Goal: Task Accomplishment & Management: Manage account settings

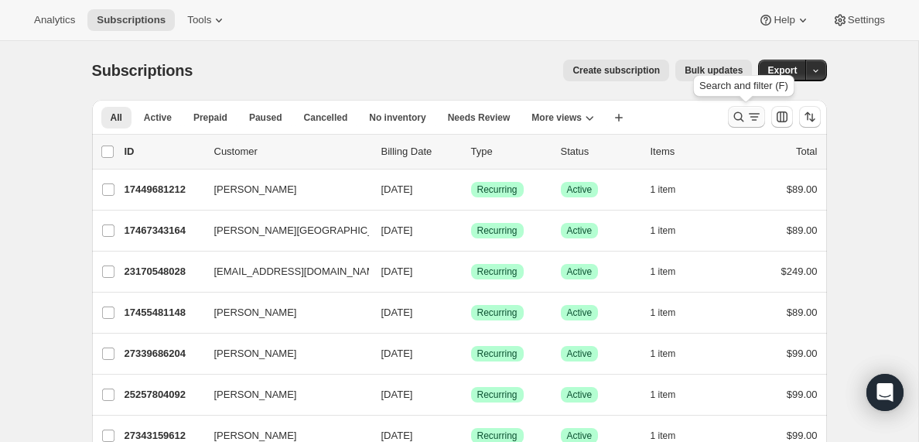
click at [748, 115] on icon "Search and filter results" at bounding box center [754, 116] width 15 height 15
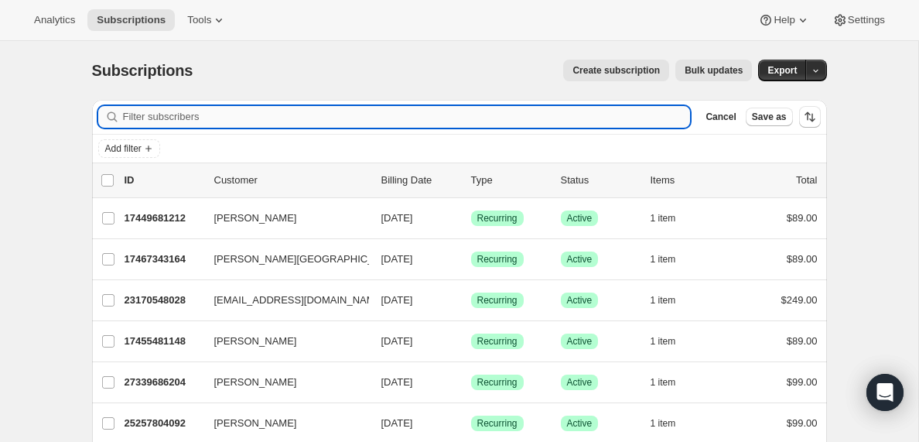
click at [190, 115] on input "Filter subscribers" at bounding box center [407, 117] width 568 height 22
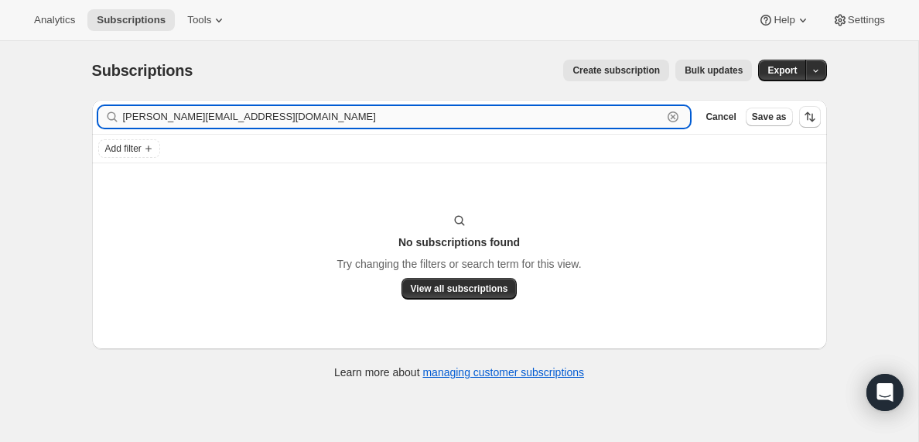
click at [225, 115] on input "[PERSON_NAME][EMAIL_ADDRESS][DOMAIN_NAME]" at bounding box center [393, 117] width 540 height 22
paste input "[PERSON_NAME]"
type input "[PERSON_NAME]"
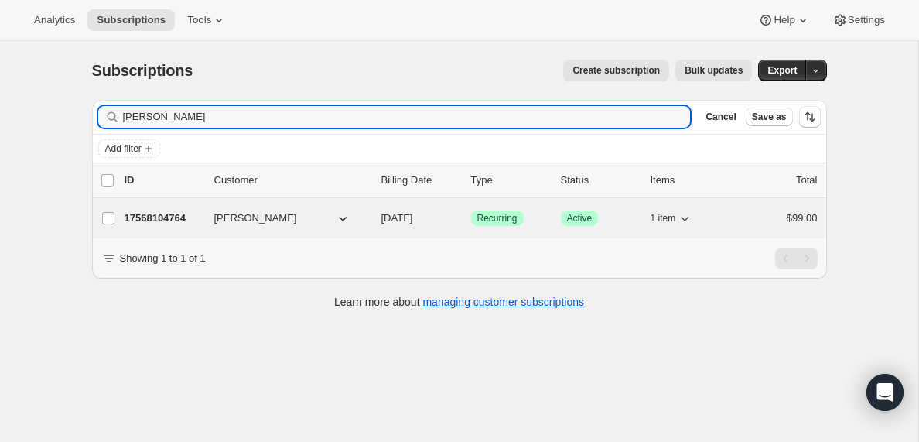
click at [236, 220] on span "[PERSON_NAME]" at bounding box center [255, 217] width 83 height 15
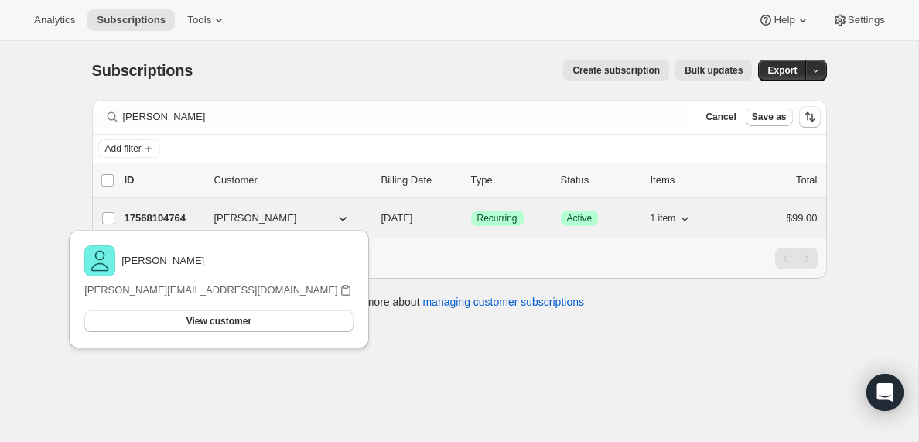
click at [163, 218] on p "17568104764" at bounding box center [163, 217] width 77 height 15
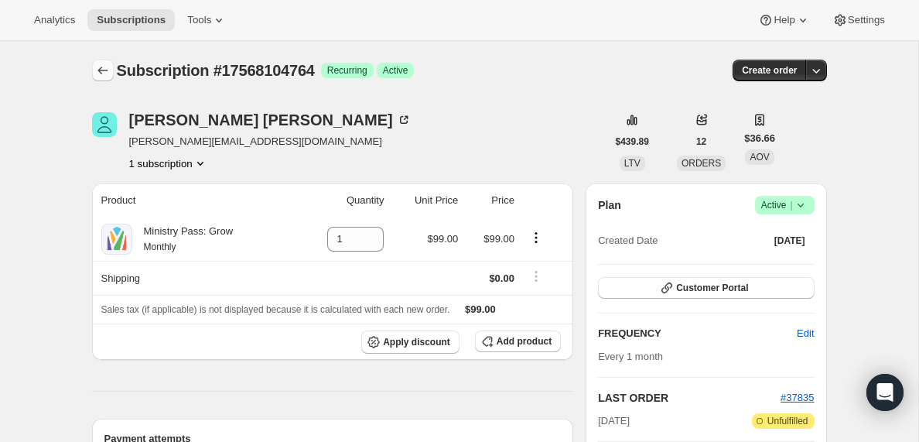
click at [101, 74] on icon "Subscriptions" at bounding box center [102, 70] width 15 height 15
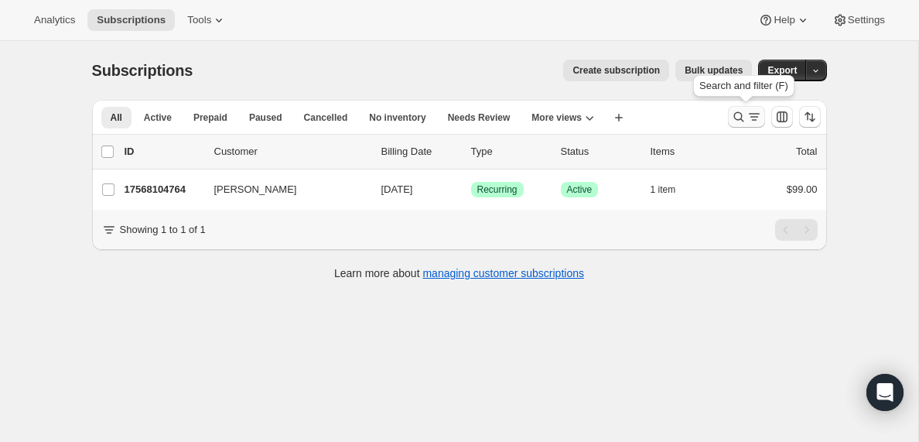
click at [751, 115] on icon "Search and filter results" at bounding box center [754, 116] width 15 height 15
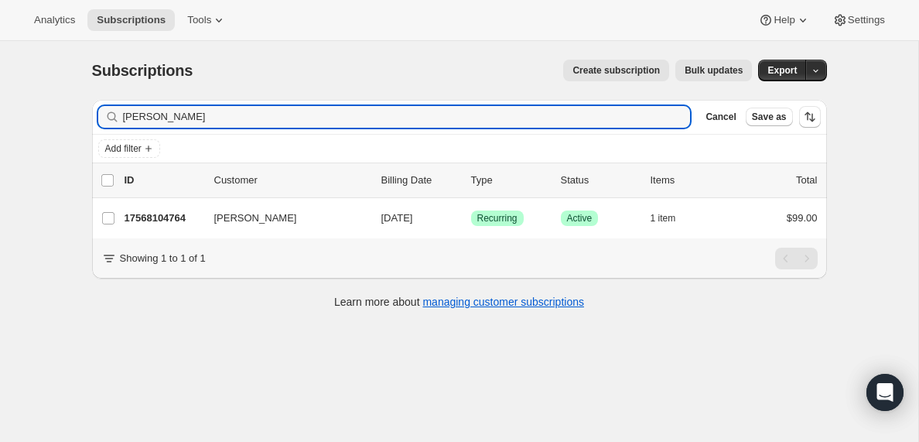
drag, startPoint x: 233, startPoint y: 115, endPoint x: 78, endPoint y: 119, distance: 154.8
click at [78, 119] on div "Subscriptions. This page is ready Subscriptions Create subscription Bulk update…" at bounding box center [459, 183] width 772 height 284
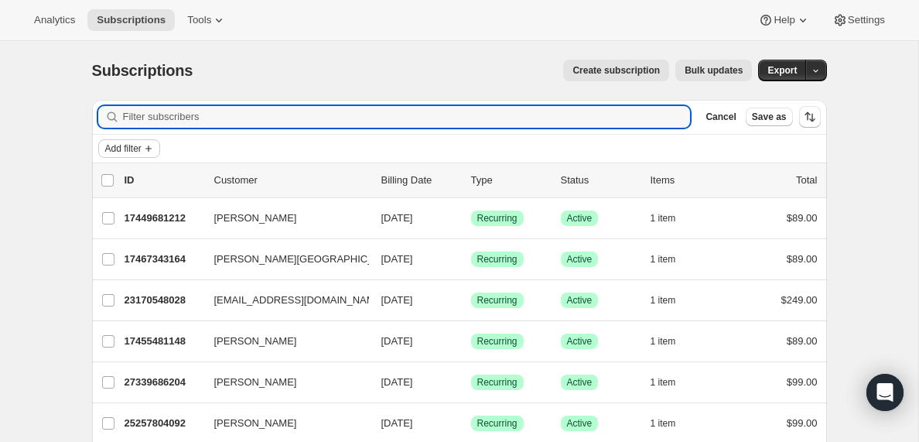
click at [152, 148] on icon "Add filter" at bounding box center [148, 148] width 6 height 6
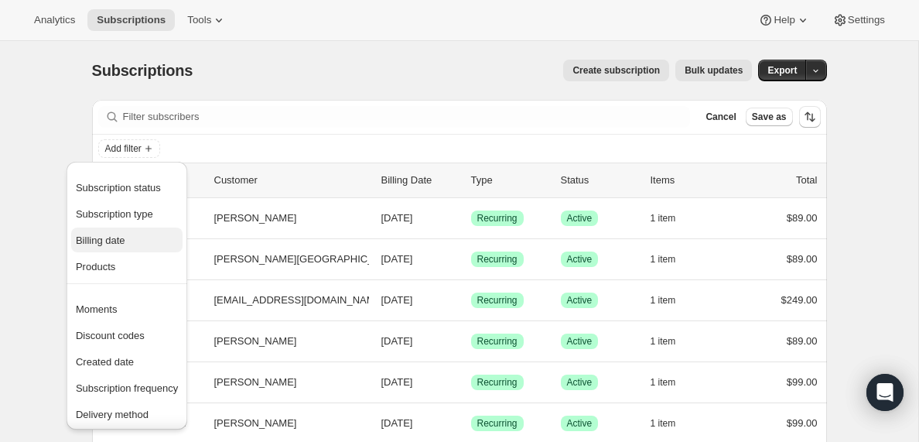
click at [104, 239] on span "Billing date" at bounding box center [101, 240] width 50 height 12
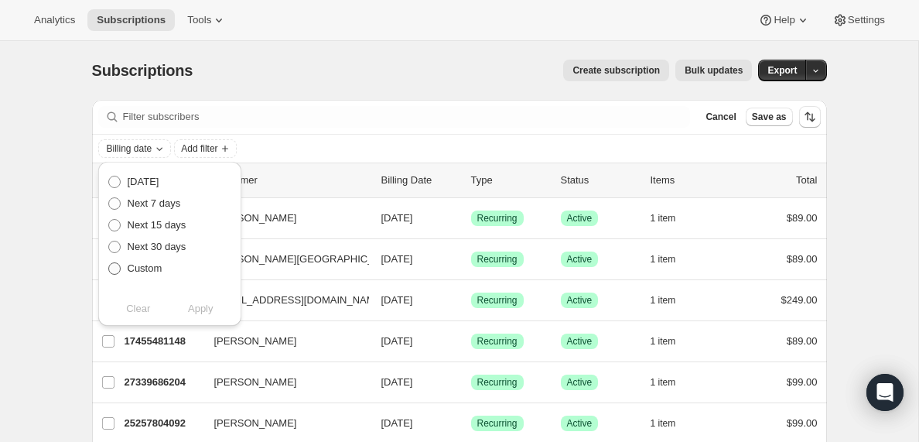
click at [115, 268] on span at bounding box center [114, 268] width 12 height 12
click at [109, 263] on input "Custom" at bounding box center [108, 262] width 1 height 1
radio input "true"
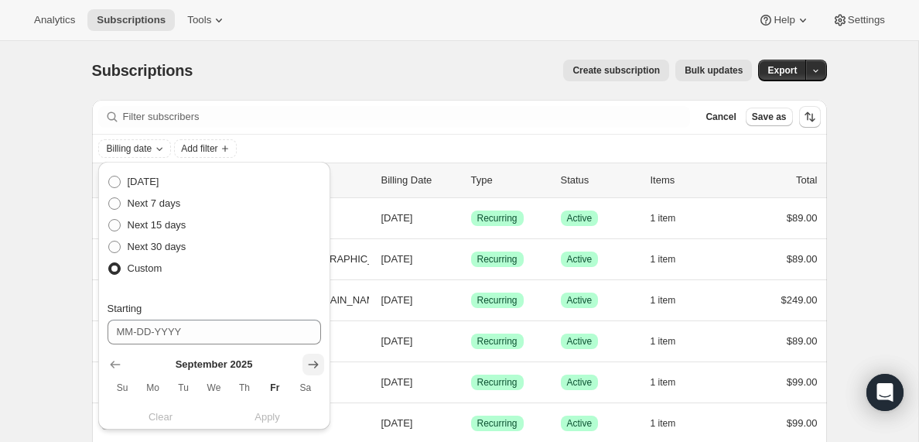
click at [313, 363] on icon "Show next month, October 2025" at bounding box center [313, 364] width 15 height 15
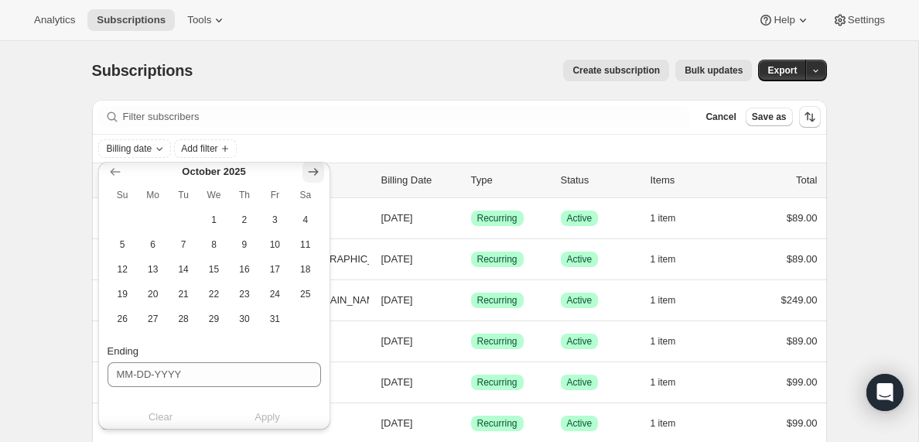
scroll to position [200, 0]
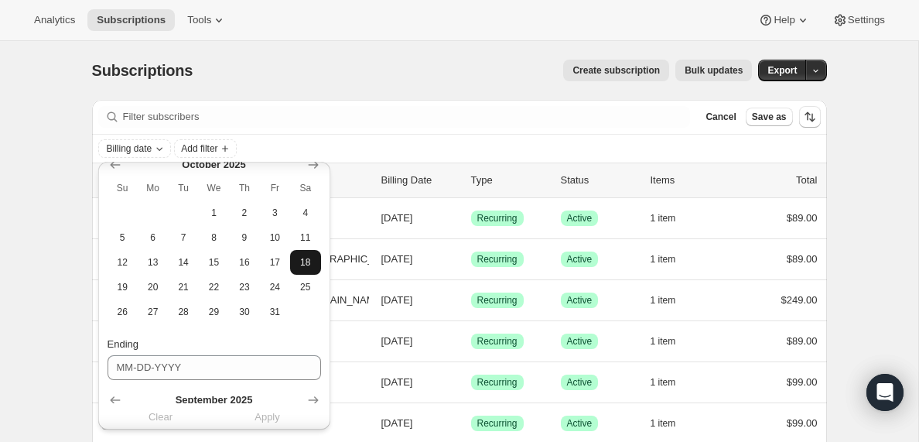
click at [306, 262] on span "18" at bounding box center [305, 262] width 18 height 12
type input "[DATE]"
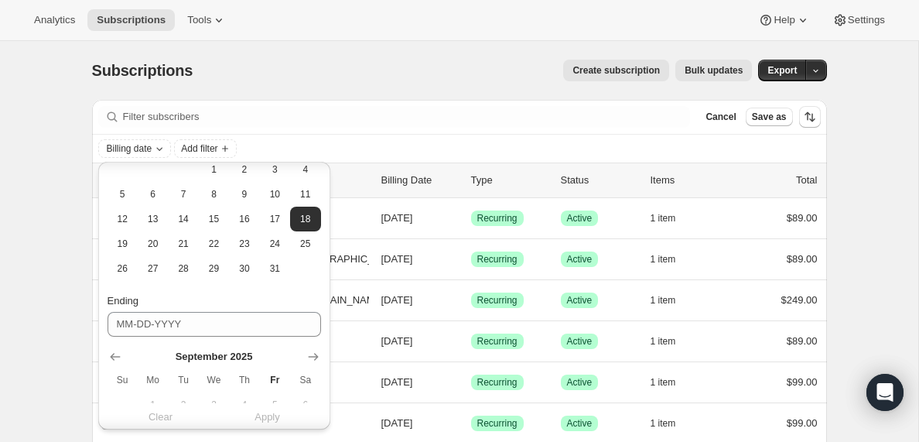
scroll to position [248, 0]
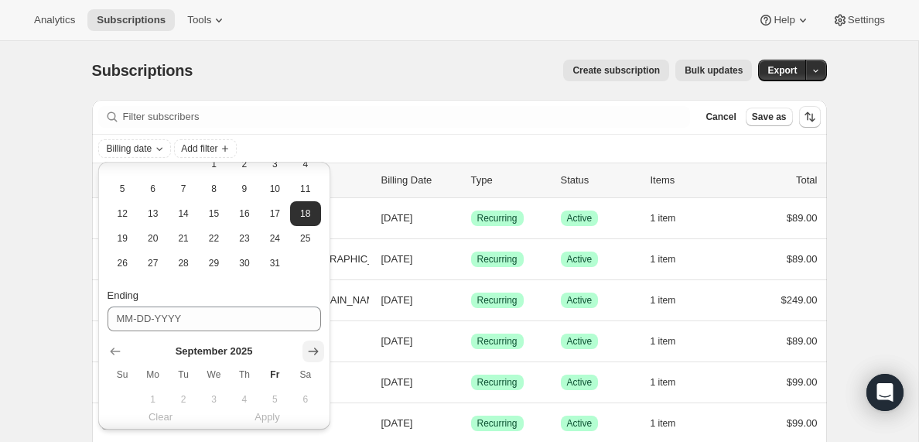
click at [310, 350] on icon "Show next month, October 2025" at bounding box center [313, 351] width 15 height 15
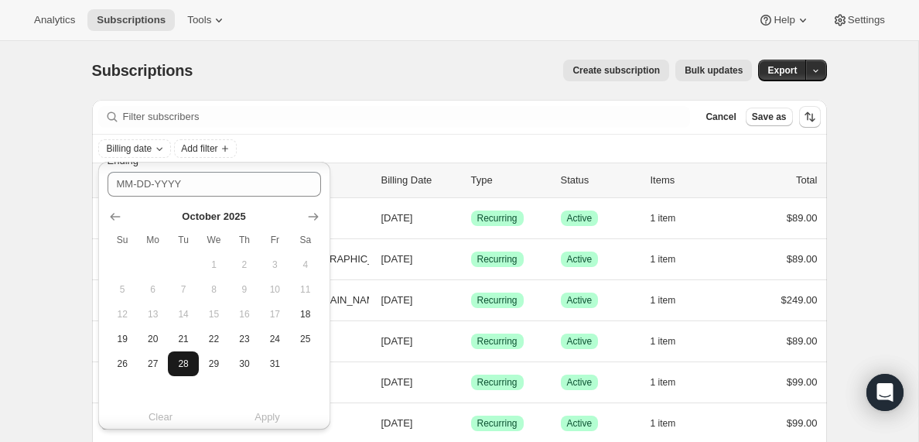
scroll to position [385, 0]
click at [122, 341] on span "19" at bounding box center [123, 337] width 18 height 12
type input "[DATE]"
click at [272, 416] on span "Apply" at bounding box center [268, 415] width 26 height 15
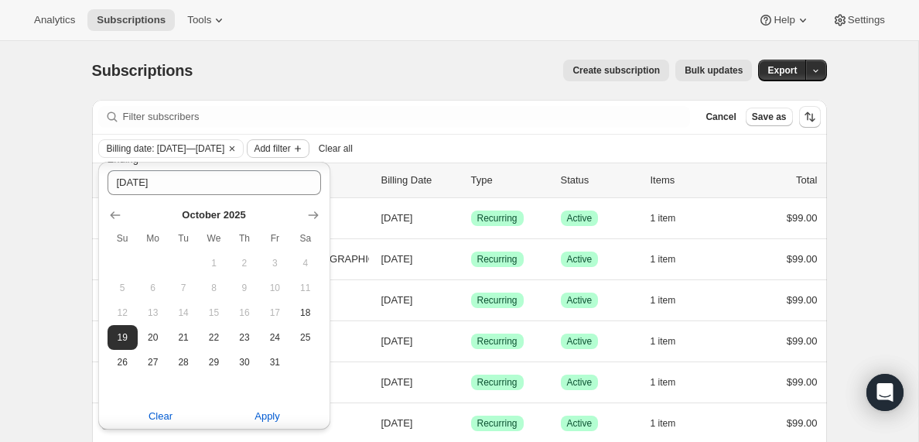
click at [290, 146] on span "Add filter" at bounding box center [272, 148] width 36 height 12
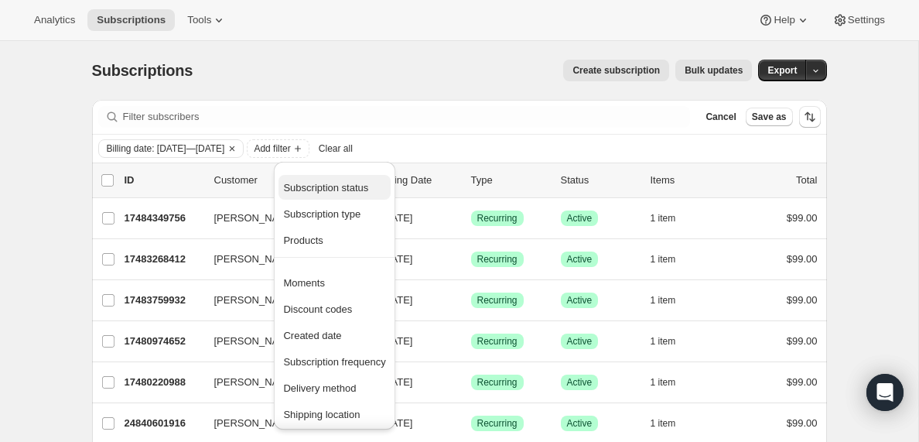
click at [340, 189] on span "Subscription status" at bounding box center [325, 188] width 85 height 12
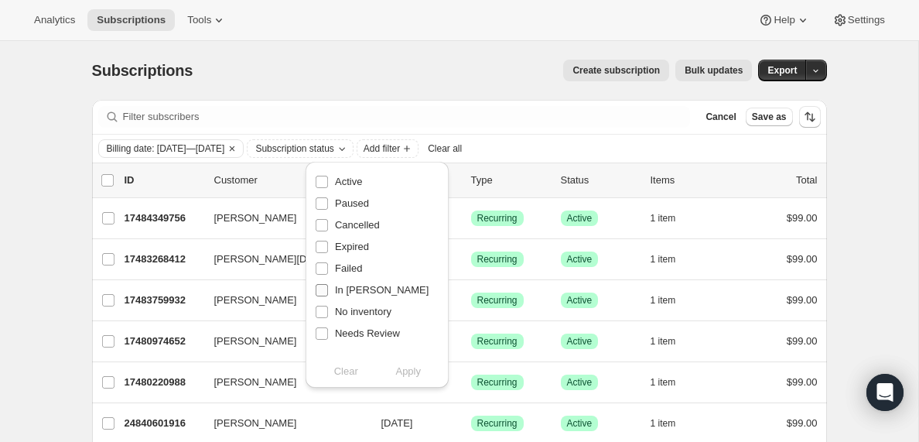
click at [322, 287] on input "In [PERSON_NAME]" at bounding box center [322, 290] width 12 height 12
checkbox input "true"
click at [410, 372] on span "Apply" at bounding box center [408, 371] width 26 height 15
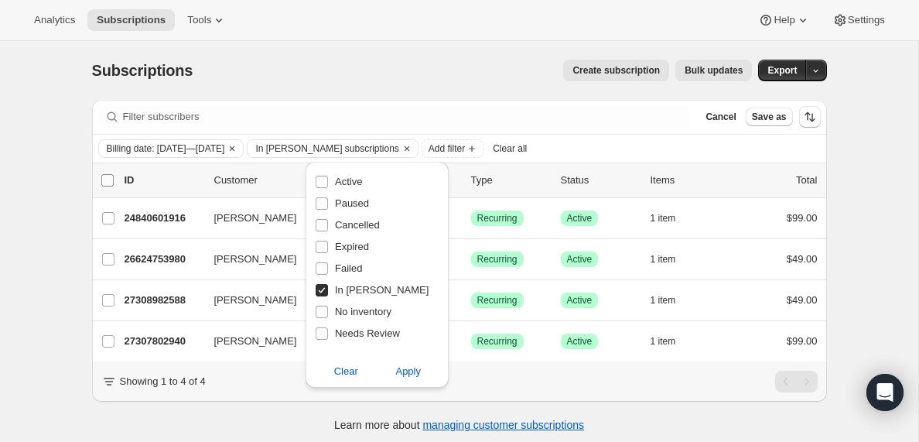
click at [109, 177] on input "0 selected" at bounding box center [107, 180] width 12 height 12
checkbox input "true"
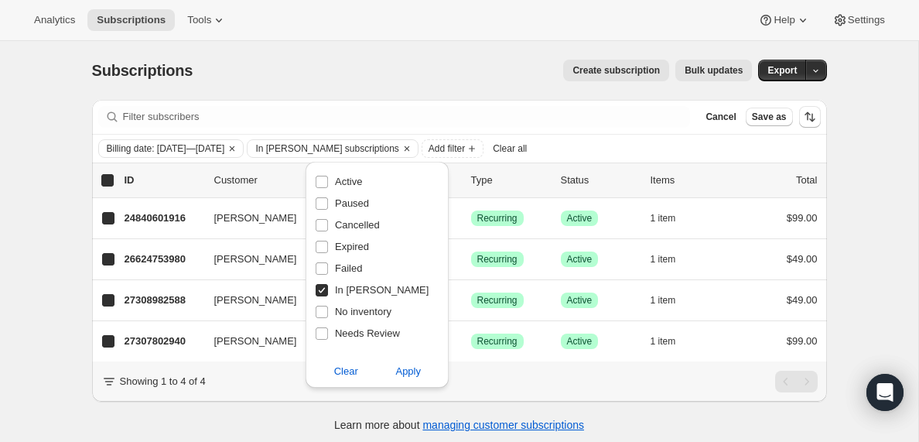
checkbox input "true"
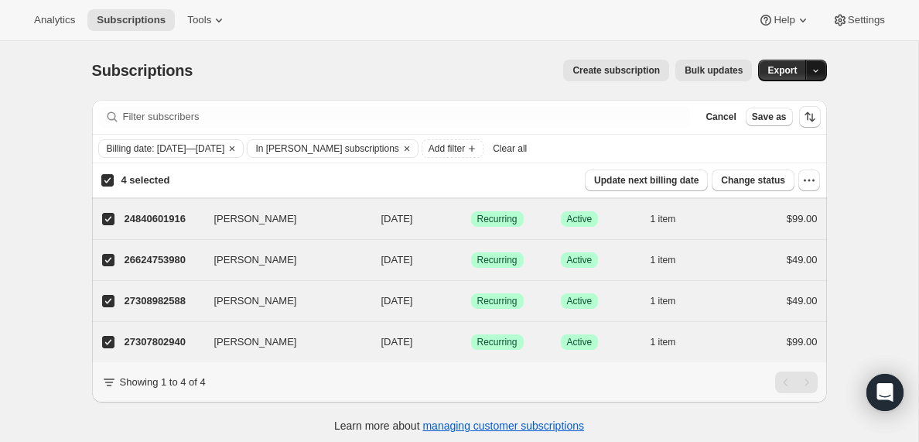
click at [817, 69] on icon "button" at bounding box center [816, 71] width 10 height 10
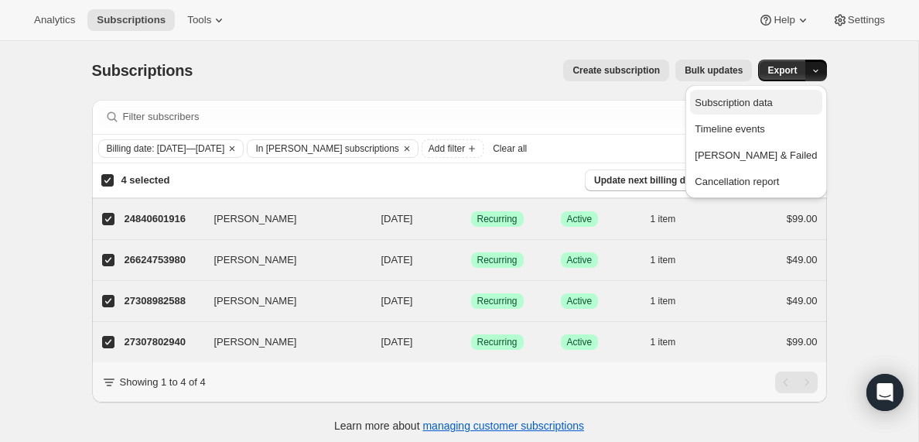
click at [772, 104] on span "Subscription data" at bounding box center [733, 103] width 77 height 12
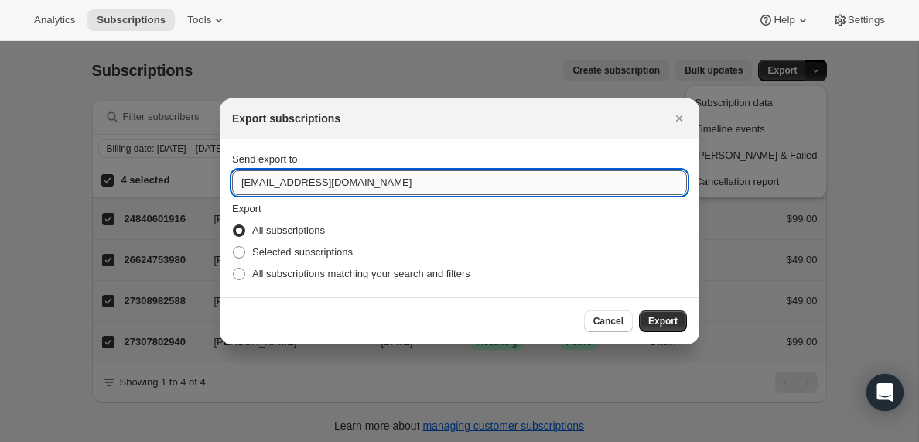
click at [280, 183] on input "[EMAIL_ADDRESS][DOMAIN_NAME]" at bounding box center [459, 182] width 455 height 25
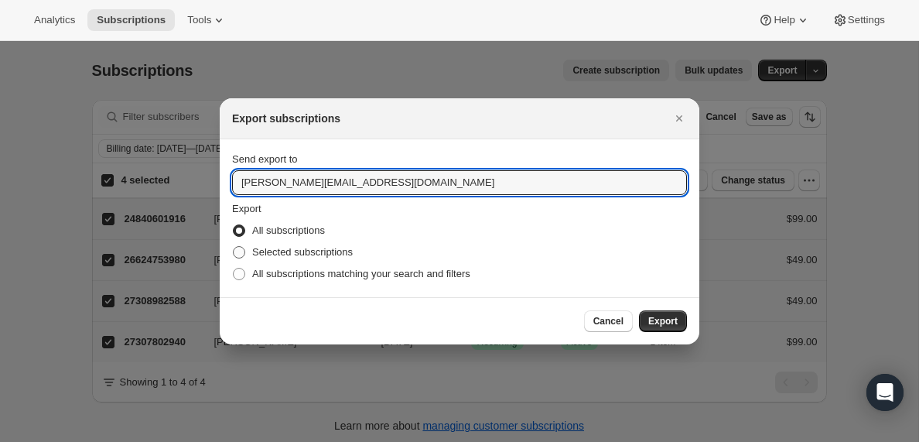
type input "[PERSON_NAME][EMAIL_ADDRESS][DOMAIN_NAME]"
click at [238, 254] on span ":rdo:" at bounding box center [239, 252] width 12 height 12
click at [234, 247] on input "Selected subscriptions" at bounding box center [233, 246] width 1 height 1
radio input "true"
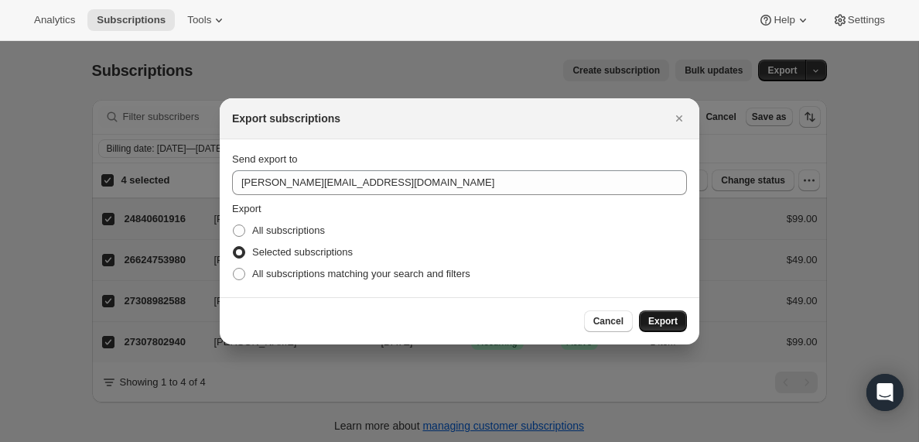
click at [661, 322] on span "Export" at bounding box center [662, 321] width 29 height 12
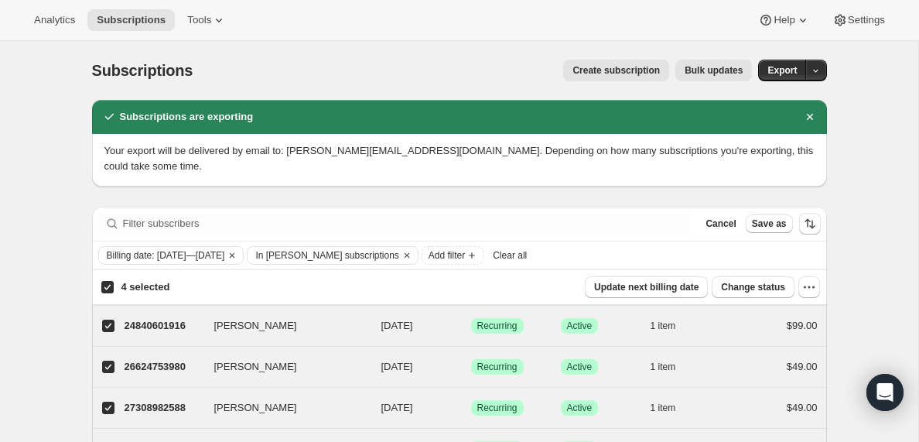
click at [527, 258] on span "Clear all" at bounding box center [510, 255] width 34 height 12
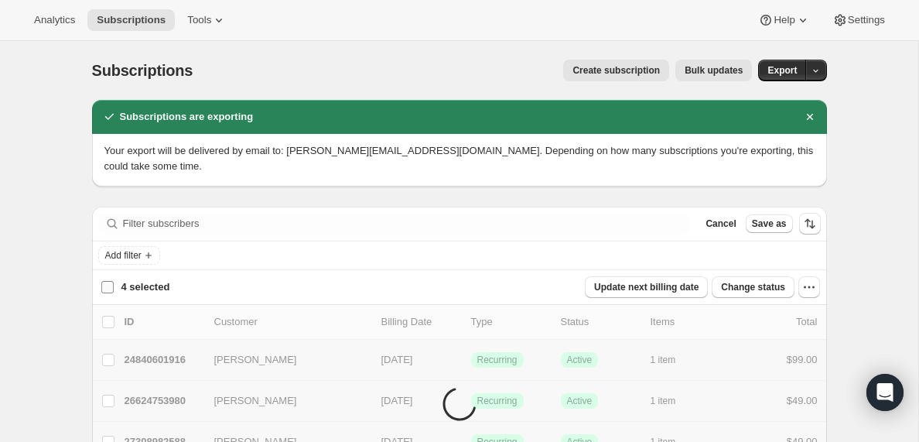
checkbox input "false"
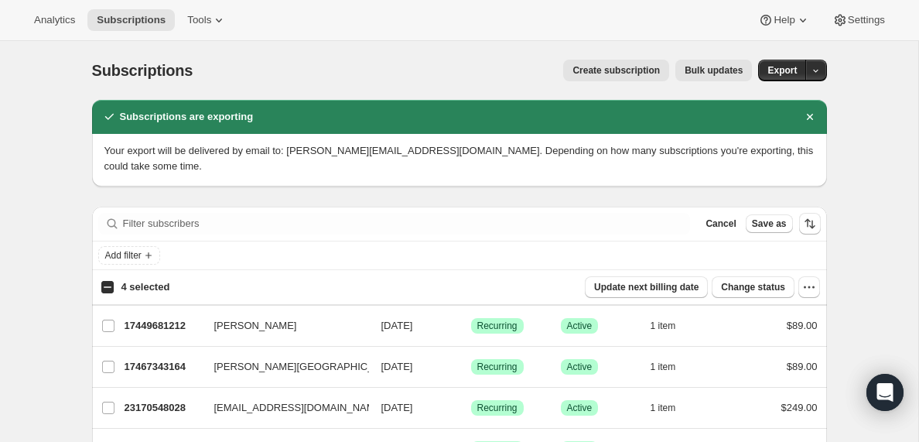
click at [108, 288] on input "4 selected" at bounding box center [107, 287] width 12 height 12
checkbox input "true"
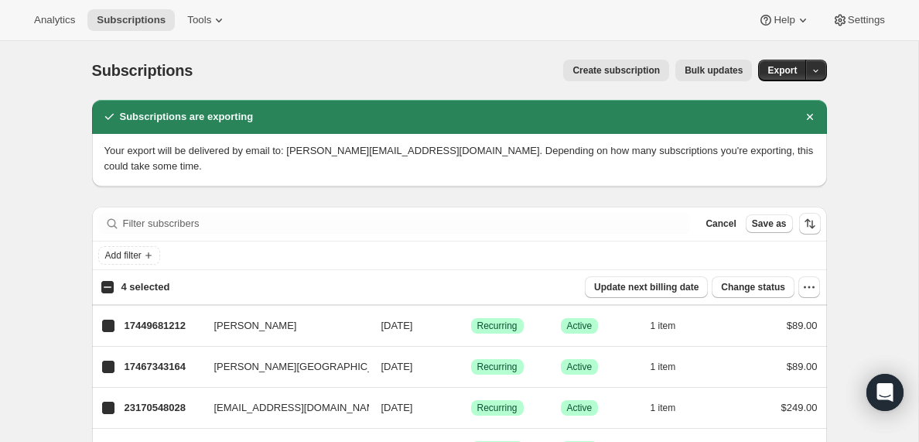
checkbox input "true"
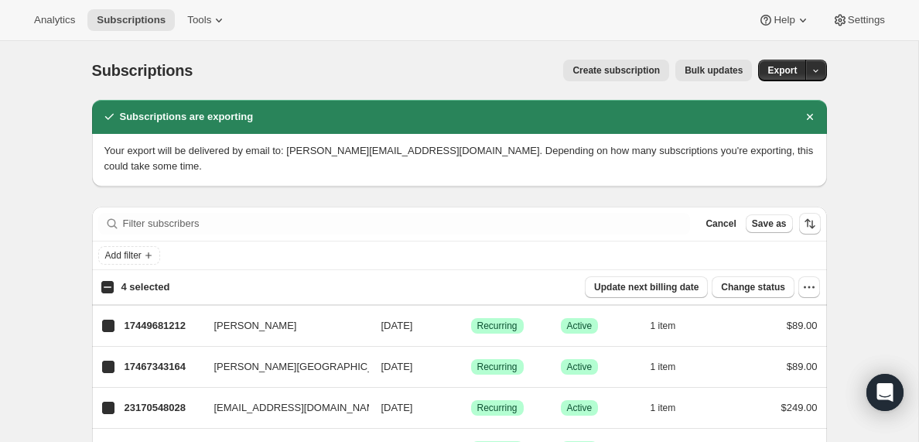
checkbox input "true"
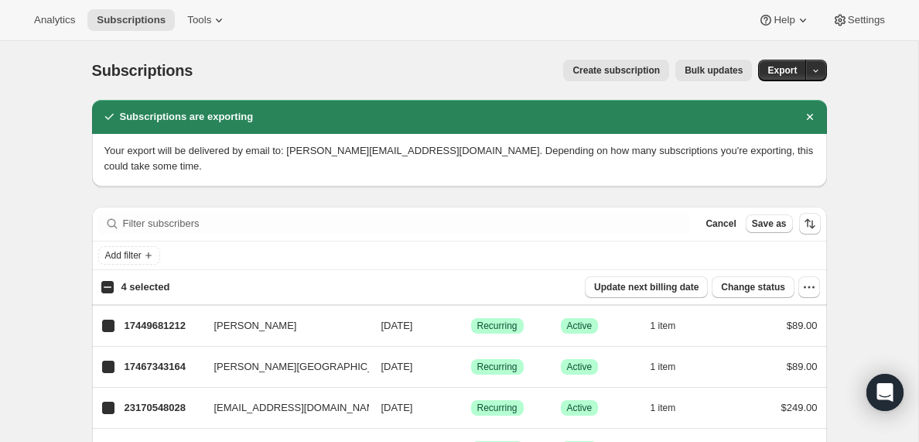
checkbox input "true"
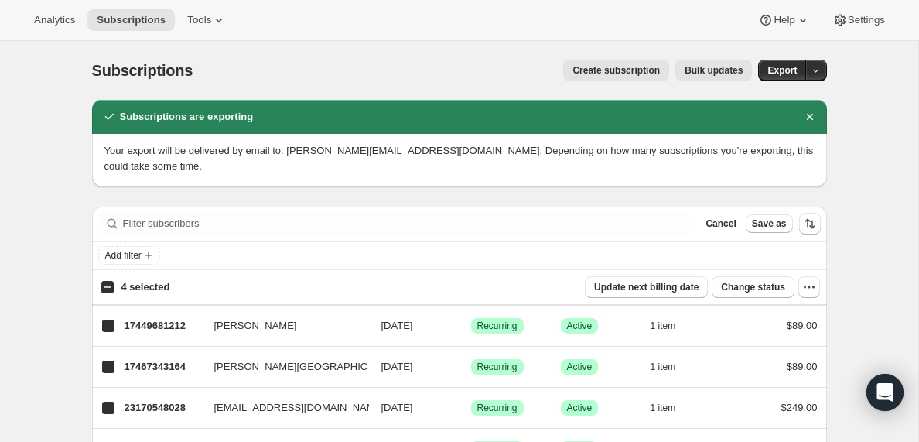
checkbox input "true"
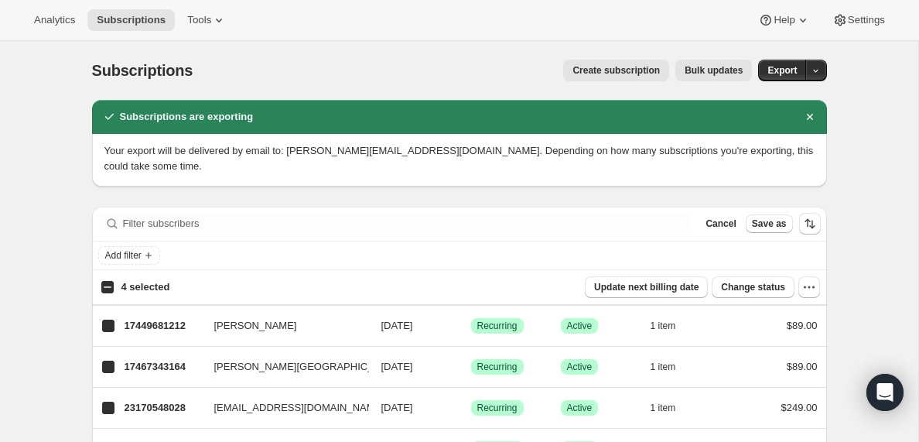
checkbox input "true"
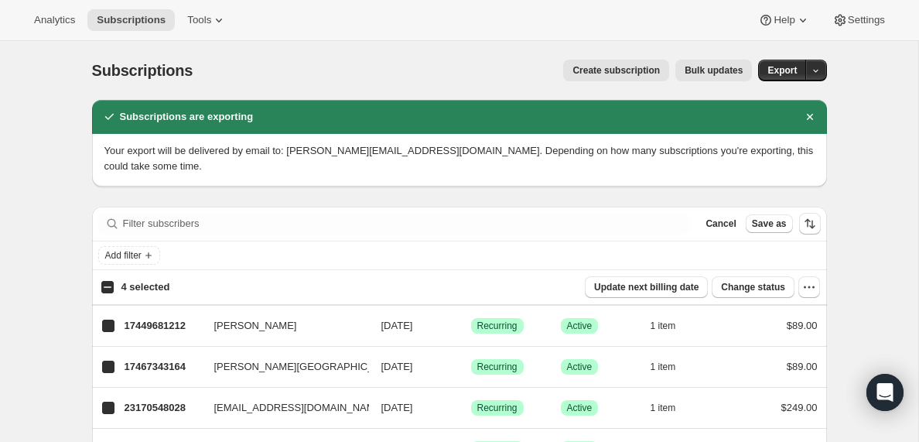
checkbox input "true"
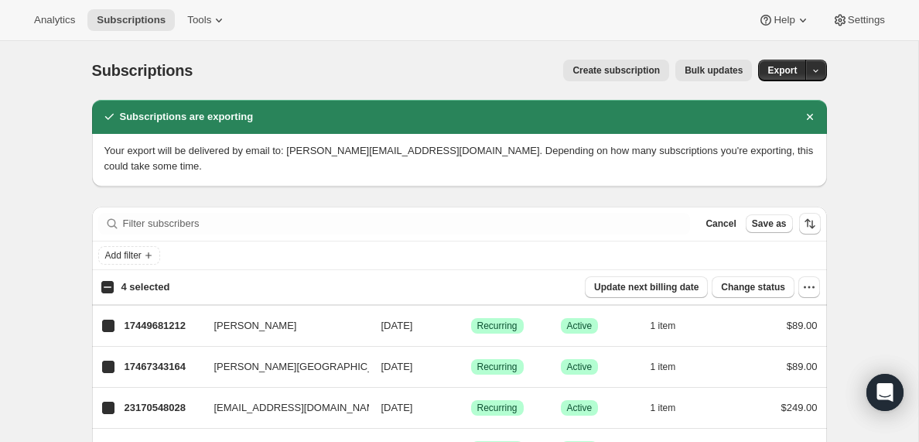
checkbox input "true"
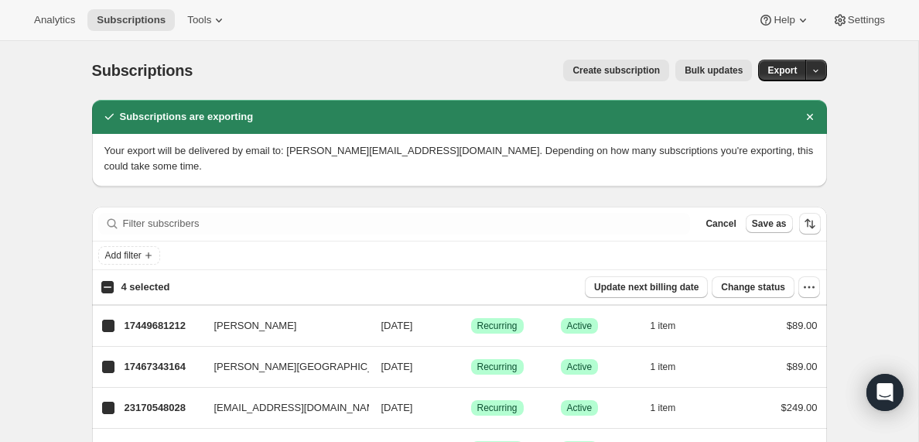
checkbox input "true"
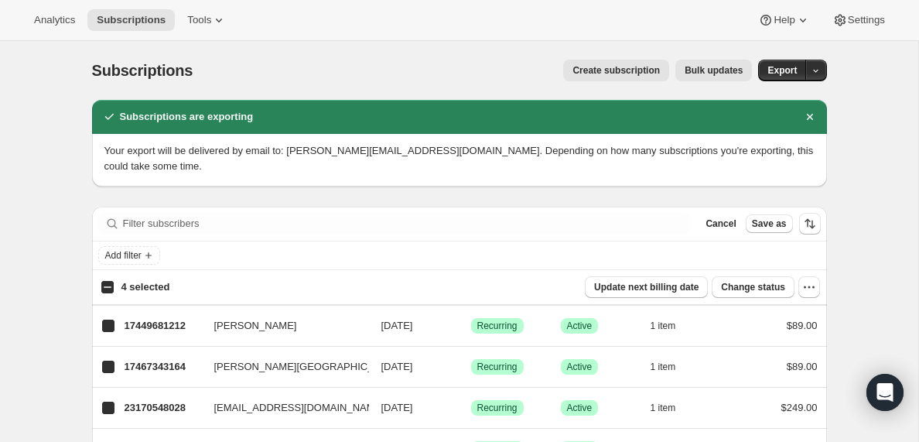
checkbox input "true"
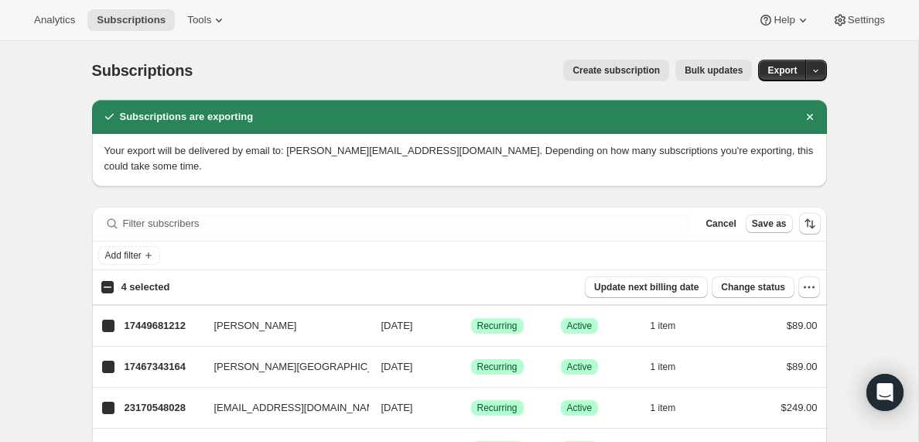
checkbox input "true"
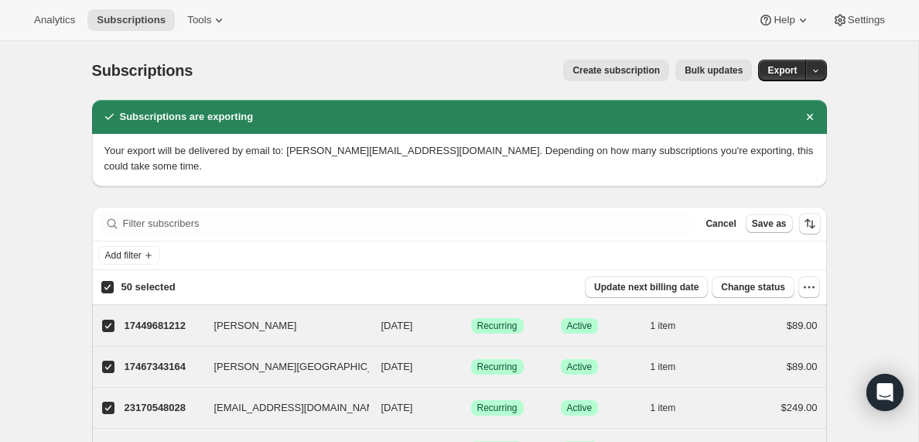
click at [108, 288] on input "50 selected" at bounding box center [107, 287] width 12 height 12
checkbox input "false"
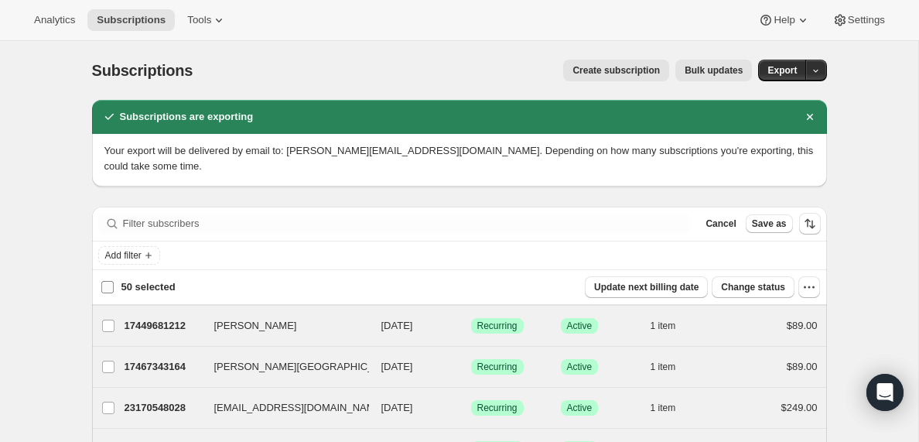
checkbox input "false"
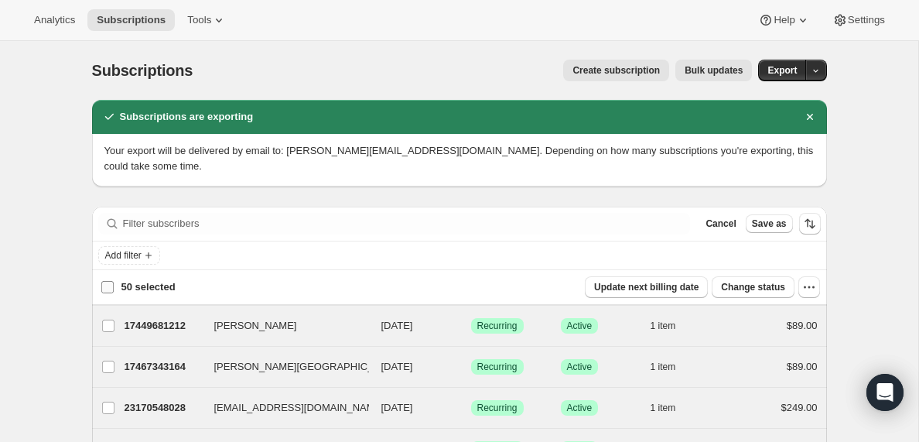
checkbox input "false"
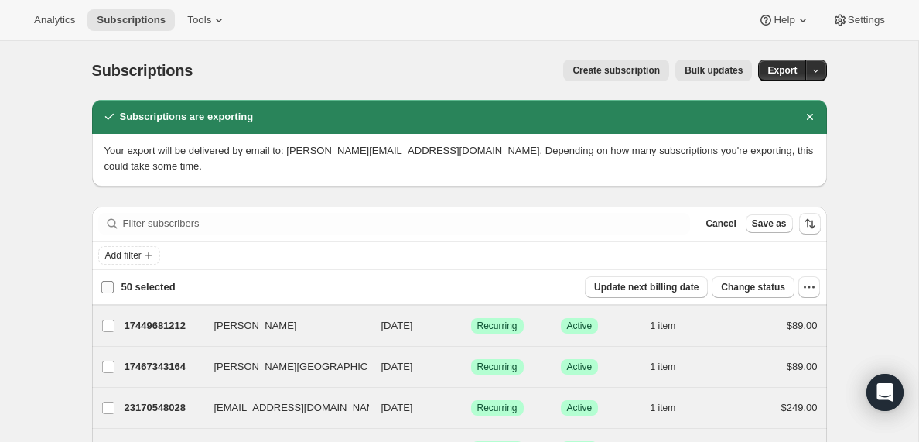
checkbox input "false"
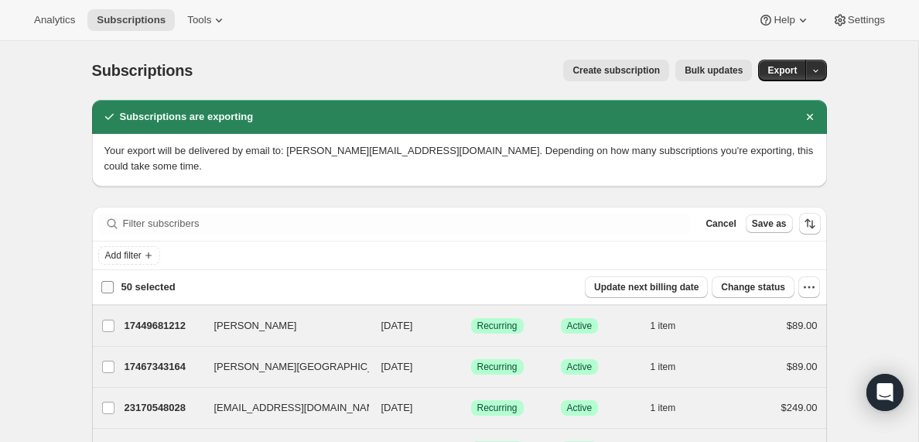
checkbox input "false"
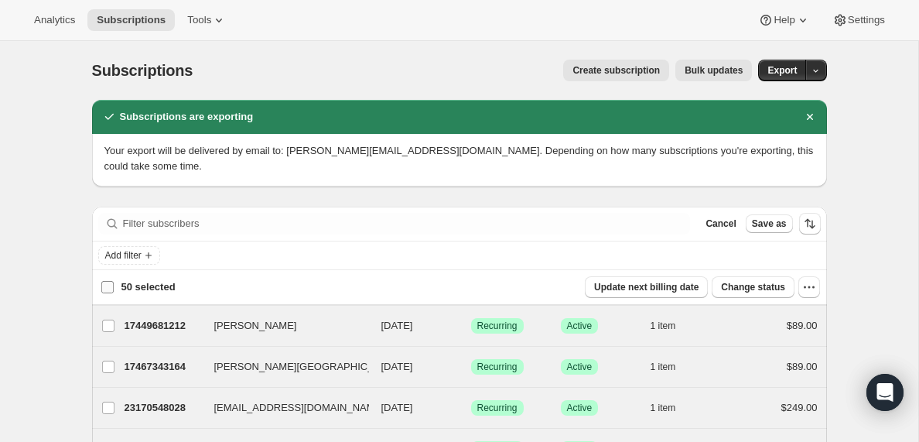
checkbox input "false"
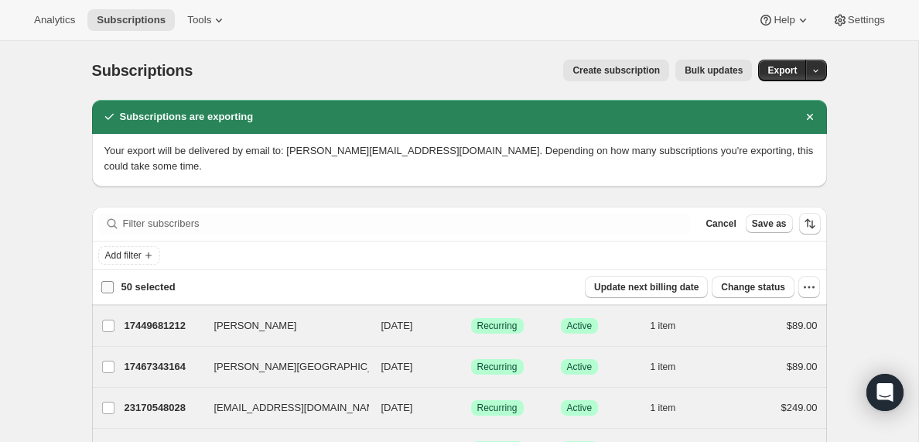
checkbox input "false"
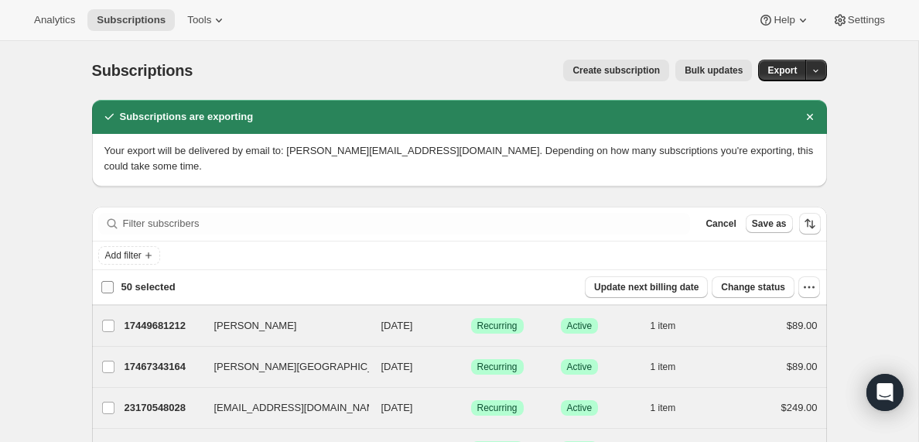
checkbox input "false"
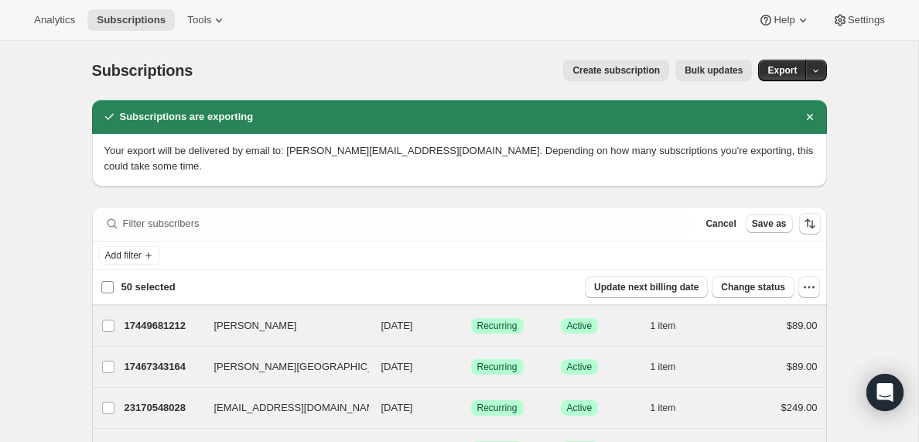
checkbox input "false"
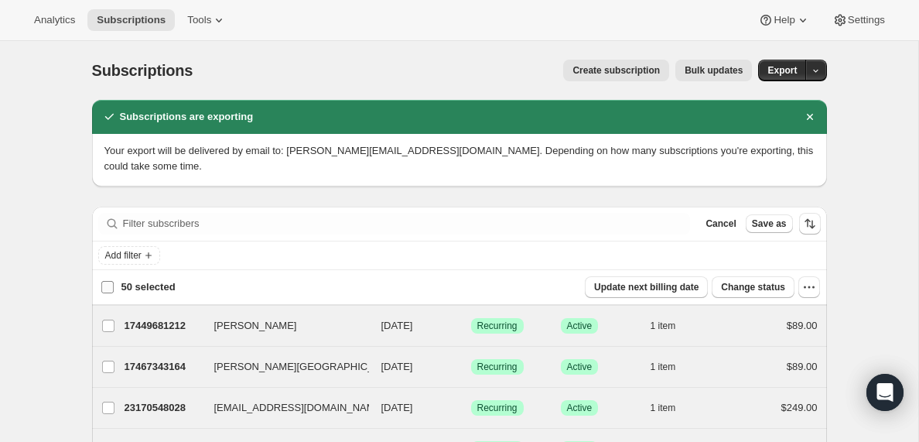
checkbox input "false"
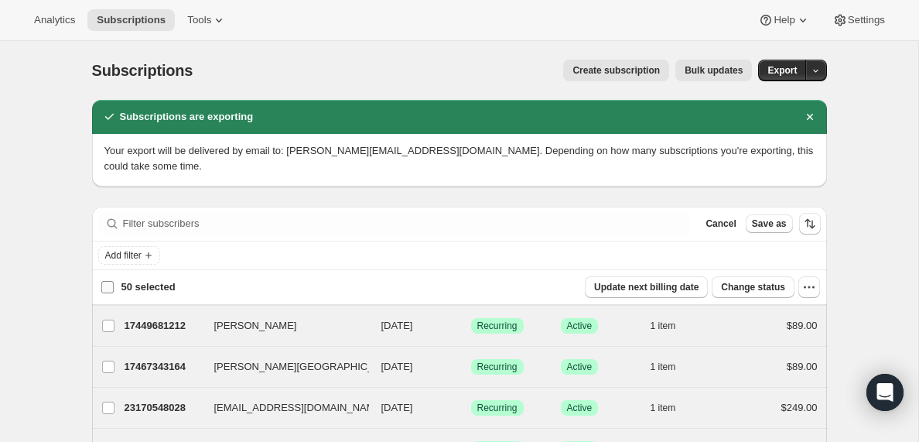
checkbox input "false"
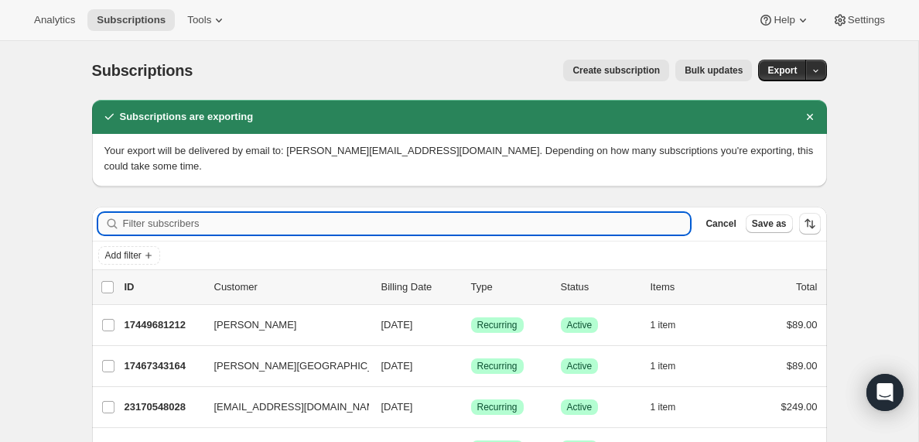
click at [152, 231] on input "Filter subscribers" at bounding box center [407, 224] width 568 height 22
paste input "[EMAIL_ADDRESS][DOMAIN_NAME]"
type input "[EMAIL_ADDRESS][DOMAIN_NAME]"
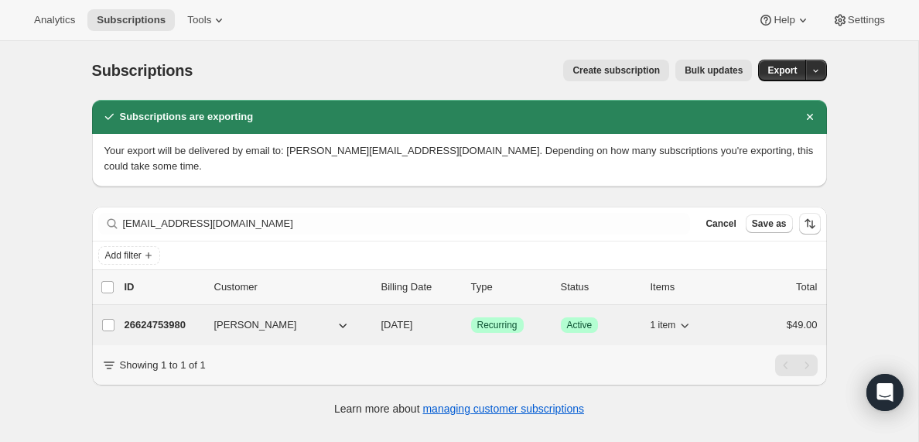
click at [159, 326] on p "26624753980" at bounding box center [163, 324] width 77 height 15
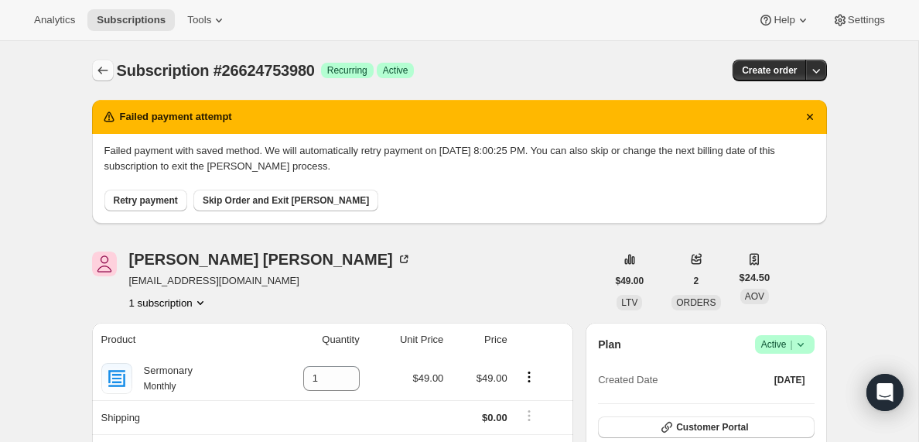
click at [105, 70] on icon "Subscriptions" at bounding box center [102, 70] width 15 height 15
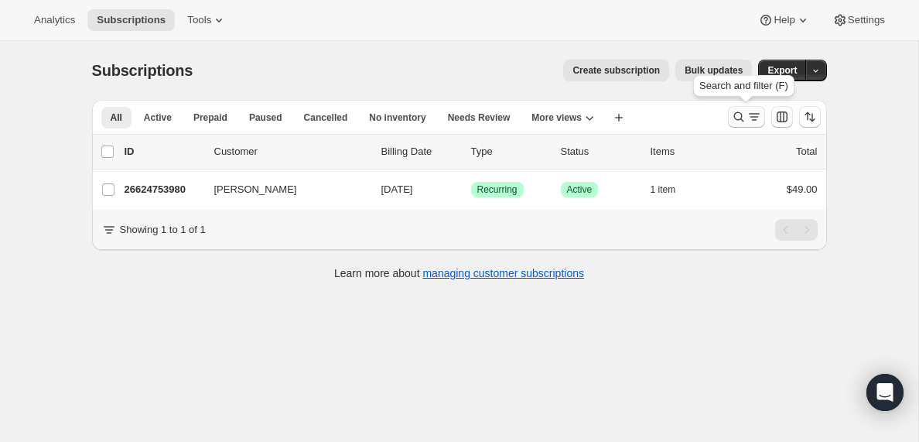
click at [752, 120] on icon "Search and filter results" at bounding box center [754, 116] width 15 height 15
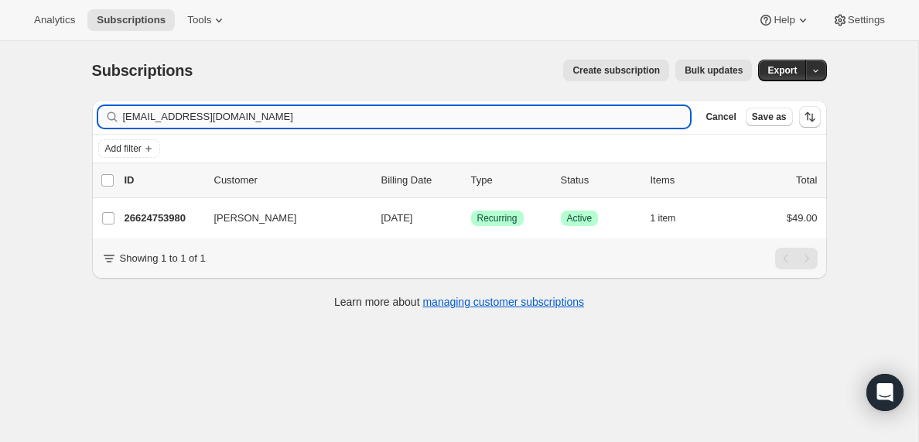
click at [232, 115] on input "[EMAIL_ADDRESS][DOMAIN_NAME]" at bounding box center [407, 117] width 568 height 22
type input "[EMAIL_ADDRESS][DOMAIN_NAME]"
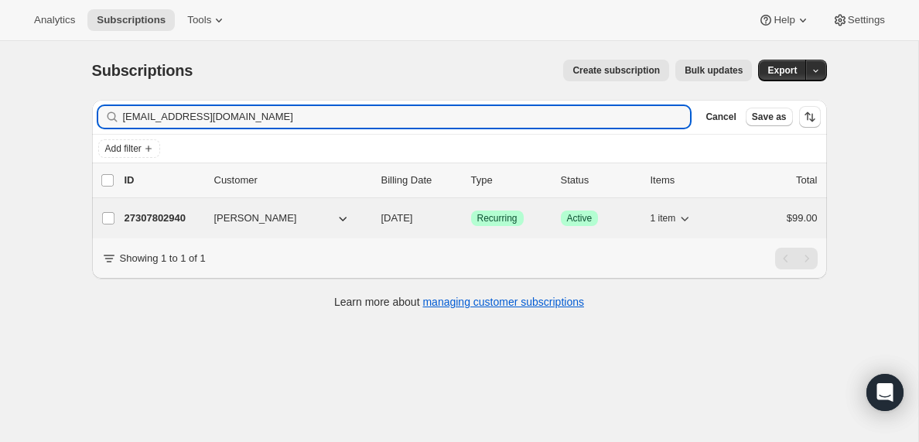
click at [158, 217] on p "27307802940" at bounding box center [163, 217] width 77 height 15
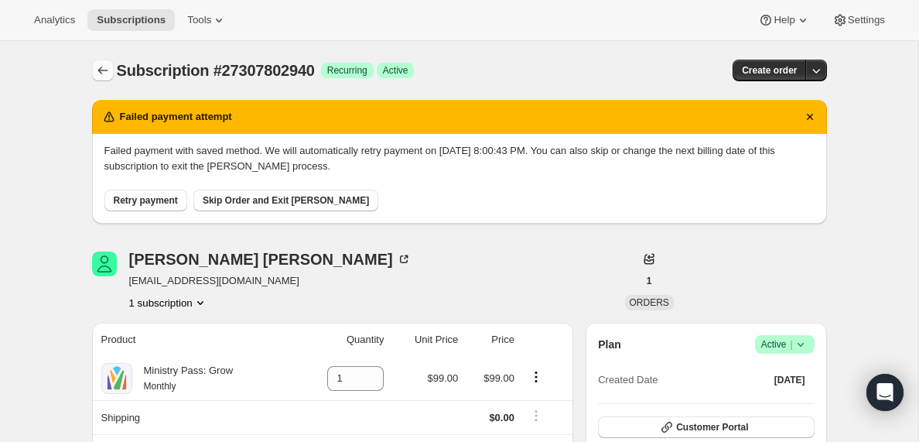
click at [101, 67] on icon "Subscriptions" at bounding box center [102, 71] width 10 height 8
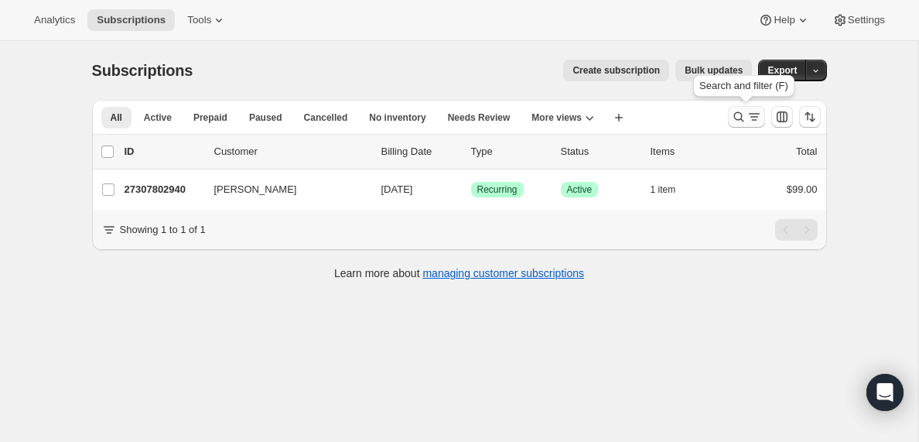
click at [750, 121] on icon "Search and filter results" at bounding box center [754, 116] width 15 height 15
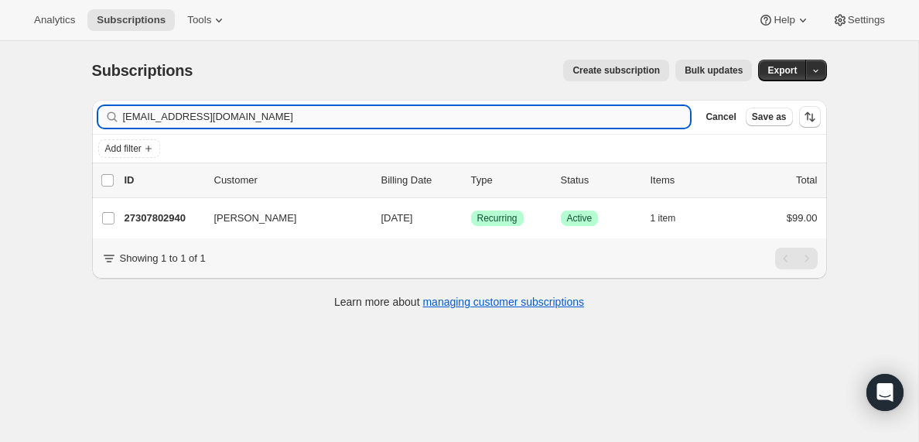
click at [264, 112] on input "[EMAIL_ADDRESS][DOMAIN_NAME]" at bounding box center [407, 117] width 568 height 22
type input "[PERSON_NAME][EMAIL_ADDRESS][PERSON_NAME][DOMAIN_NAME]"
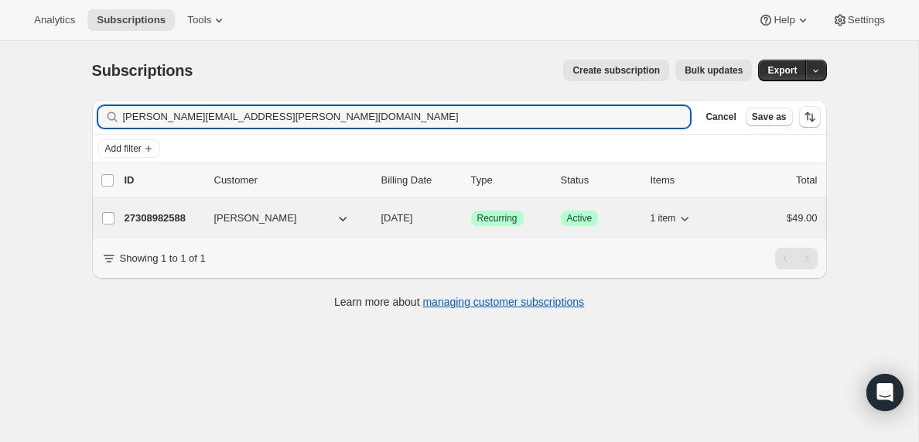
click at [149, 217] on p "27308982588" at bounding box center [163, 217] width 77 height 15
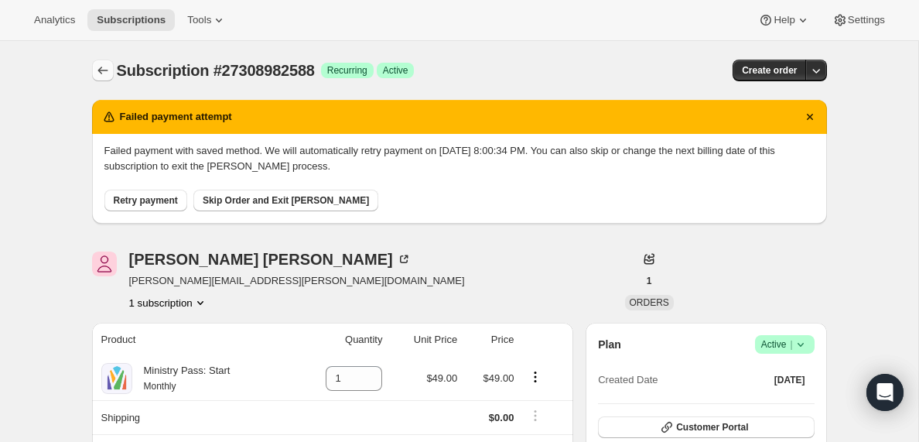
click at [97, 70] on icon "Subscriptions" at bounding box center [102, 71] width 10 height 8
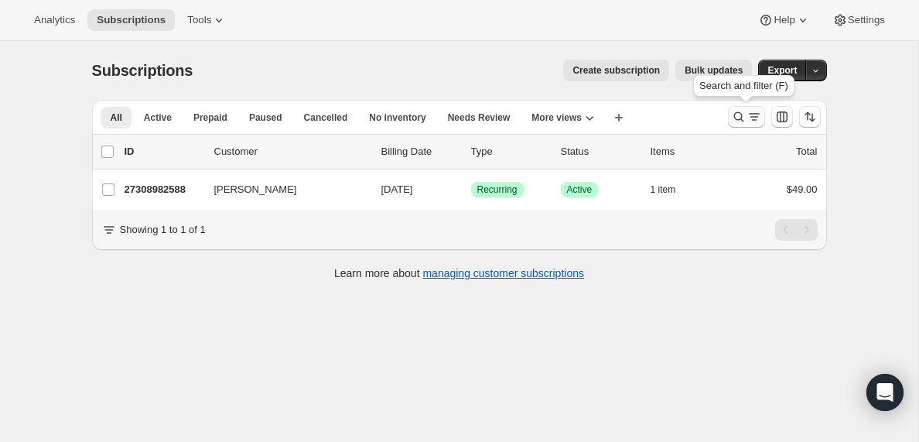
click at [754, 111] on icon "Search and filter results" at bounding box center [754, 116] width 15 height 15
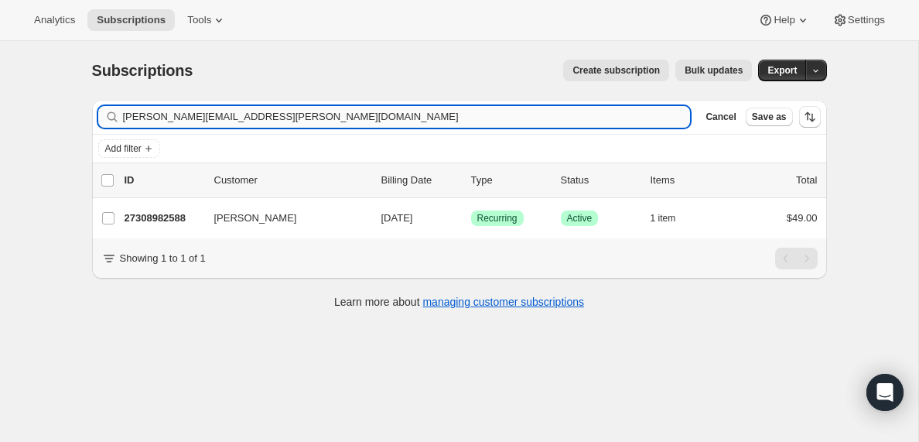
click at [241, 119] on input "[PERSON_NAME][EMAIL_ADDRESS][PERSON_NAME][DOMAIN_NAME]" at bounding box center [407, 117] width 568 height 22
click at [232, 124] on input "[EMAIL_ADDRESS][DOMAIN_NAME]" at bounding box center [393, 117] width 540 height 22
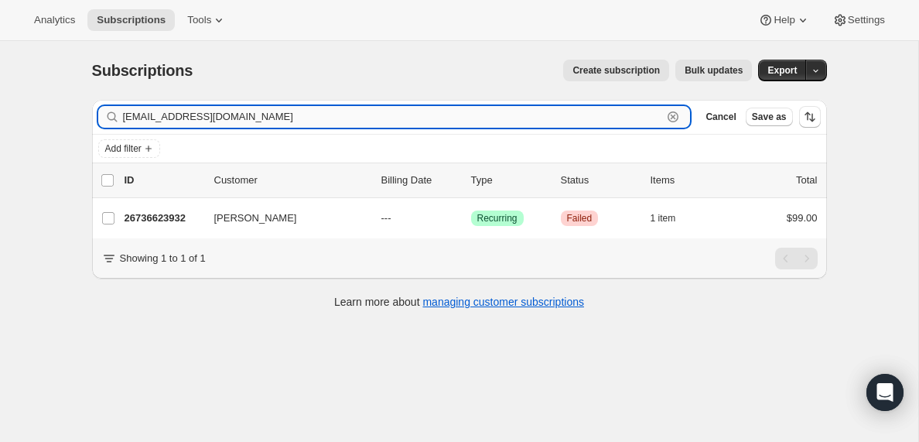
click at [232, 124] on input "[EMAIL_ADDRESS][DOMAIN_NAME]" at bounding box center [393, 117] width 540 height 22
paste input "dmyfdallas"
click at [207, 119] on input "[EMAIL_ADDRESS][DOMAIN_NAME]" at bounding box center [393, 117] width 540 height 22
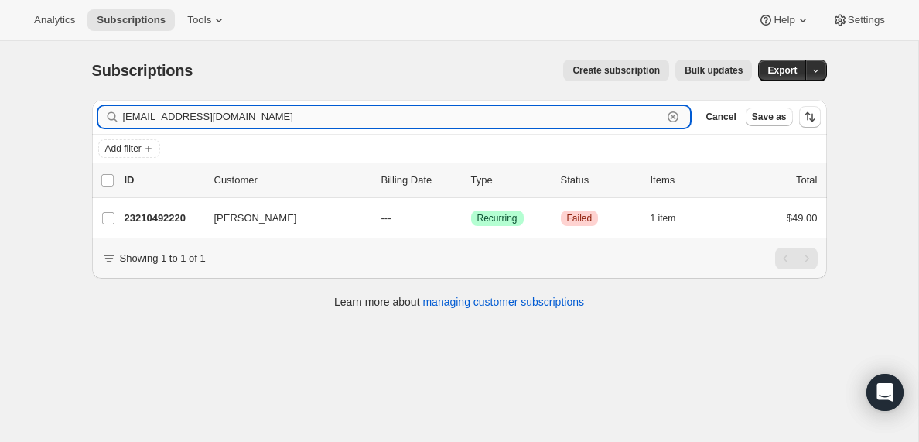
click at [207, 119] on input "[EMAIL_ADDRESS][DOMAIN_NAME]" at bounding box center [393, 117] width 540 height 22
paste input "anaana123456@hot"
click at [210, 110] on input "[EMAIL_ADDRESS][DOMAIN_NAME]" at bounding box center [393, 117] width 540 height 22
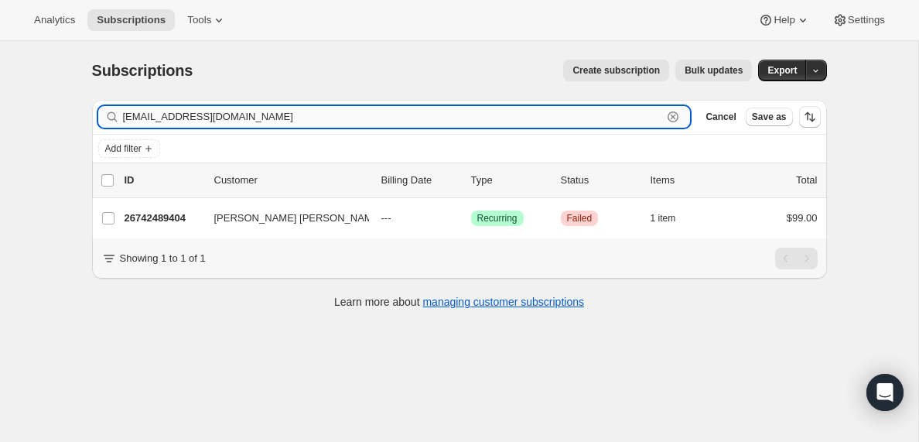
click at [210, 110] on input "[EMAIL_ADDRESS][DOMAIN_NAME]" at bounding box center [393, 117] width 540 height 22
paste input "jjthagreat74@g"
click at [227, 115] on input "[EMAIL_ADDRESS][DOMAIN_NAME]" at bounding box center [393, 117] width 540 height 22
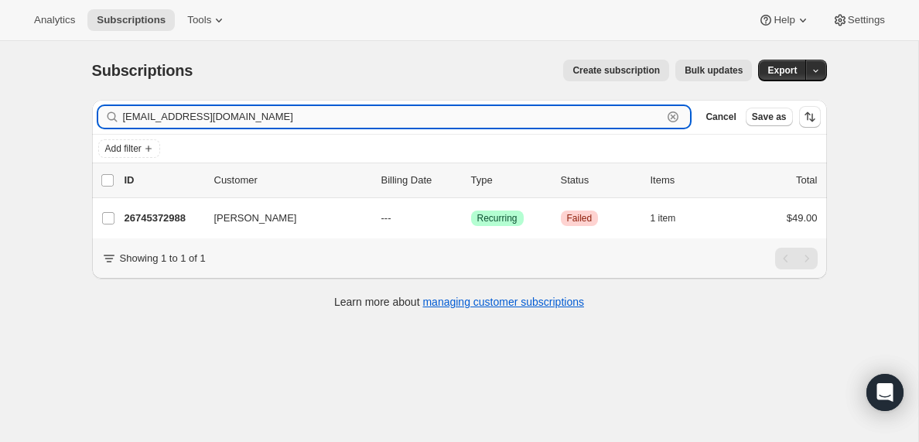
click at [227, 115] on input "[EMAIL_ADDRESS][DOMAIN_NAME]" at bounding box center [393, 117] width 540 height 22
paste input "grace.kaifa25"
click at [231, 112] on input "[EMAIL_ADDRESS][DOMAIN_NAME]" at bounding box center [393, 117] width 540 height 22
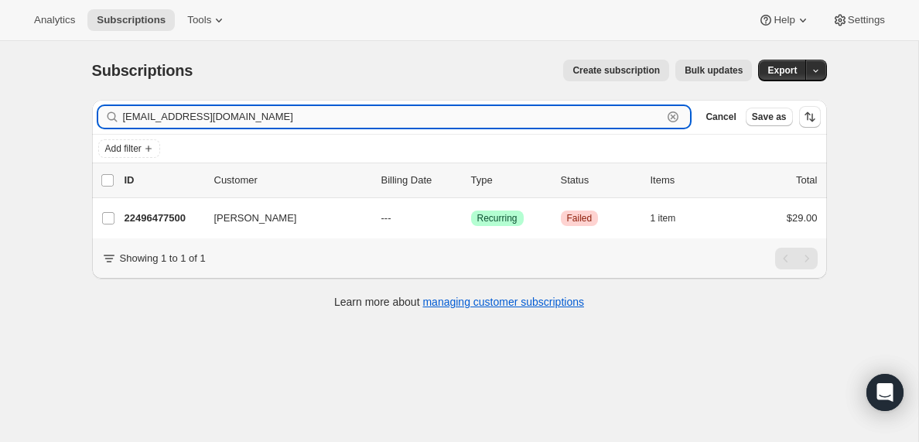
click at [231, 112] on input "[EMAIL_ADDRESS][DOMAIN_NAME]" at bounding box center [393, 117] width 540 height 22
paste input "[EMAIL_ADDRESS][DOMAIN_NAME]"
click at [244, 122] on input "[EMAIL_ADDRESS][DOMAIN_NAME]" at bounding box center [393, 117] width 540 height 22
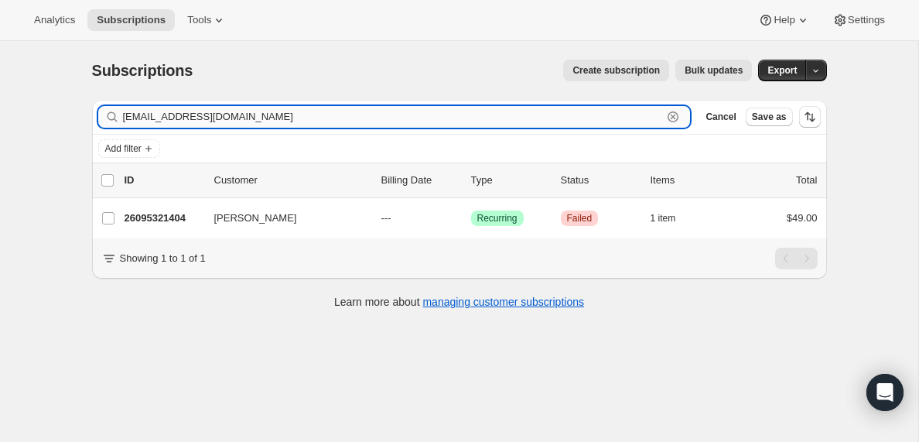
click at [244, 122] on input "[EMAIL_ADDRESS][DOMAIN_NAME]" at bounding box center [393, 117] width 540 height 22
paste input "[EMAIL_ADDRESS][DOMAIN_NAME]"
click at [197, 123] on input "[EMAIL_ADDRESS][DOMAIN_NAME]" at bounding box center [393, 117] width 540 height 22
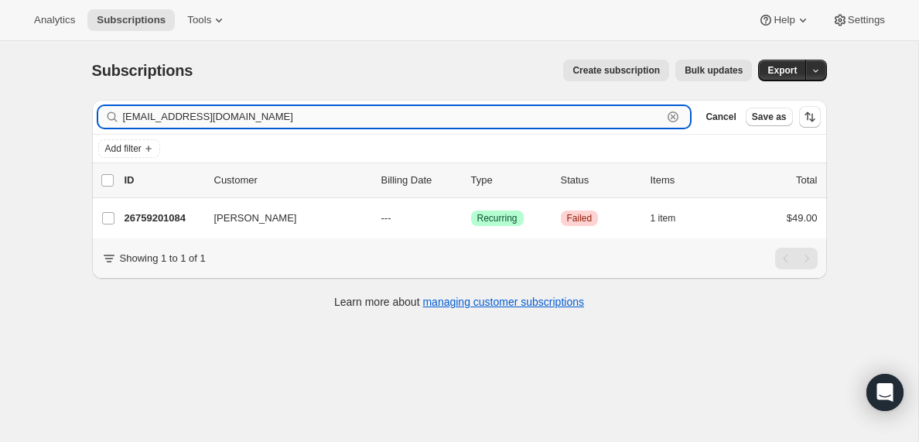
click at [197, 123] on input "[EMAIL_ADDRESS][DOMAIN_NAME]" at bounding box center [393, 117] width 540 height 22
paste input "aaliyahmack78@y"
click at [227, 115] on input "[EMAIL_ADDRESS][DOMAIN_NAME]" at bounding box center [393, 117] width 540 height 22
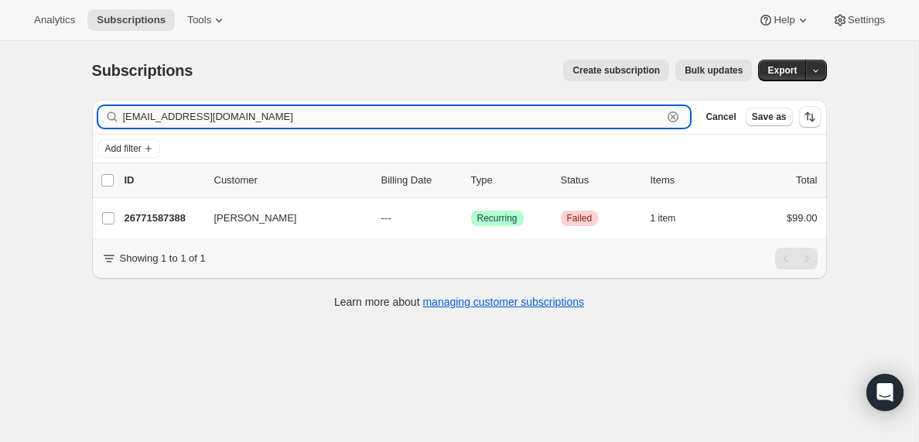
click at [227, 115] on input "[EMAIL_ADDRESS][DOMAIN_NAME]" at bounding box center [393, 117] width 540 height 22
paste input "[EMAIL_ADDRESS][DOMAIN_NAME]"
click at [247, 109] on input "[EMAIL_ADDRESS][DOMAIN_NAME]" at bounding box center [393, 117] width 540 height 22
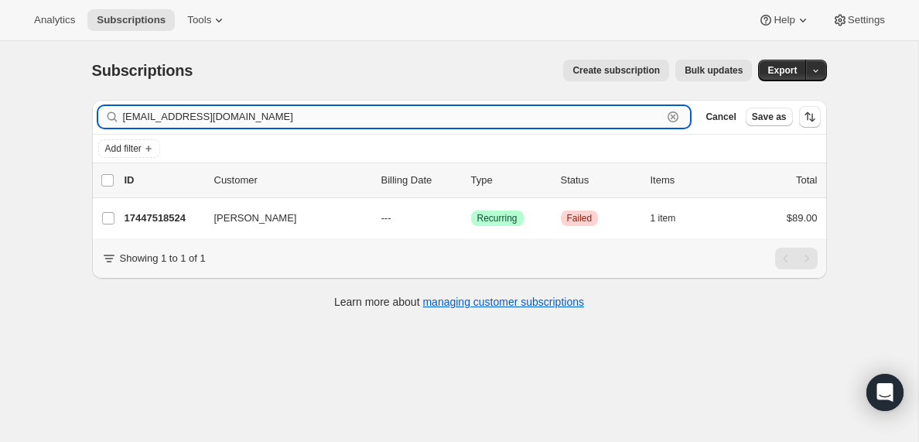
click at [247, 109] on input "[EMAIL_ADDRESS][DOMAIN_NAME]" at bounding box center [393, 117] width 540 height 22
paste input "[EMAIL_ADDRESS][DOMAIN_NAME]"
click at [220, 113] on input "[EMAIL_ADDRESS][DOMAIN_NAME]" at bounding box center [393, 117] width 540 height 22
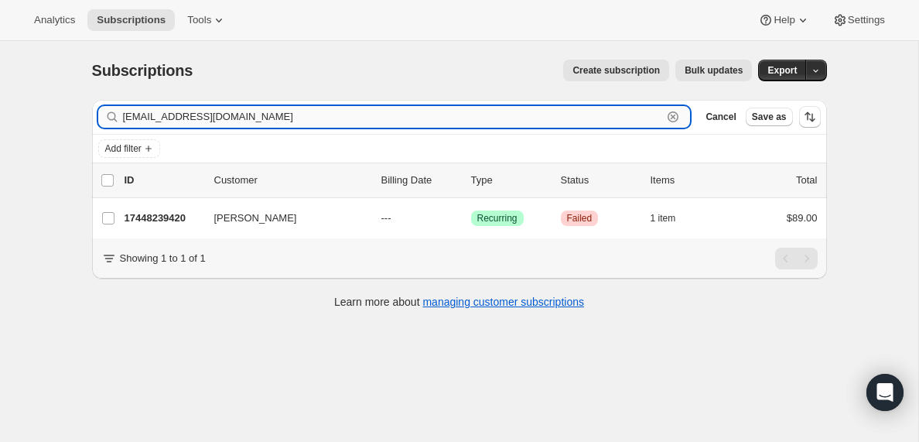
click at [220, 113] on input "[EMAIL_ADDRESS][DOMAIN_NAME]" at bounding box center [393, 117] width 540 height 22
paste input "williamcosgrove1948"
click at [239, 115] on input "[EMAIL_ADDRESS][DOMAIN_NAME]" at bounding box center [393, 117] width 540 height 22
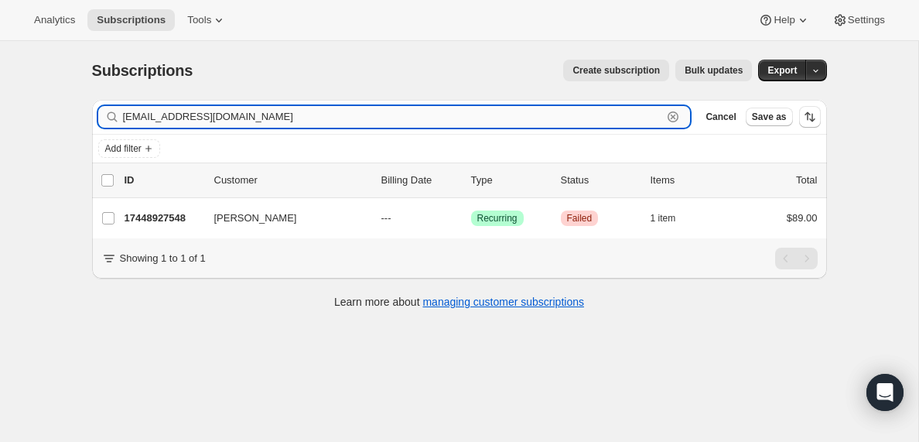
click at [239, 115] on input "[EMAIL_ADDRESS][DOMAIN_NAME]" at bounding box center [393, 117] width 540 height 22
paste input "cdoss3909"
click at [241, 118] on input "[EMAIL_ADDRESS][DOMAIN_NAME]" at bounding box center [393, 117] width 540 height 22
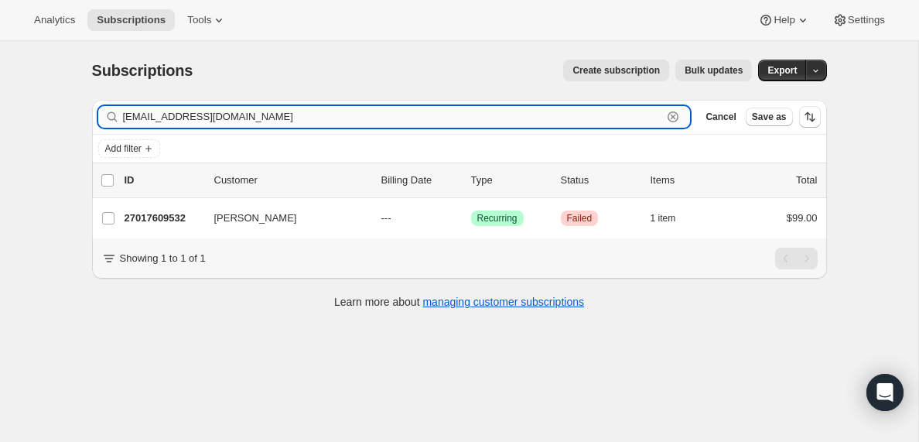
click at [241, 118] on input "[EMAIL_ADDRESS][DOMAIN_NAME]" at bounding box center [393, 117] width 540 height 22
paste input "ifyo1976"
click at [209, 118] on input "[EMAIL_ADDRESS][DOMAIN_NAME]" at bounding box center [393, 117] width 540 height 22
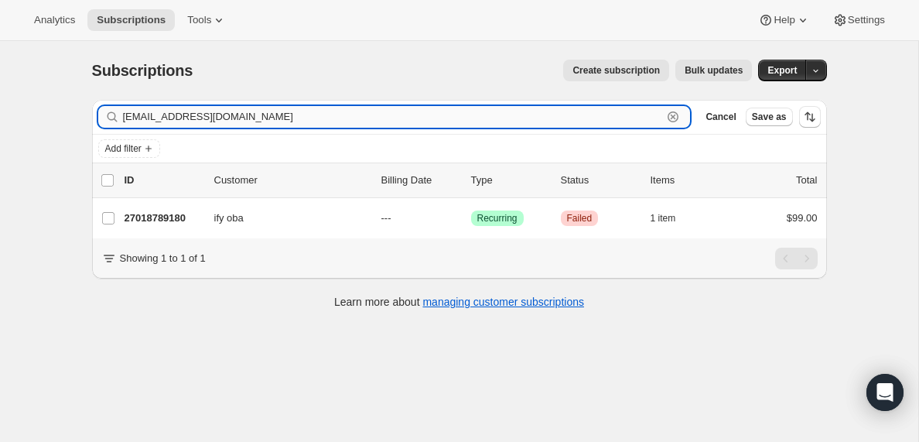
click at [209, 118] on input "[EMAIL_ADDRESS][DOMAIN_NAME]" at bounding box center [393, 117] width 540 height 22
paste input "[EMAIL_ADDRESS]"
click at [212, 117] on input "[EMAIL_ADDRESS][DOMAIN_NAME]" at bounding box center [393, 117] width 540 height 22
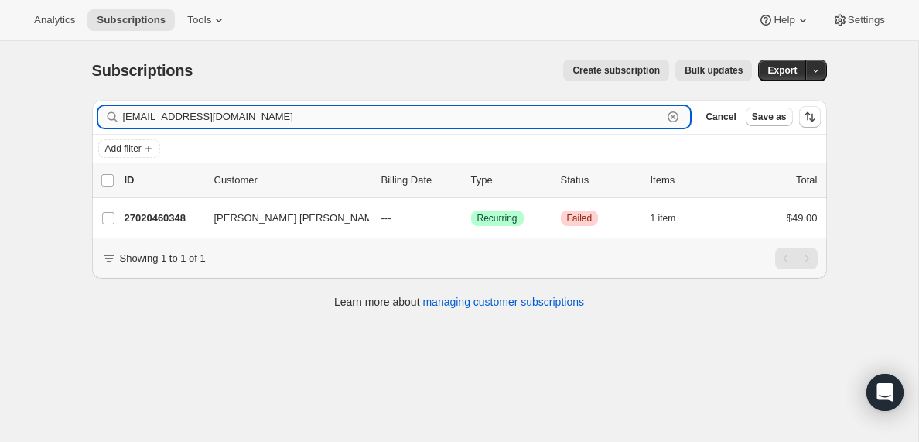
click at [212, 117] on input "[EMAIL_ADDRESS][DOMAIN_NAME]" at bounding box center [393, 117] width 540 height 22
paste input "[EMAIL_ADDRESS]"
click at [244, 115] on input "[EMAIL_ADDRESS][DOMAIN_NAME]" at bounding box center [393, 117] width 540 height 22
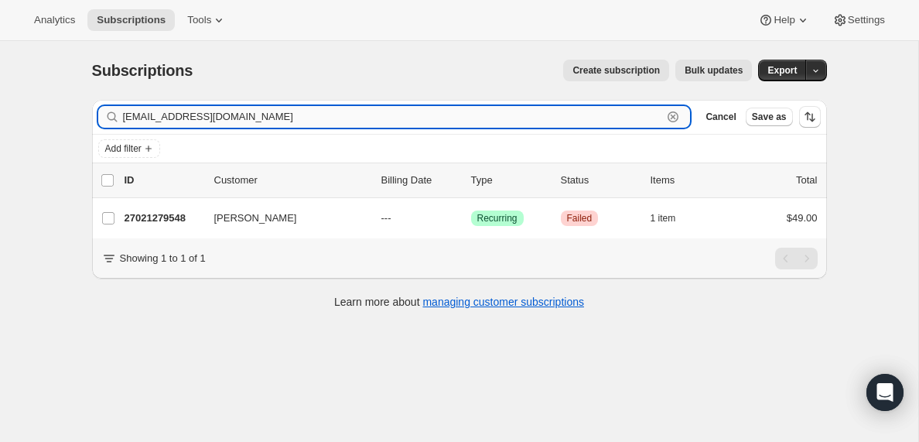
click at [244, 115] on input "[EMAIL_ADDRESS][DOMAIN_NAME]" at bounding box center [393, 117] width 540 height 22
paste input "[EMAIL_ADDRESS]"
click at [236, 117] on input "[EMAIL_ADDRESS][DOMAIN_NAME]" at bounding box center [393, 117] width 540 height 22
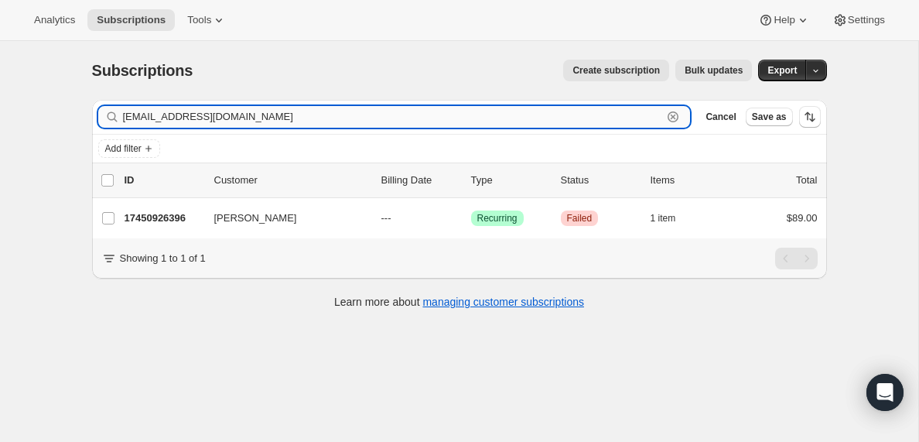
click at [236, 117] on input "[EMAIL_ADDRESS][DOMAIN_NAME]" at bounding box center [393, 117] width 540 height 22
paste input "att@faithharvestlc"
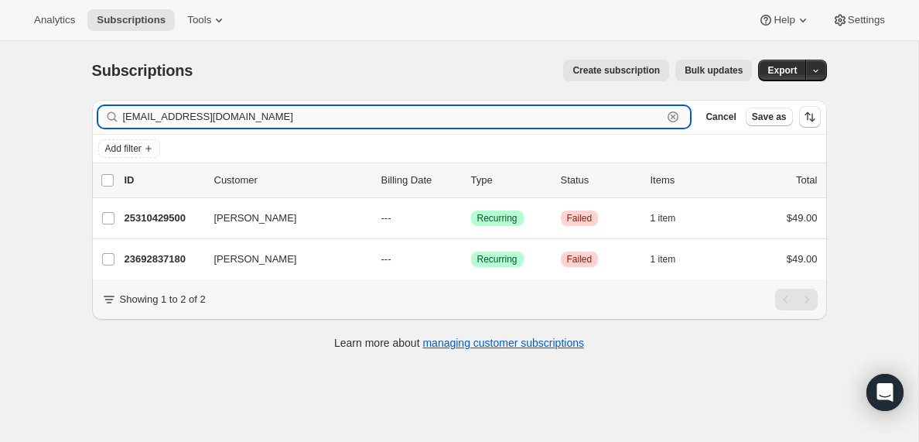
click at [242, 111] on input "[EMAIL_ADDRESS][DOMAIN_NAME]" at bounding box center [393, 117] width 540 height 22
paste input "[DEMOGRAPHIC_DATA]"
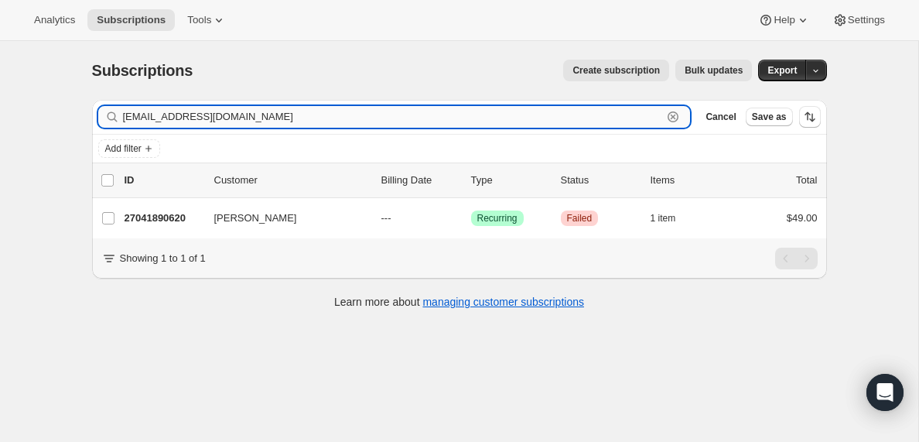
click at [248, 118] on input "[EMAIL_ADDRESS][DOMAIN_NAME]" at bounding box center [393, 117] width 540 height 22
paste input "[EMAIL_ADDRESS]"
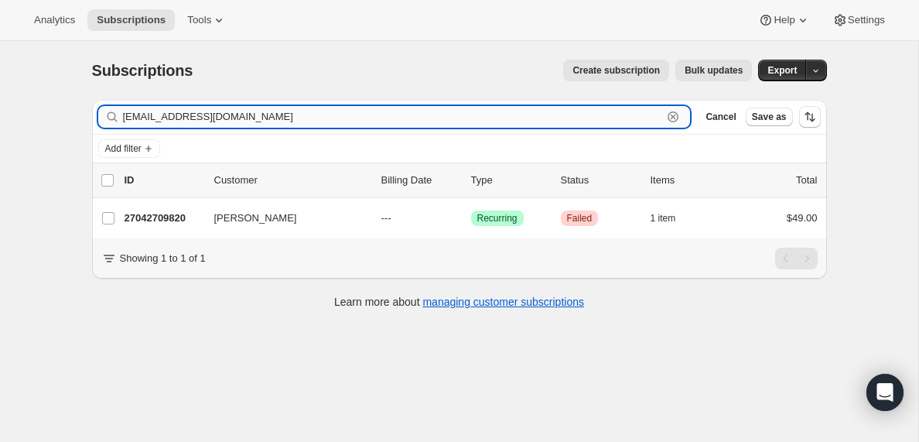
click at [236, 121] on input "[EMAIL_ADDRESS][DOMAIN_NAME]" at bounding box center [393, 117] width 540 height 22
paste input "[PERSON_NAME][EMAIL_ADDRESS][DOMAIN_NAME]"
click at [240, 119] on input "[PERSON_NAME][EMAIL_ADDRESS][DOMAIN_NAME]" at bounding box center [393, 117] width 540 height 22
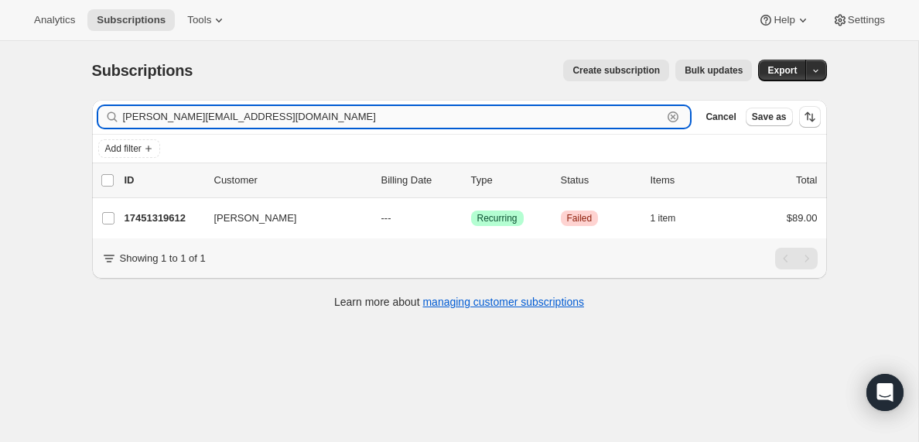
click at [240, 119] on input "[PERSON_NAME][EMAIL_ADDRESS][DOMAIN_NAME]" at bounding box center [393, 117] width 540 height 22
paste input "[PERSON_NAME][EMAIL_ADDRESS][DOMAIN_NAME]"
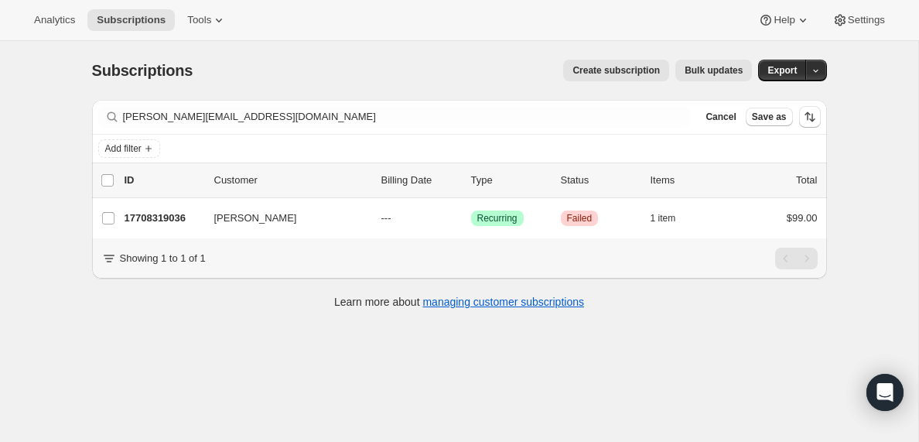
click at [225, 130] on div "Filter subscribers [PERSON_NAME][EMAIL_ADDRESS][DOMAIN_NAME] Clear Cancel Save …" at bounding box center [459, 117] width 735 height 34
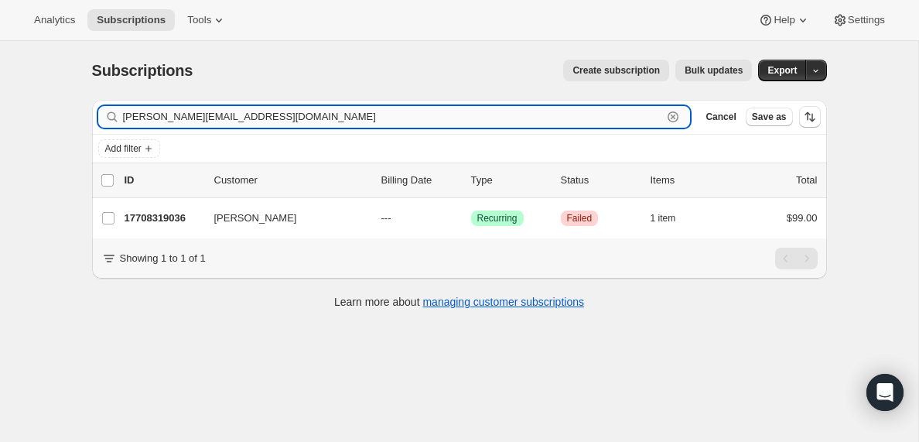
click at [226, 118] on input "[PERSON_NAME][EMAIL_ADDRESS][DOMAIN_NAME]" at bounding box center [393, 117] width 540 height 22
paste input "[EMAIL_ADDRESS]"
click at [204, 119] on input "[EMAIL_ADDRESS][DOMAIN_NAME]" at bounding box center [393, 117] width 540 height 22
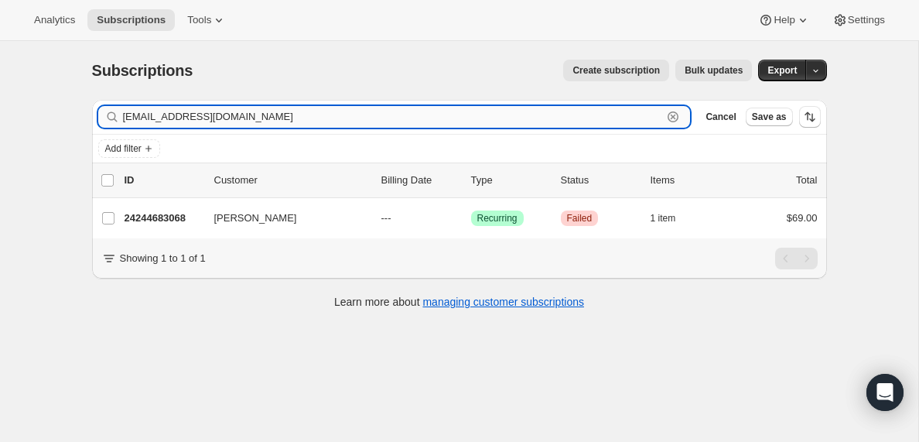
click at [204, 119] on input "[EMAIL_ADDRESS][DOMAIN_NAME]" at bounding box center [393, 117] width 540 height 22
paste input "ryannorton47"
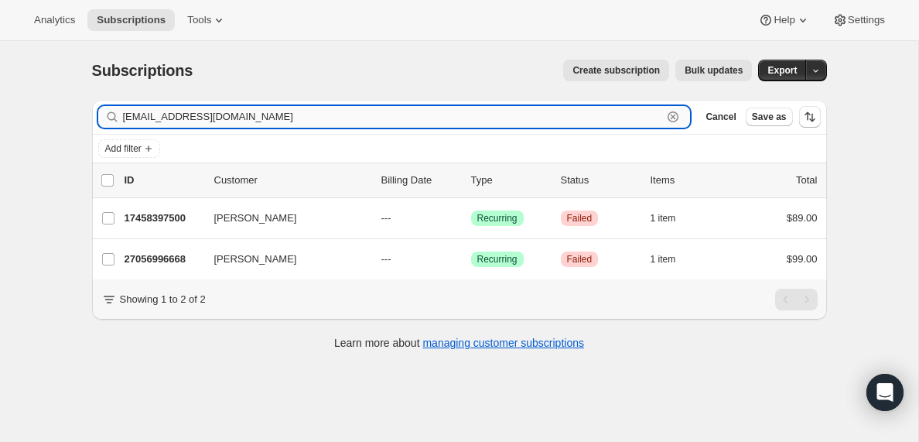
click at [266, 111] on input "[EMAIL_ADDRESS][DOMAIN_NAME]" at bounding box center [393, 117] width 540 height 22
paste input "nicholasdavis74@hot"
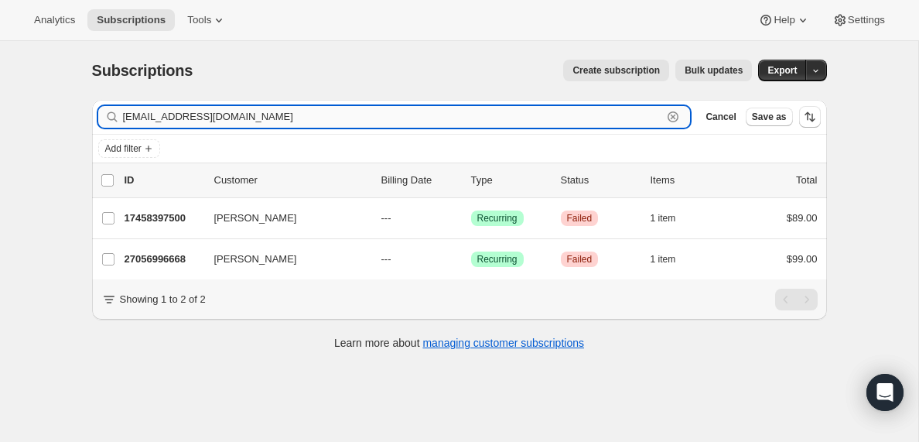
type input "[EMAIL_ADDRESS][DOMAIN_NAME]"
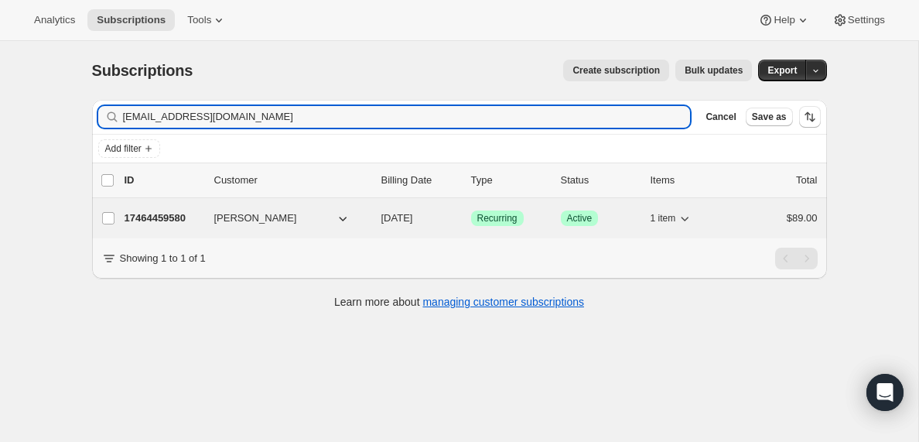
click at [173, 220] on p "17464459580" at bounding box center [163, 217] width 77 height 15
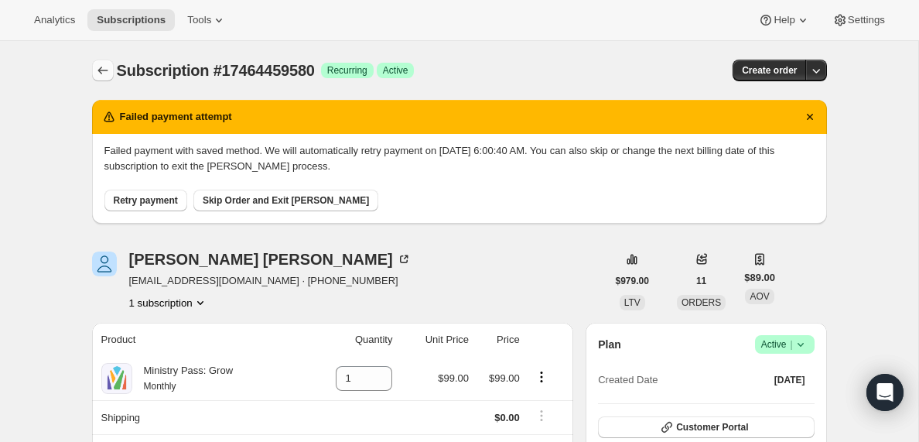
click at [100, 65] on icon "Subscriptions" at bounding box center [102, 70] width 15 height 15
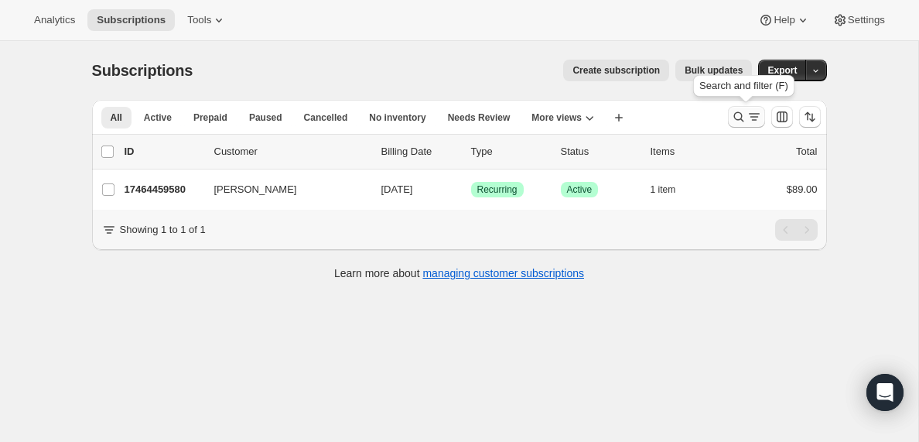
click at [749, 118] on icon "Search and filter results" at bounding box center [754, 116] width 15 height 15
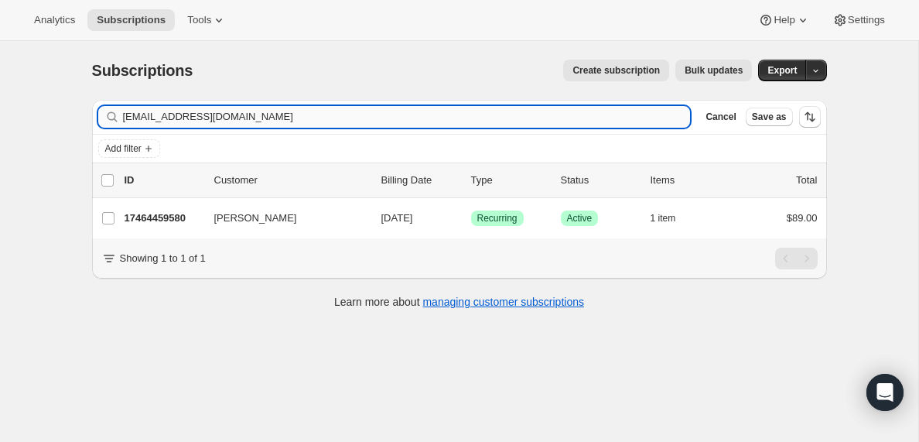
click at [296, 115] on input "[EMAIL_ADDRESS][DOMAIN_NAME]" at bounding box center [407, 117] width 568 height 22
type input "[PERSON_NAME][EMAIL_ADDRESS][DOMAIN_NAME]"
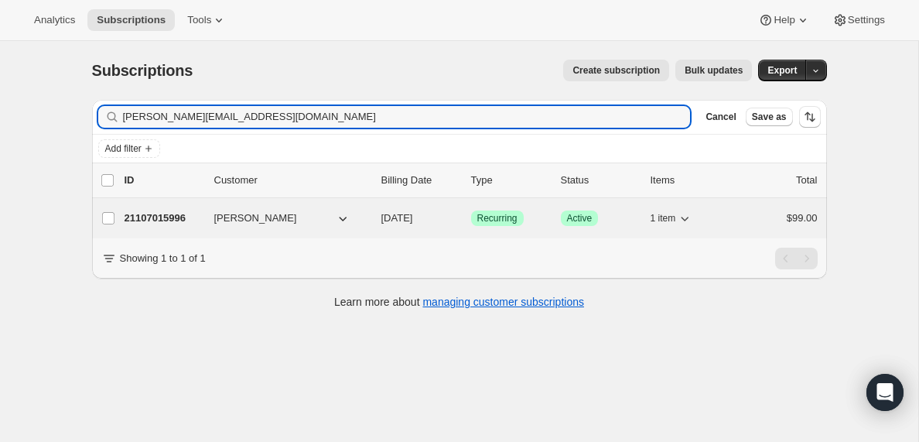
click at [166, 220] on p "21107015996" at bounding box center [163, 217] width 77 height 15
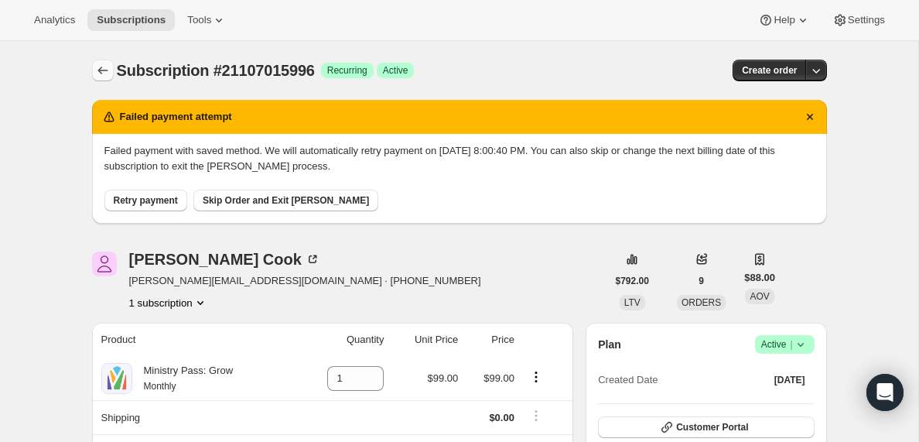
click at [104, 67] on icon "Subscriptions" at bounding box center [102, 70] width 15 height 15
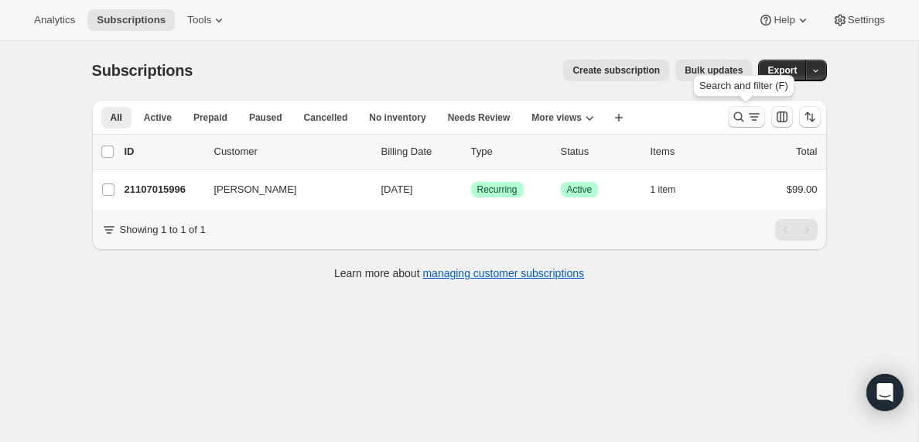
click at [748, 114] on icon "Search and filter results" at bounding box center [754, 116] width 15 height 15
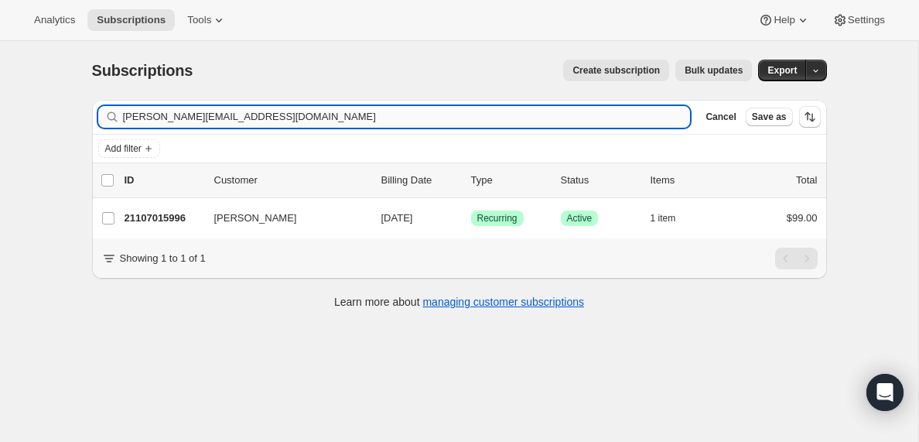
click at [261, 108] on input "[PERSON_NAME][EMAIL_ADDRESS][DOMAIN_NAME]" at bounding box center [407, 117] width 568 height 22
type input "[EMAIL_ADDRESS][DOMAIN_NAME]"
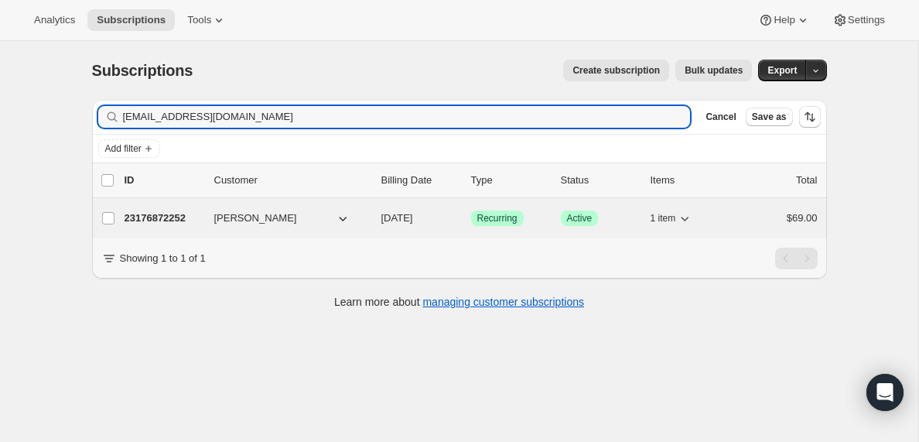
click at [173, 220] on p "23176872252" at bounding box center [163, 217] width 77 height 15
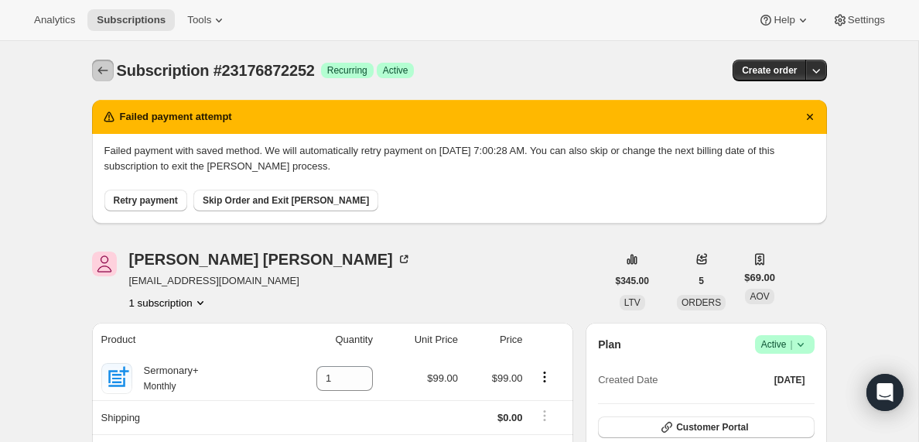
click at [100, 69] on icon "Subscriptions" at bounding box center [102, 71] width 10 height 8
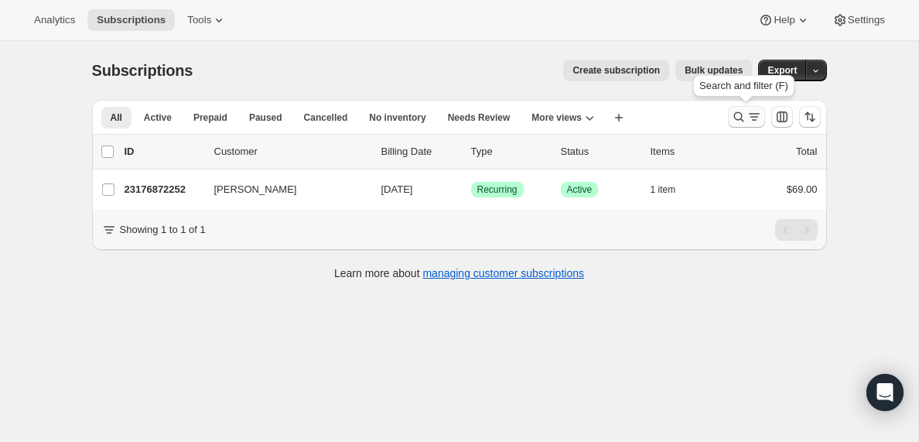
click at [750, 118] on icon "Search and filter results" at bounding box center [754, 116] width 15 height 15
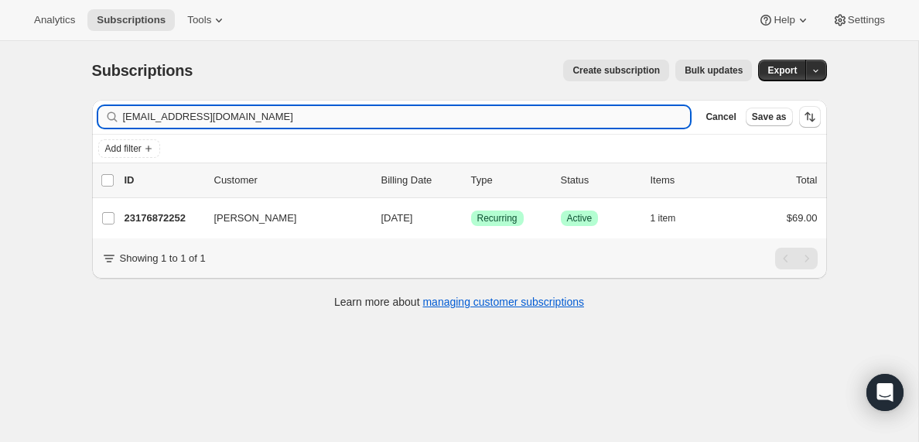
click at [261, 116] on input "[EMAIL_ADDRESS][DOMAIN_NAME]" at bounding box center [407, 117] width 568 height 22
type input "[EMAIL_ADDRESS][DOMAIN_NAME]"
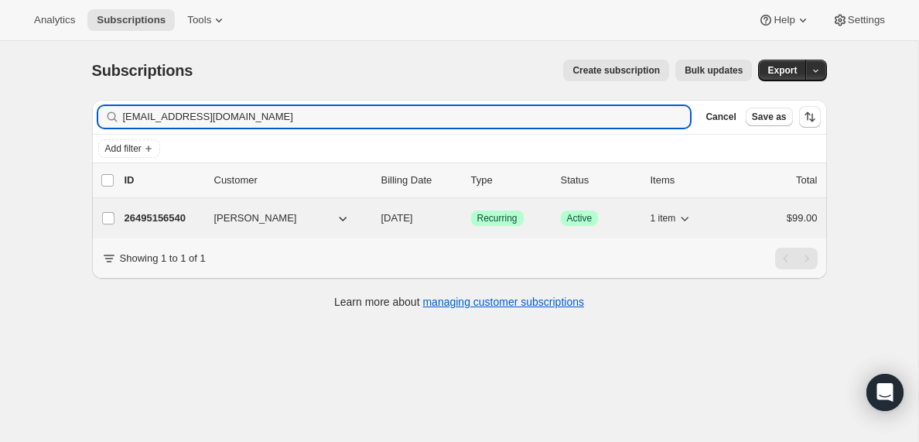
click at [172, 221] on p "26495156540" at bounding box center [163, 217] width 77 height 15
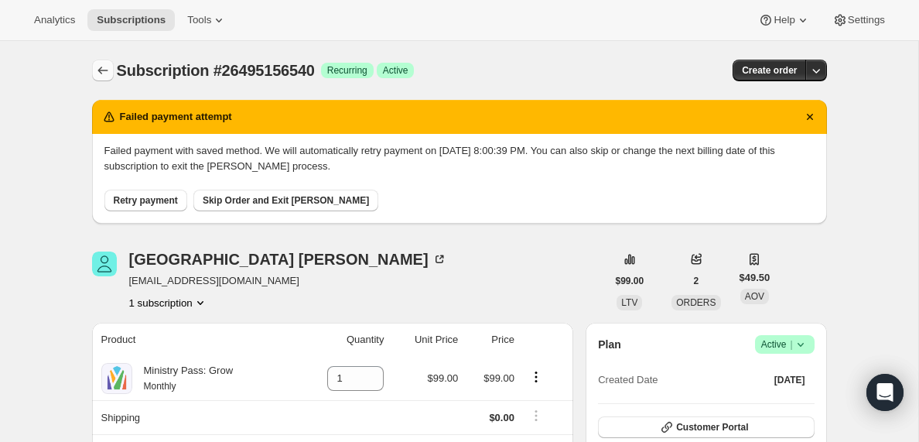
click at [101, 69] on icon "Subscriptions" at bounding box center [102, 70] width 15 height 15
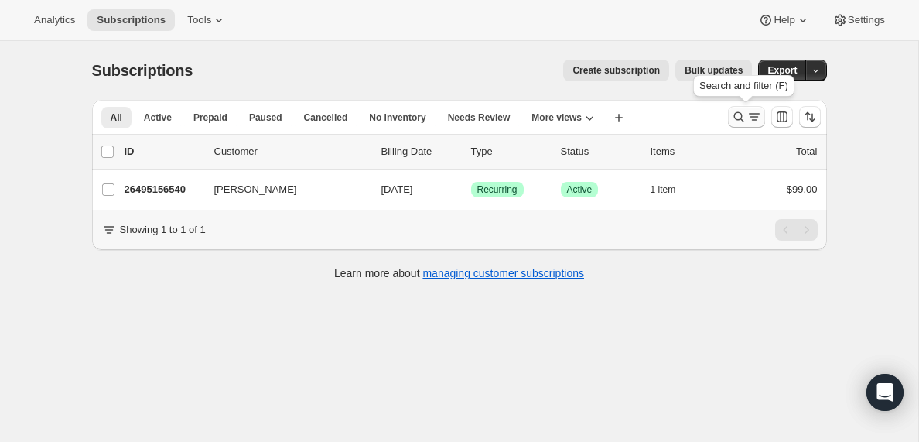
click at [750, 118] on icon "Search and filter results" at bounding box center [754, 116] width 15 height 15
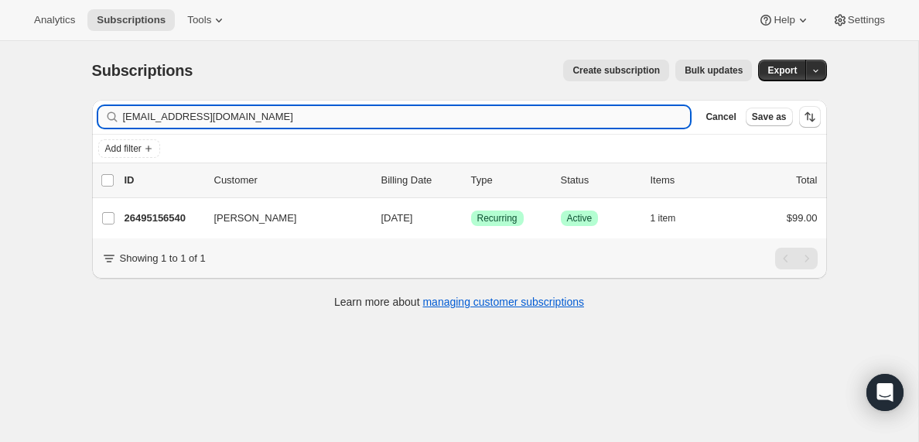
click at [288, 115] on input "[EMAIL_ADDRESS][DOMAIN_NAME]" at bounding box center [407, 117] width 568 height 22
type input "[EMAIL_ADDRESS][DOMAIN_NAME]"
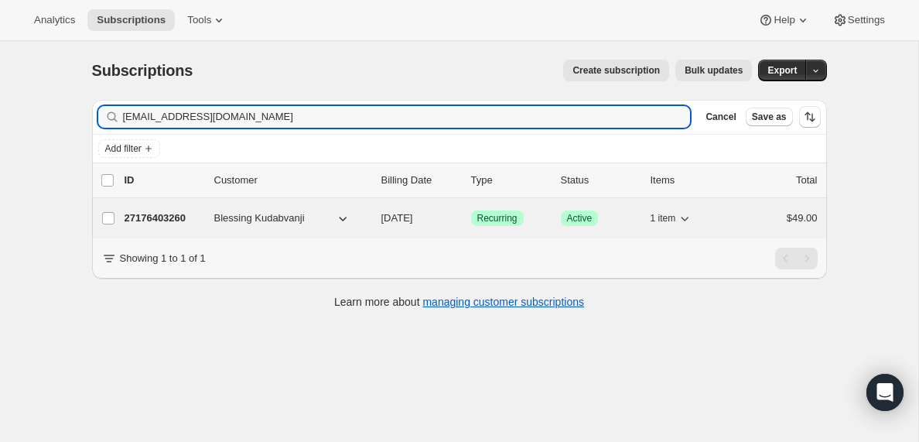
click at [182, 218] on p "27176403260" at bounding box center [163, 217] width 77 height 15
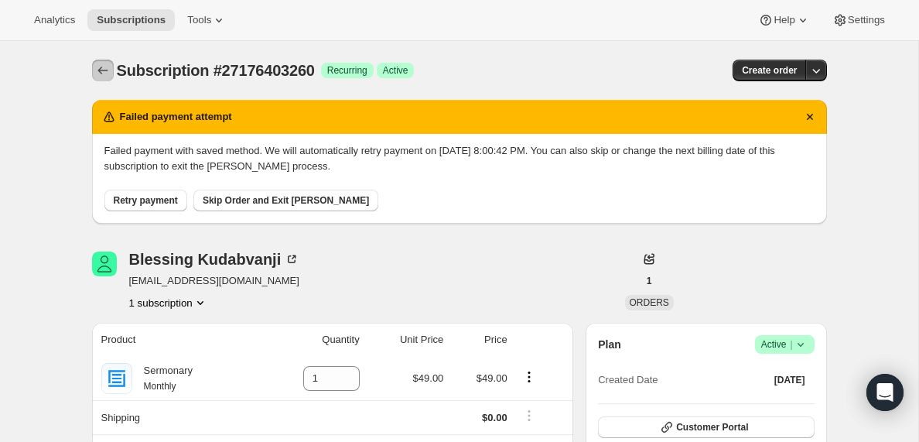
click at [104, 63] on button "Subscriptions" at bounding box center [103, 71] width 22 height 22
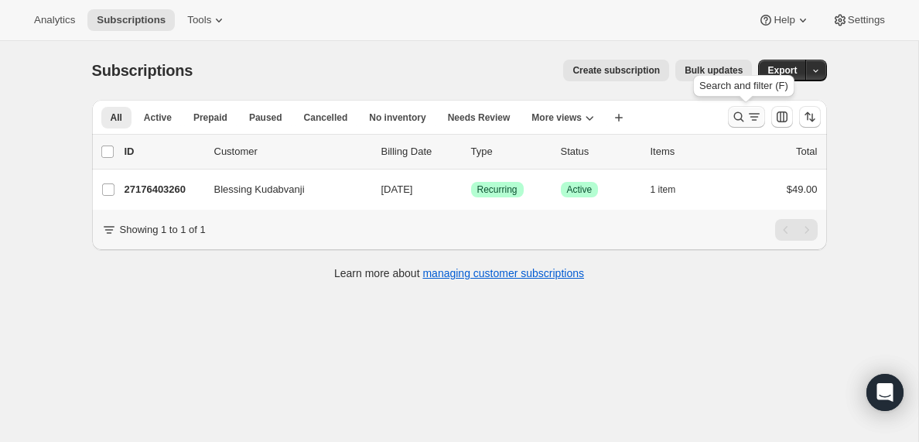
click at [749, 115] on icon "Search and filter results" at bounding box center [754, 116] width 15 height 15
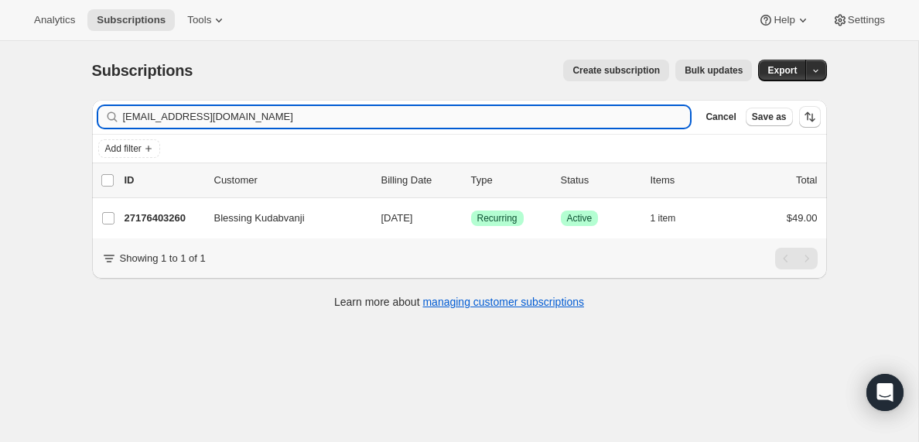
click at [277, 111] on input "[EMAIL_ADDRESS][DOMAIN_NAME]" at bounding box center [407, 117] width 568 height 22
type input "[EMAIL_ADDRESS][DOMAIN_NAME]"
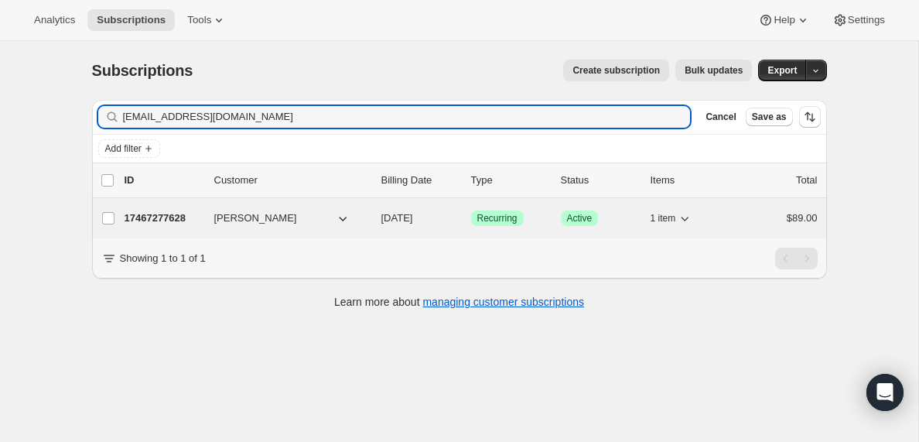
click at [164, 220] on p "17467277628" at bounding box center [163, 217] width 77 height 15
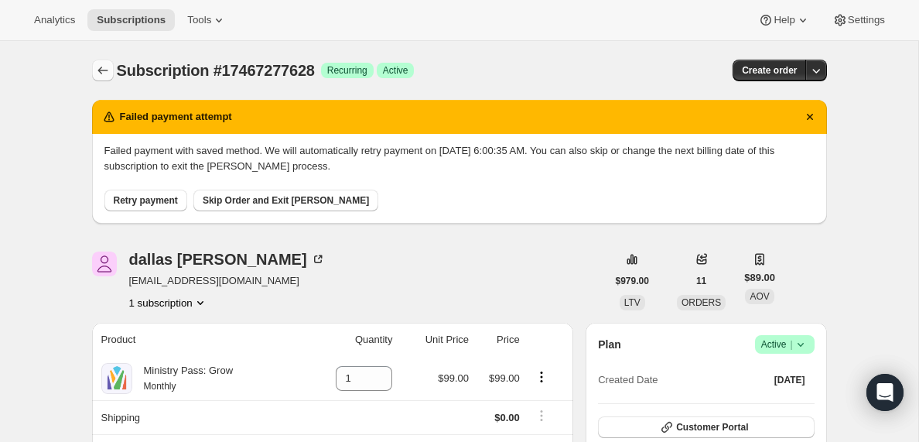
click at [101, 65] on icon "Subscriptions" at bounding box center [102, 70] width 15 height 15
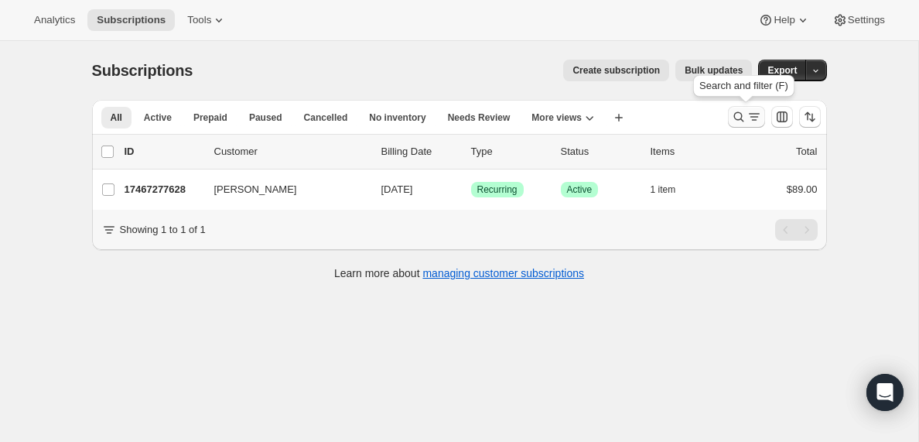
click at [749, 118] on icon "Search and filter results" at bounding box center [754, 116] width 15 height 15
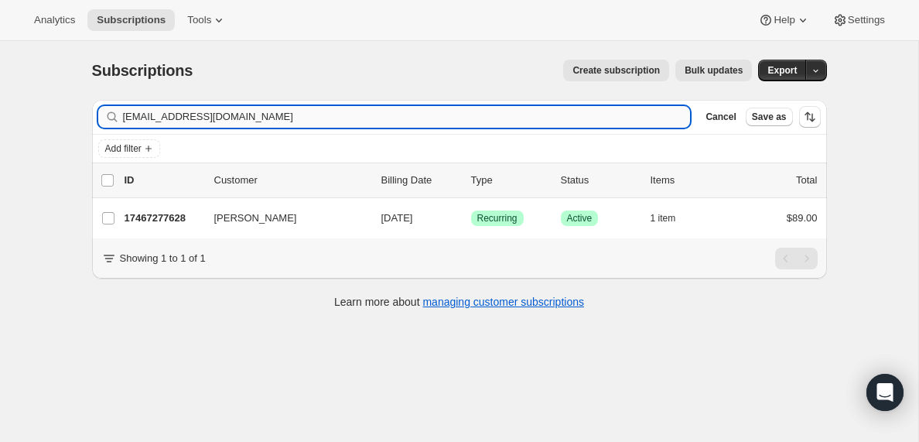
click at [283, 113] on input "[EMAIL_ADDRESS][DOMAIN_NAME]" at bounding box center [407, 117] width 568 height 22
type input "[EMAIL_ADDRESS][DOMAIN_NAME]"
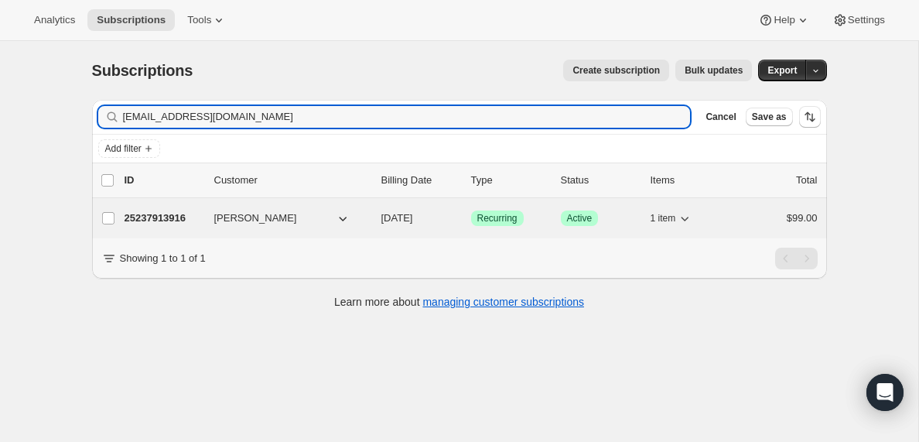
click at [161, 218] on p "25237913916" at bounding box center [163, 217] width 77 height 15
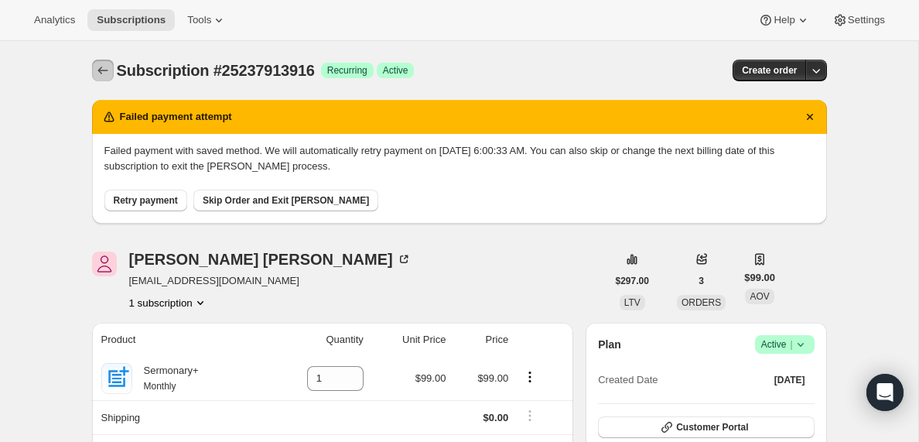
click at [101, 73] on icon "Subscriptions" at bounding box center [102, 70] width 15 height 15
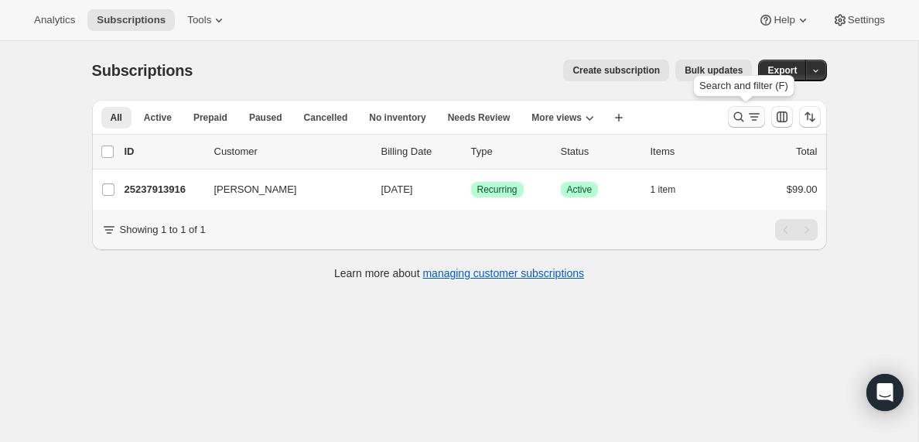
click at [758, 120] on icon "Search and filter results" at bounding box center [754, 116] width 15 height 15
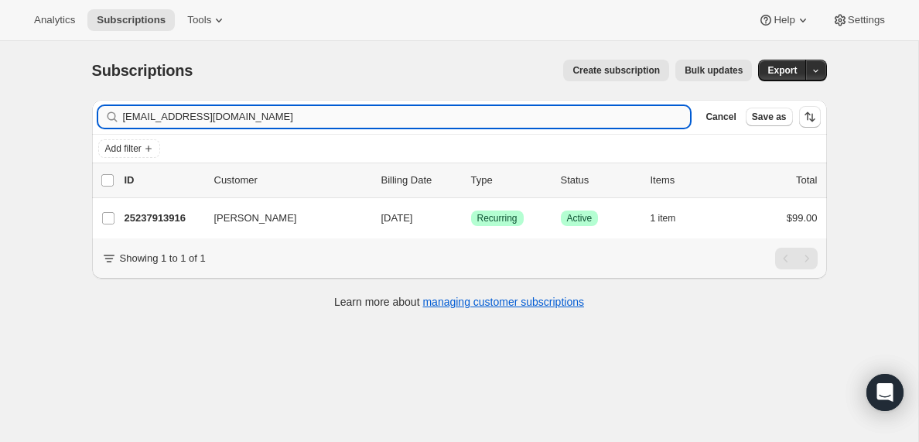
click at [255, 121] on input "[EMAIL_ADDRESS][DOMAIN_NAME]" at bounding box center [407, 117] width 568 height 22
type input "[PERSON_NAME][EMAIL_ADDRESS][PERSON_NAME][DOMAIN_NAME]"
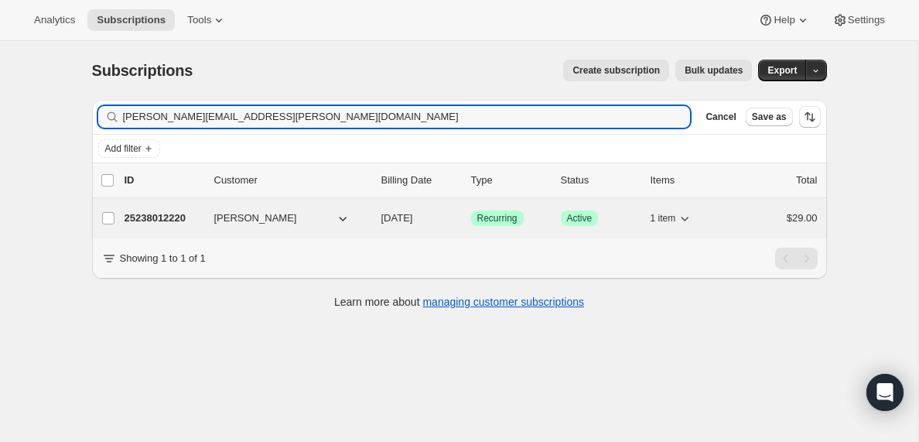
click at [169, 219] on p "25238012220" at bounding box center [163, 217] width 77 height 15
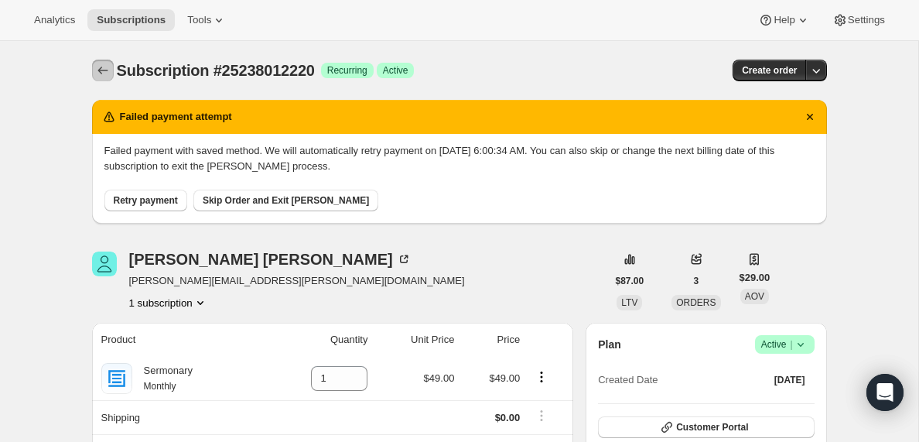
click at [103, 73] on icon "Subscriptions" at bounding box center [102, 70] width 15 height 15
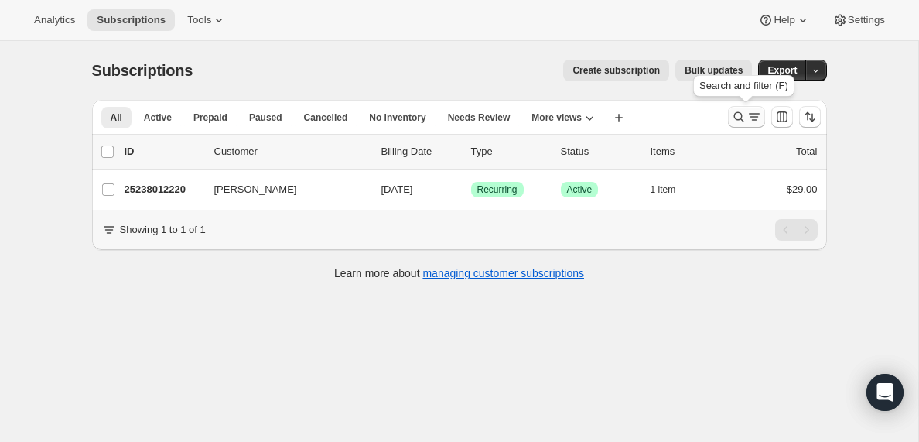
click at [753, 117] on icon "Search and filter results" at bounding box center [754, 117] width 9 height 2
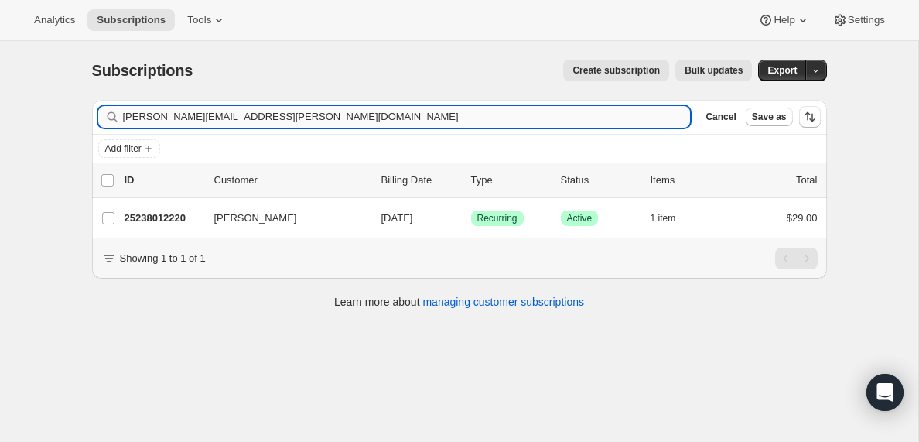
click at [272, 115] on input "[PERSON_NAME][EMAIL_ADDRESS][PERSON_NAME][DOMAIN_NAME]" at bounding box center [407, 117] width 568 height 22
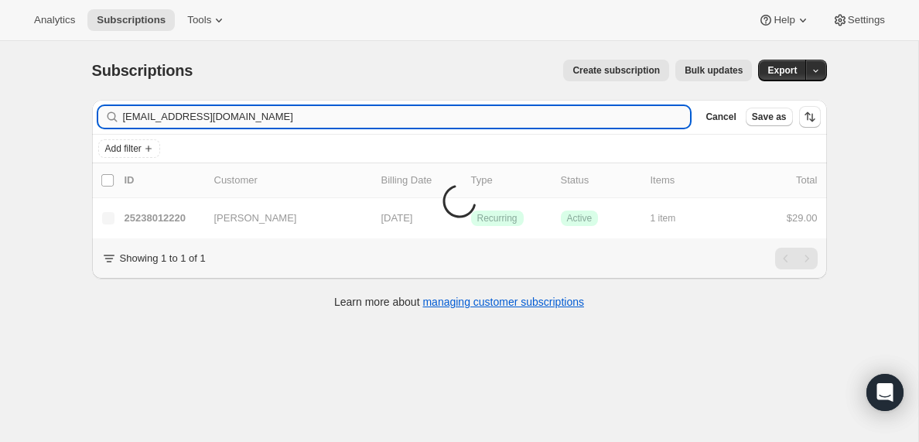
type input "[EMAIL_ADDRESS][DOMAIN_NAME]"
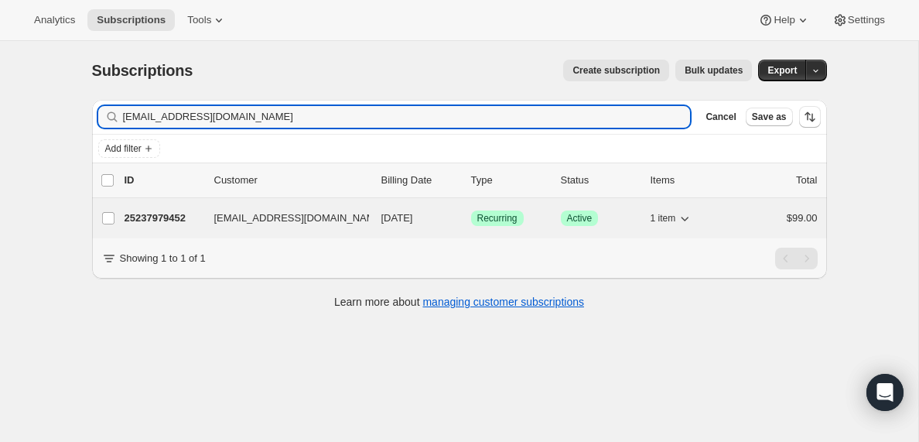
click at [173, 223] on p "25237979452" at bounding box center [163, 217] width 77 height 15
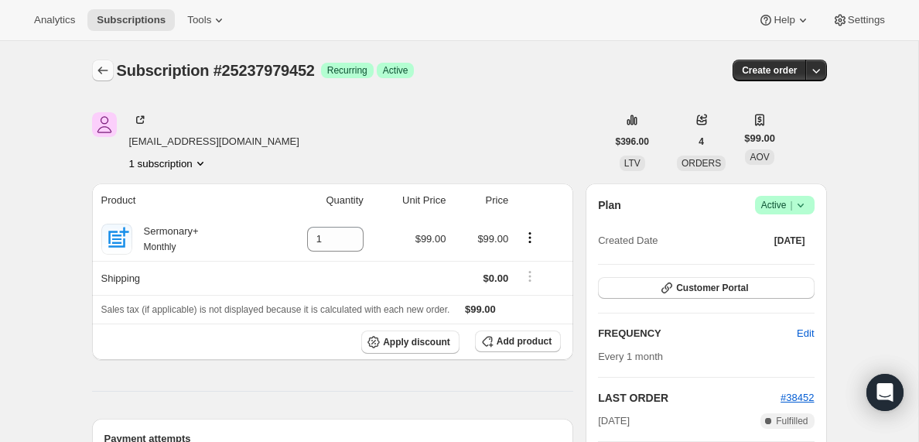
click at [102, 71] on icon "Subscriptions" at bounding box center [102, 70] width 15 height 15
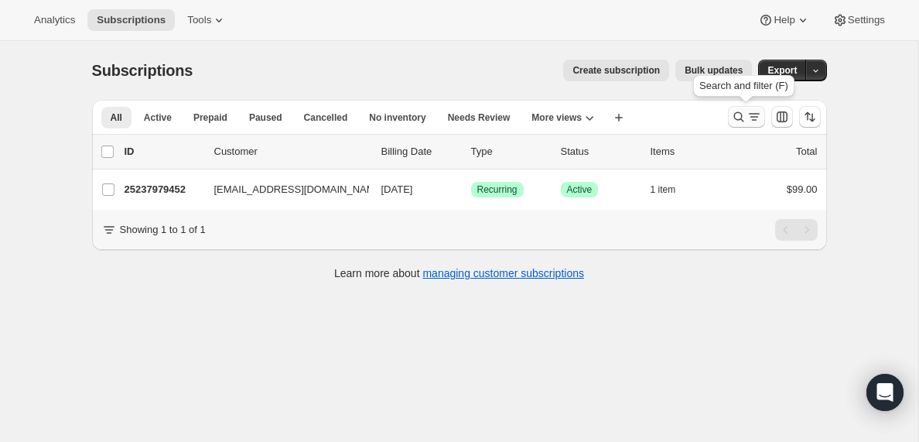
click at [747, 115] on icon "Search and filter results" at bounding box center [754, 116] width 15 height 15
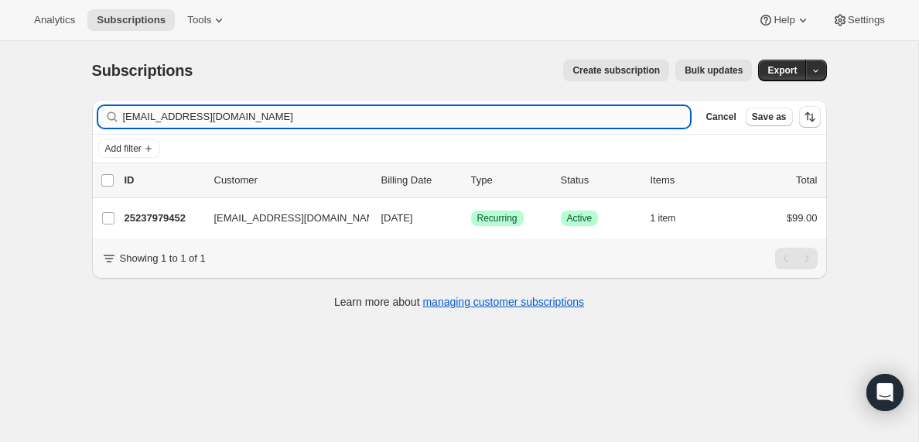
click at [226, 113] on input "[EMAIL_ADDRESS][DOMAIN_NAME]" at bounding box center [407, 117] width 568 height 22
type input "[EMAIL_ADDRESS][DOMAIN_NAME]"
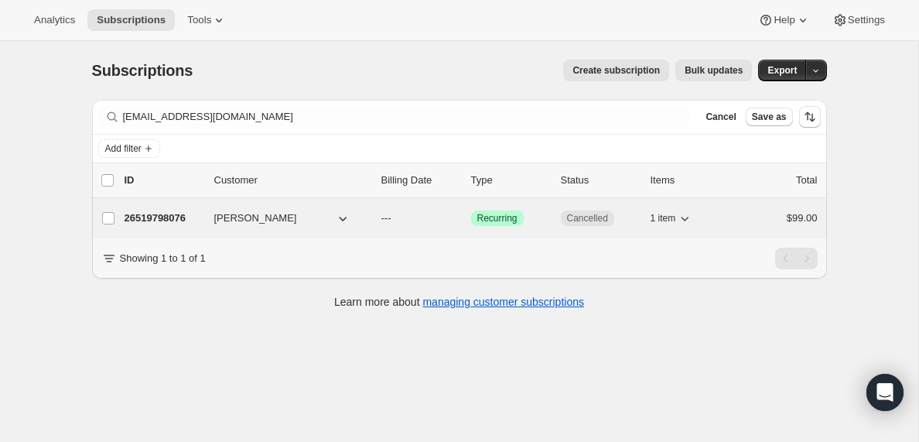
click at [183, 217] on p "26519798076" at bounding box center [163, 217] width 77 height 15
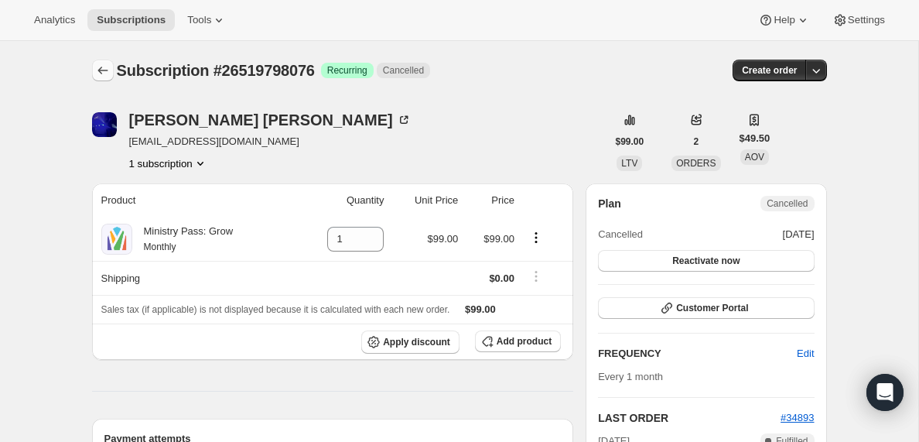
click at [101, 63] on icon "Subscriptions" at bounding box center [102, 70] width 15 height 15
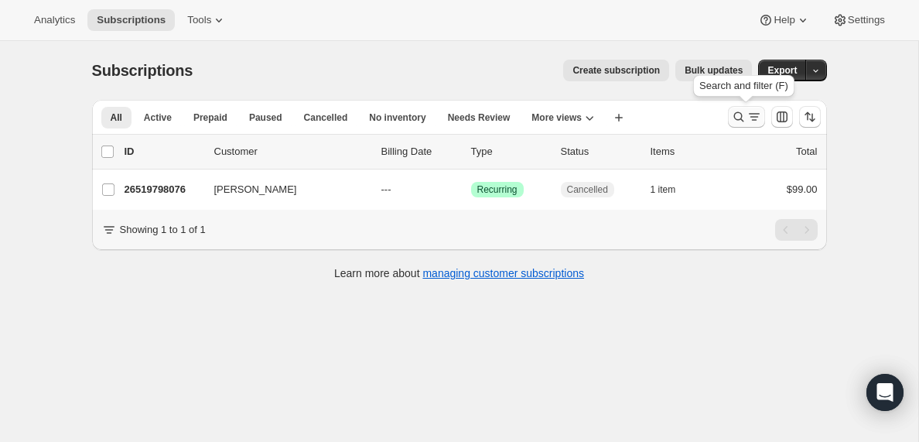
click at [745, 119] on icon "Search and filter results" at bounding box center [738, 116] width 15 height 15
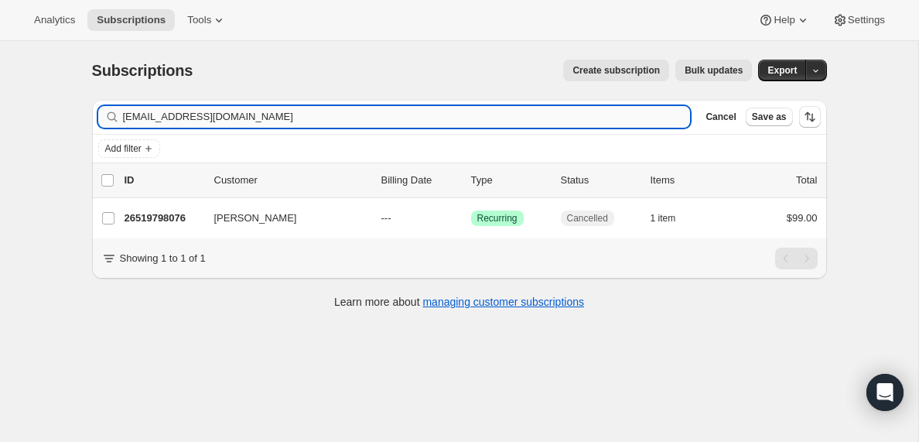
click at [185, 114] on input "[EMAIL_ADDRESS][DOMAIN_NAME]" at bounding box center [407, 117] width 568 height 22
type input "[EMAIL_ADDRESS][DOMAIN_NAME]"
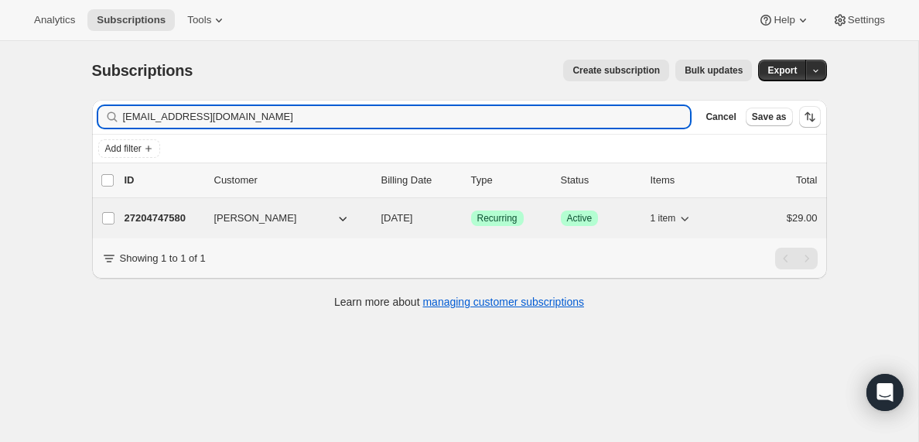
click at [150, 215] on p "27204747580" at bounding box center [163, 217] width 77 height 15
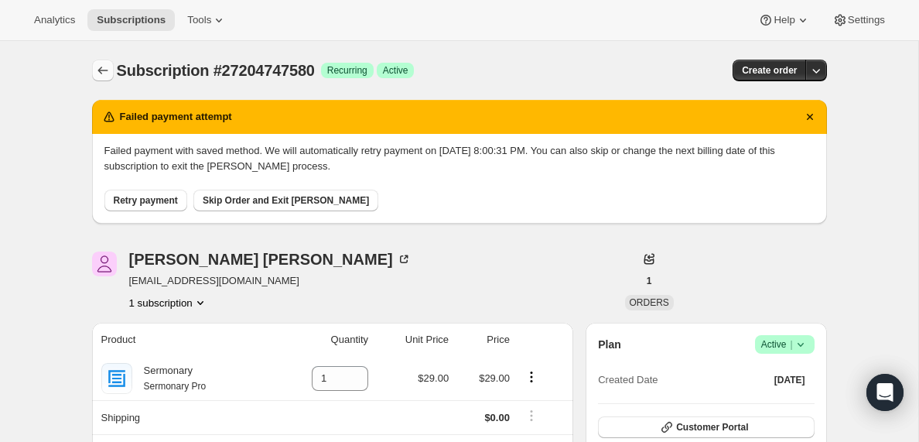
click at [99, 67] on icon "Subscriptions" at bounding box center [102, 70] width 15 height 15
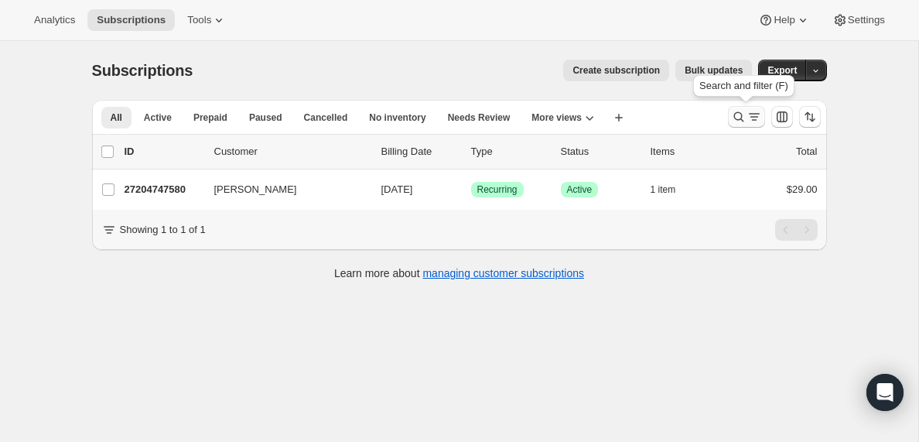
click at [750, 115] on icon "Search and filter results" at bounding box center [754, 116] width 15 height 15
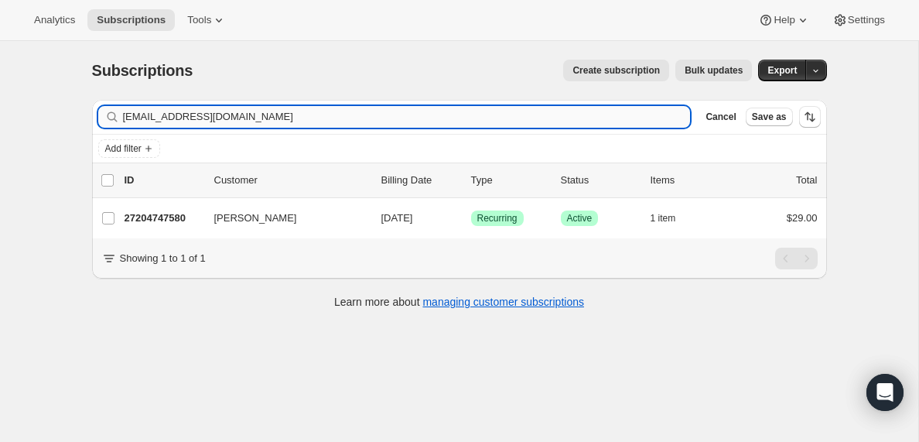
click at [258, 118] on input "[EMAIL_ADDRESS][DOMAIN_NAME]" at bounding box center [407, 117] width 568 height 22
type input "[EMAIL_ADDRESS][DOMAIN_NAME]"
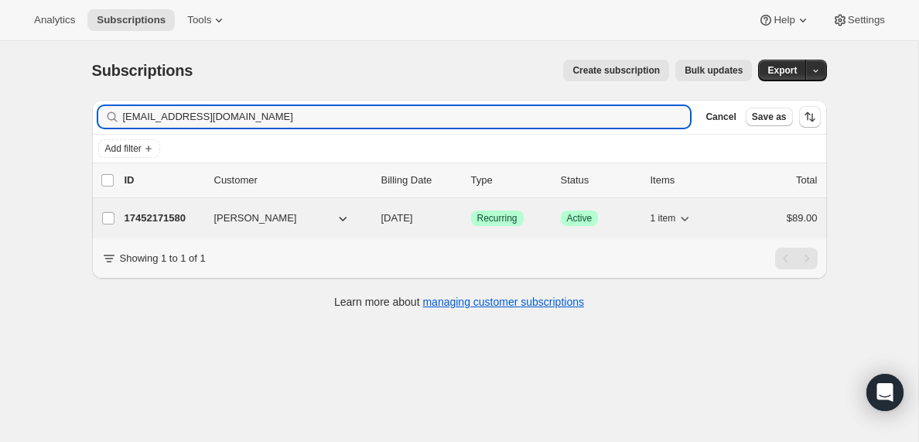
click at [169, 220] on p "17452171580" at bounding box center [163, 217] width 77 height 15
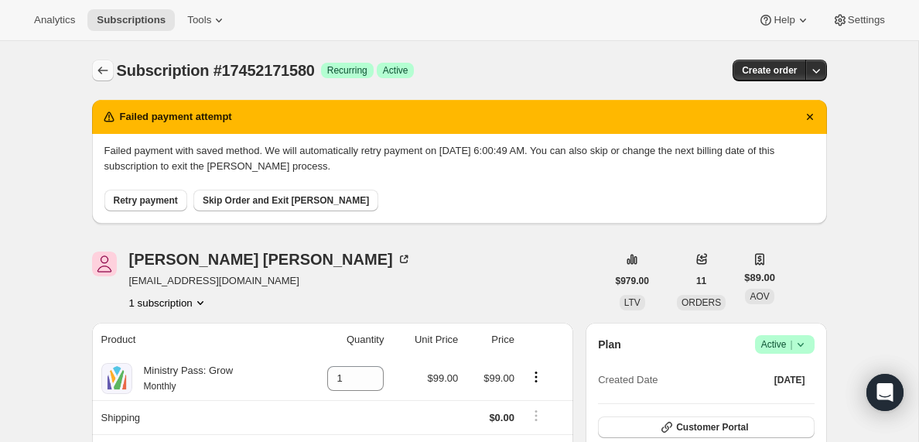
click at [102, 64] on icon "Subscriptions" at bounding box center [102, 70] width 15 height 15
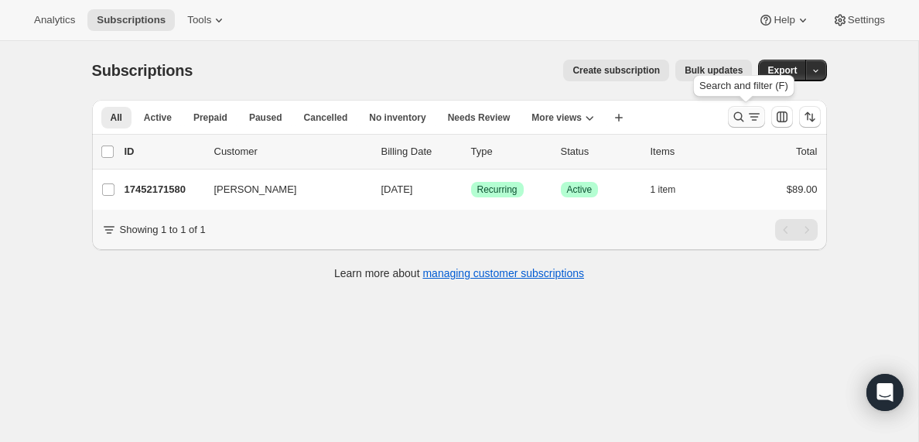
click at [745, 116] on icon "Search and filter results" at bounding box center [738, 116] width 15 height 15
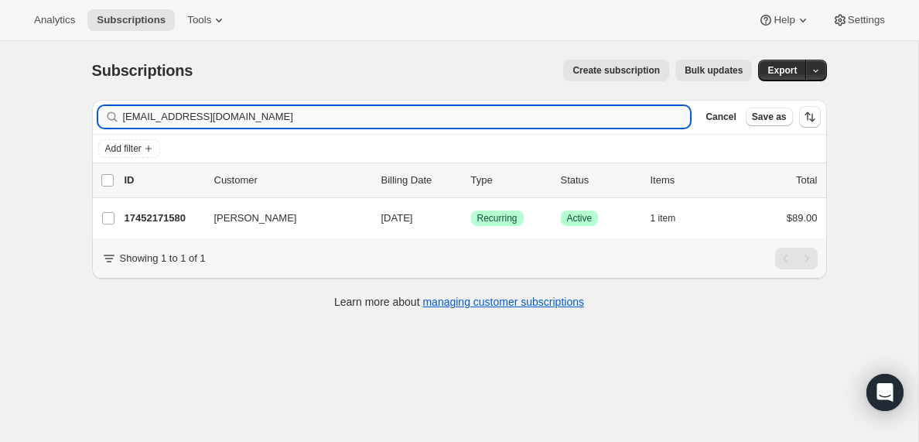
click at [256, 118] on input "[EMAIL_ADDRESS][DOMAIN_NAME]" at bounding box center [407, 117] width 568 height 22
type input "[PERSON_NAME][EMAIL_ADDRESS][DOMAIN_NAME]"
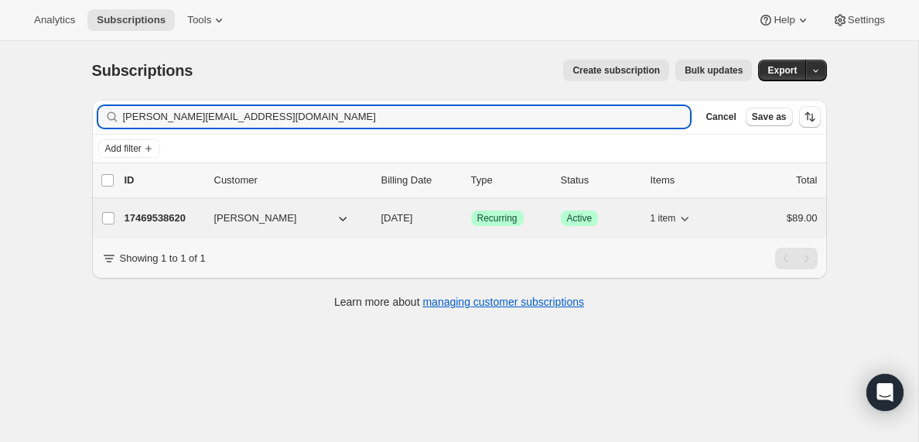
click at [161, 216] on p "17469538620" at bounding box center [163, 217] width 77 height 15
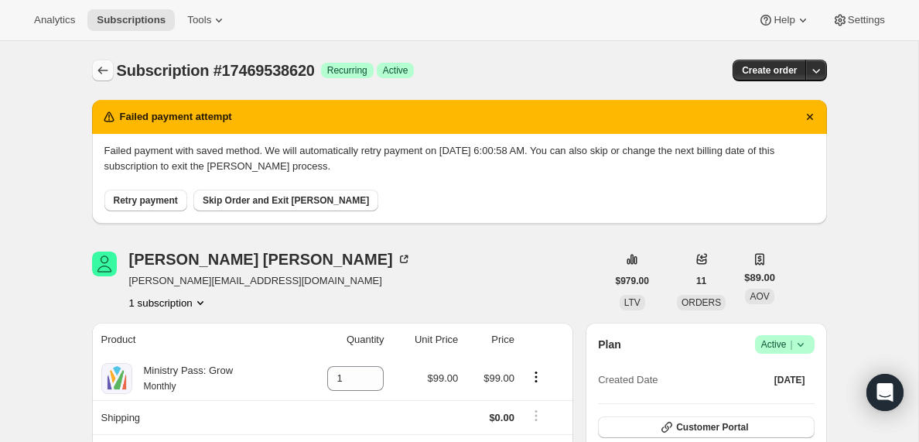
click at [98, 70] on icon "Subscriptions" at bounding box center [102, 71] width 10 height 8
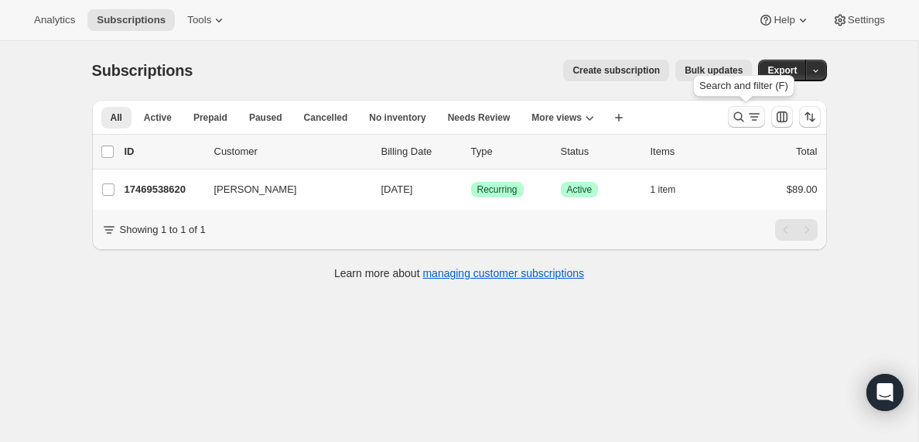
click at [754, 117] on icon "Search and filter results" at bounding box center [754, 116] width 15 height 15
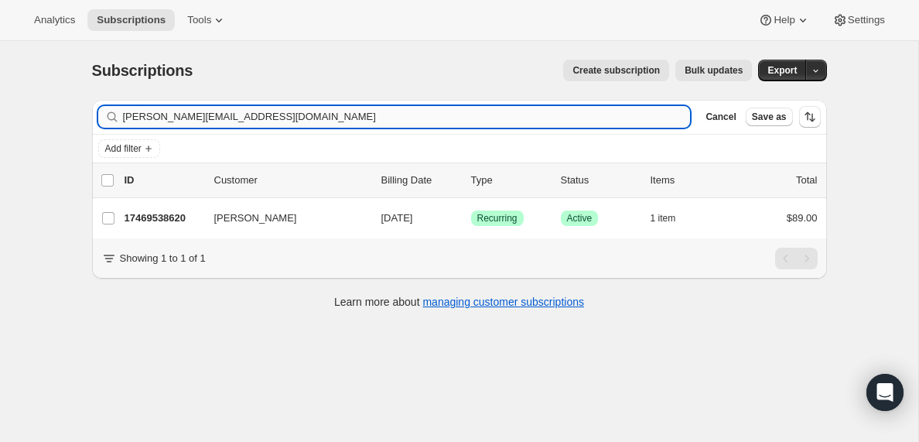
click at [282, 111] on input "[PERSON_NAME][EMAIL_ADDRESS][DOMAIN_NAME]" at bounding box center [407, 117] width 568 height 22
type input "[EMAIL_ADDRESS][DOMAIN_NAME]"
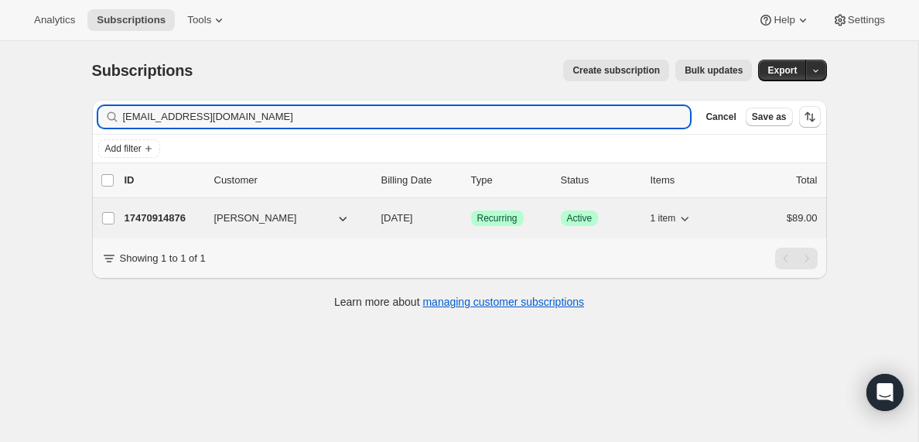
click at [176, 218] on p "17470914876" at bounding box center [163, 217] width 77 height 15
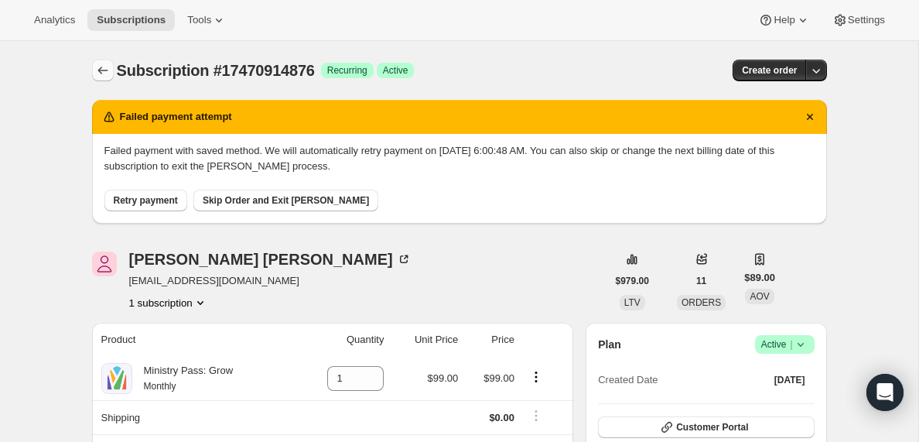
click at [101, 66] on icon "Subscriptions" at bounding box center [102, 70] width 15 height 15
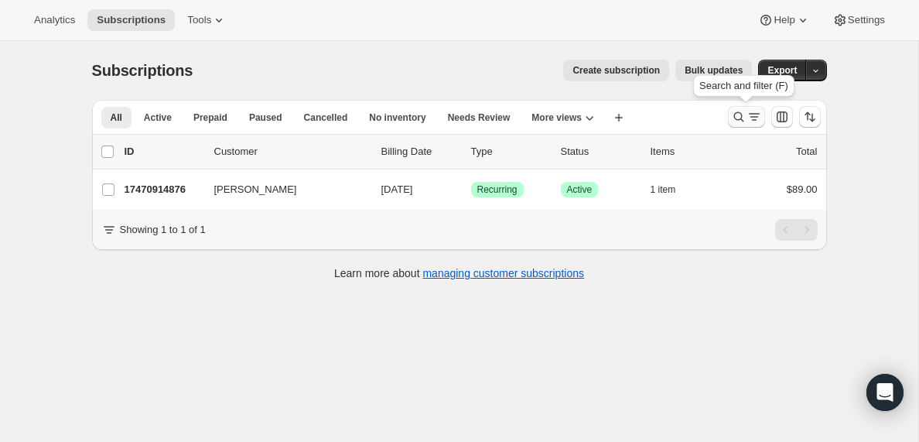
click at [750, 112] on icon "Search and filter results" at bounding box center [754, 116] width 15 height 15
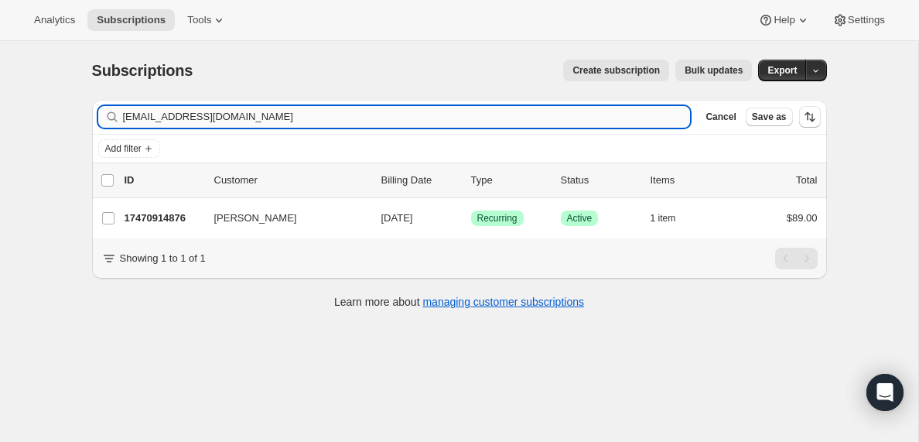
click at [161, 115] on input "[EMAIL_ADDRESS][DOMAIN_NAME]" at bounding box center [407, 117] width 568 height 22
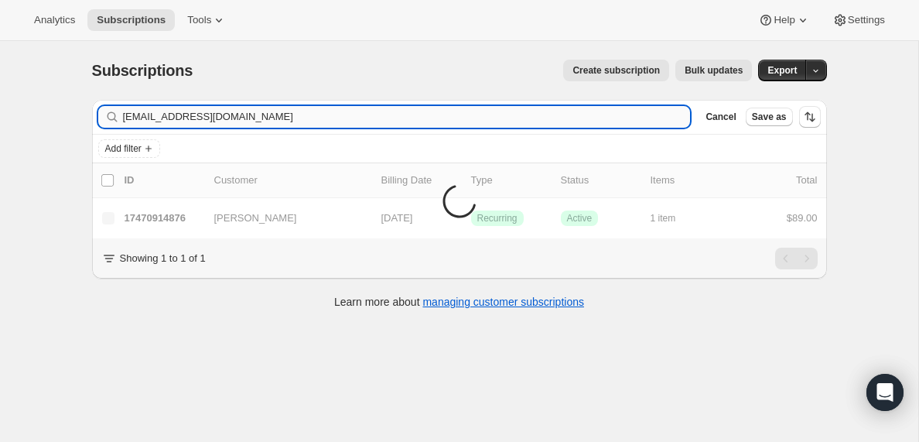
type input "[EMAIL_ADDRESS][DOMAIN_NAME]"
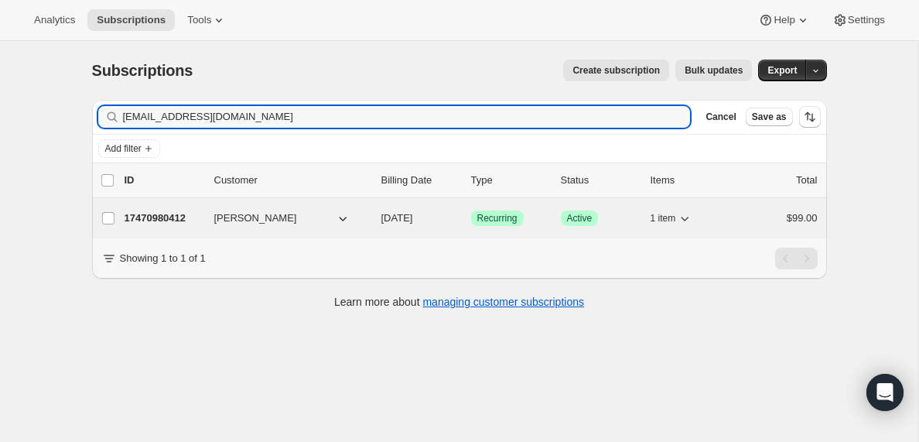
click at [146, 216] on p "17470980412" at bounding box center [163, 217] width 77 height 15
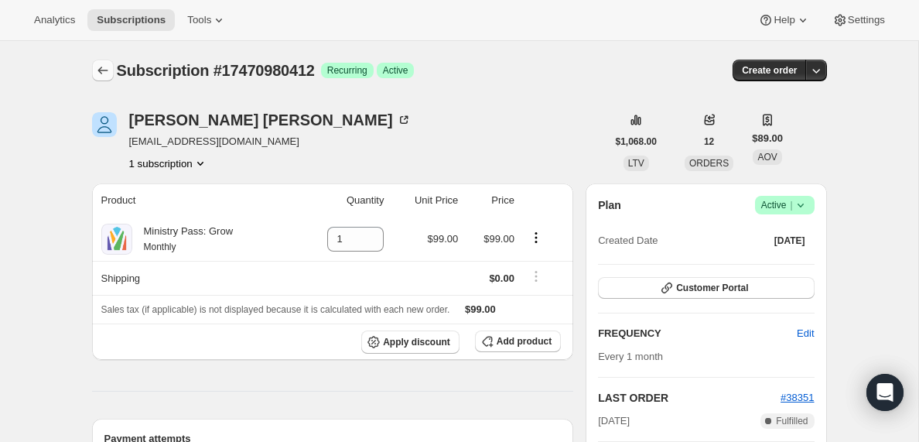
click at [100, 68] on icon "Subscriptions" at bounding box center [102, 70] width 15 height 15
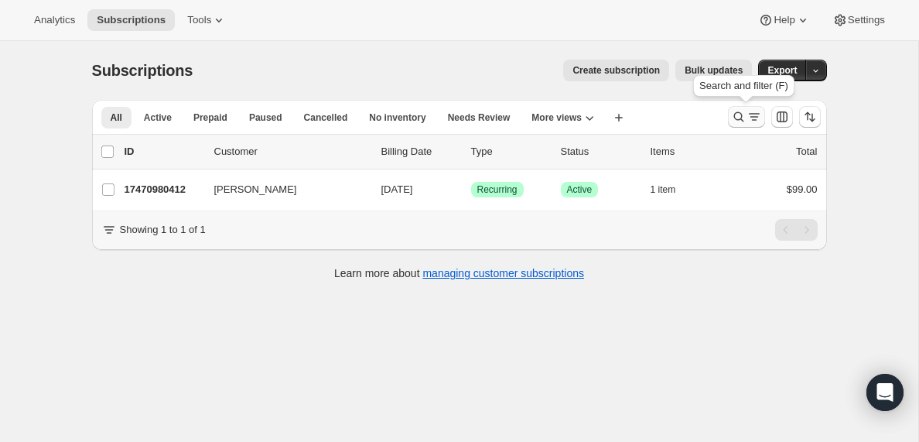
click at [749, 117] on icon "Search and filter results" at bounding box center [754, 116] width 15 height 15
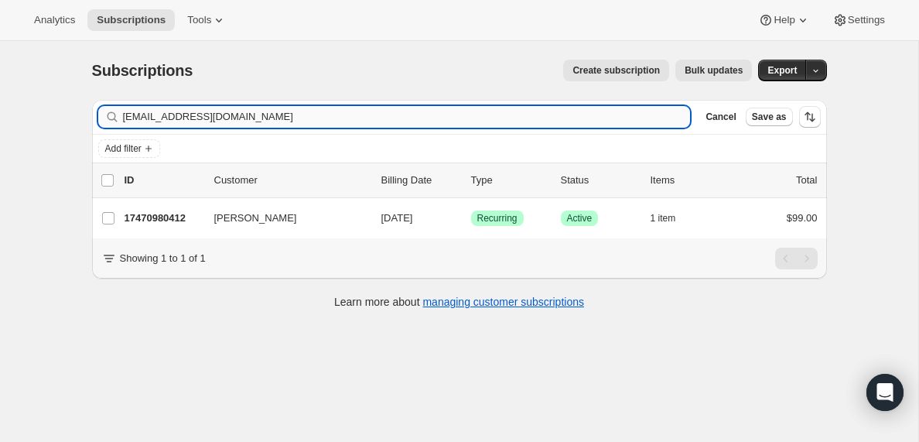
click at [251, 121] on input "[EMAIL_ADDRESS][DOMAIN_NAME]" at bounding box center [407, 117] width 568 height 22
type input "[PERSON_NAME][EMAIL_ADDRESS][DOMAIN_NAME]"
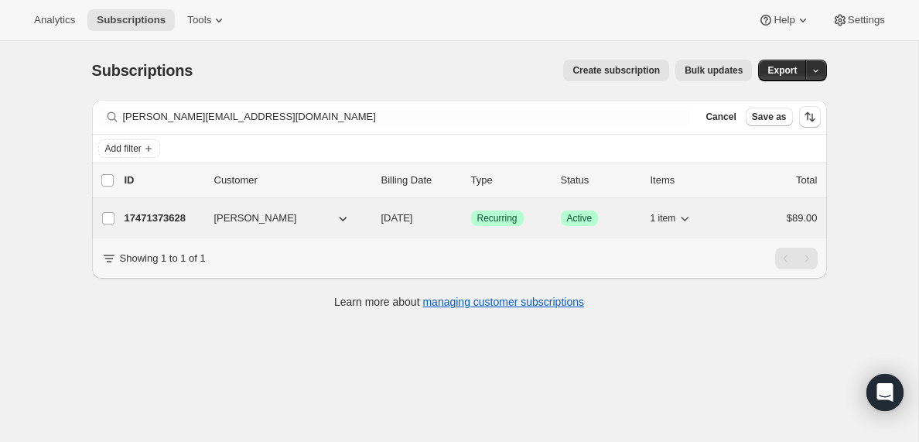
click at [158, 217] on p "17471373628" at bounding box center [163, 217] width 77 height 15
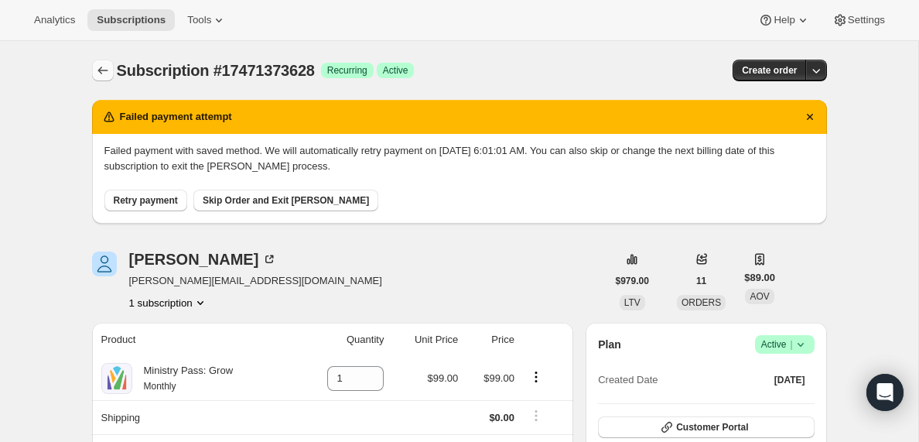
click at [101, 67] on icon "Subscriptions" at bounding box center [102, 70] width 15 height 15
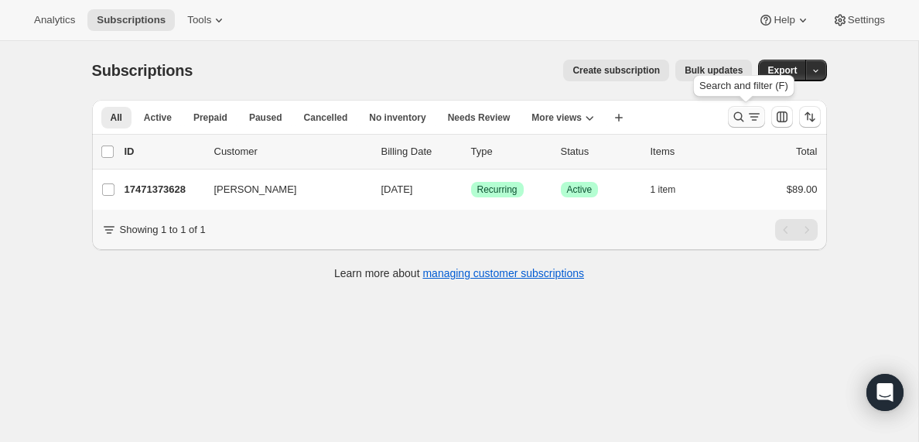
click at [752, 118] on icon "Search and filter results" at bounding box center [754, 116] width 15 height 15
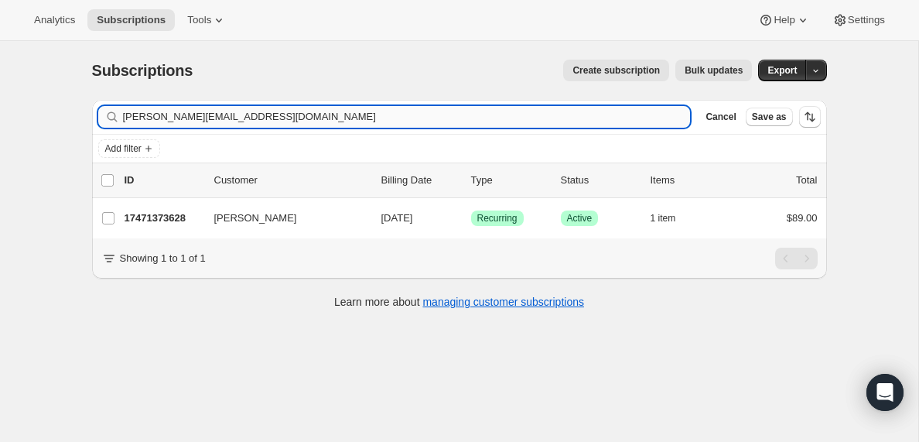
click at [263, 114] on input "[PERSON_NAME][EMAIL_ADDRESS][DOMAIN_NAME]" at bounding box center [407, 117] width 568 height 22
type input "[EMAIL_ADDRESS][DOMAIN_NAME]"
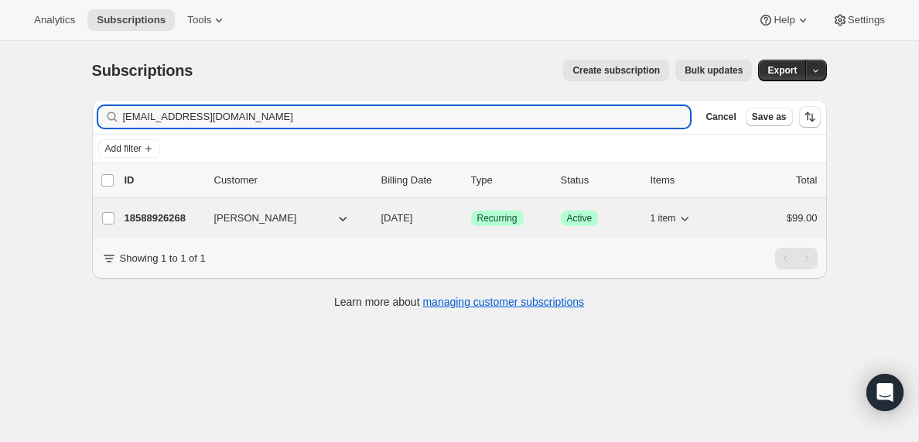
click at [145, 215] on p "18588926268" at bounding box center [163, 217] width 77 height 15
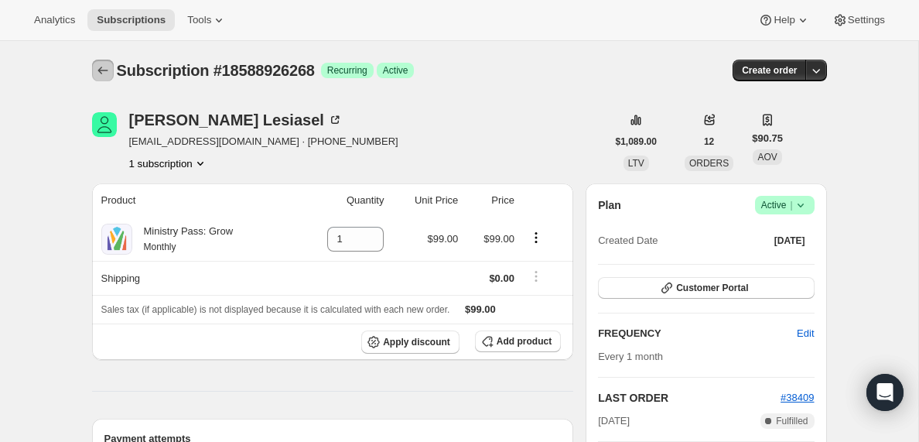
click at [101, 67] on icon "Subscriptions" at bounding box center [102, 71] width 10 height 8
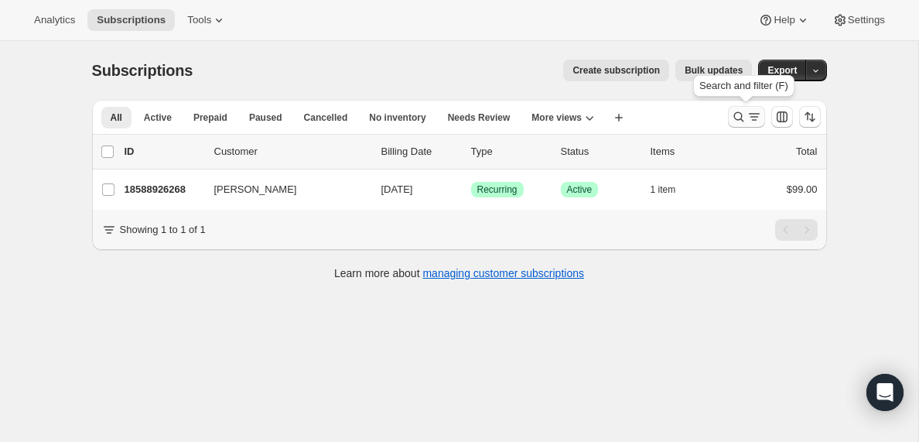
click at [747, 115] on icon "Search and filter results" at bounding box center [754, 116] width 15 height 15
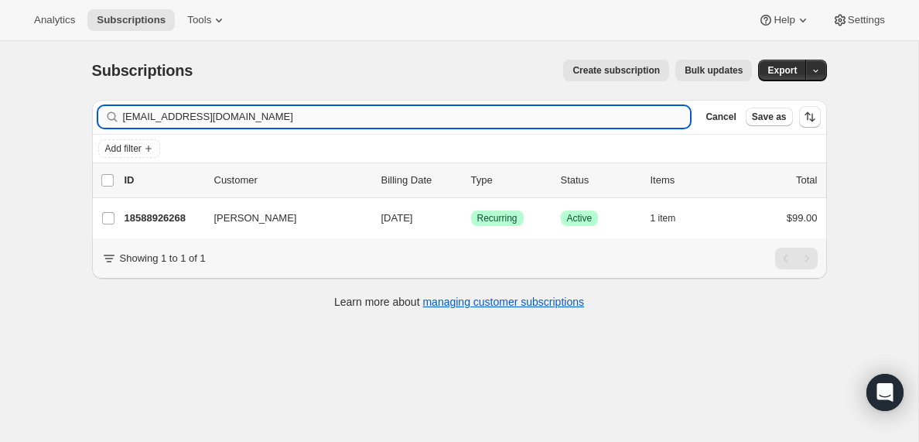
click at [240, 111] on input "[EMAIL_ADDRESS][DOMAIN_NAME]" at bounding box center [407, 117] width 568 height 22
type input "[DOMAIN_NAME][EMAIL_ADDRESS][DOMAIN_NAME]"
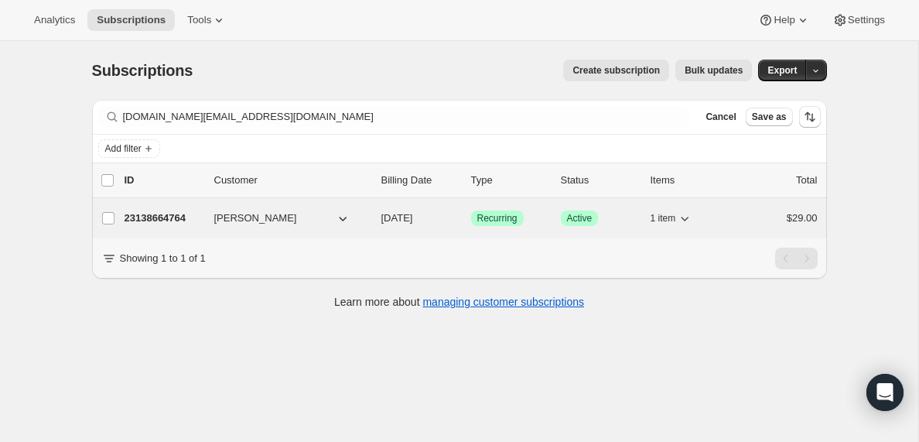
click at [159, 217] on p "23138664764" at bounding box center [163, 217] width 77 height 15
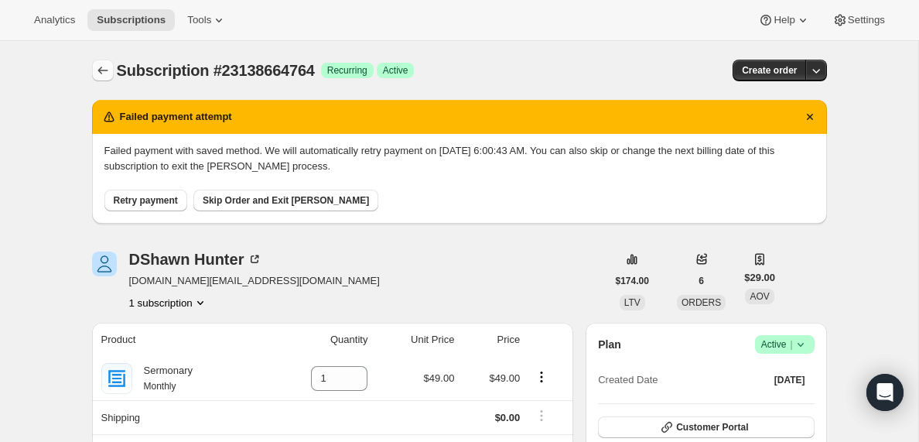
click at [99, 67] on icon "Subscriptions" at bounding box center [102, 70] width 15 height 15
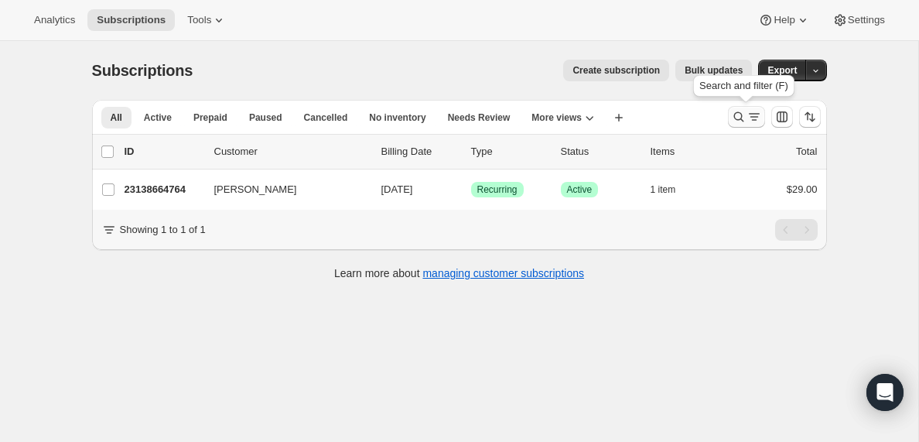
click at [754, 119] on icon "Search and filter results" at bounding box center [754, 116] width 15 height 15
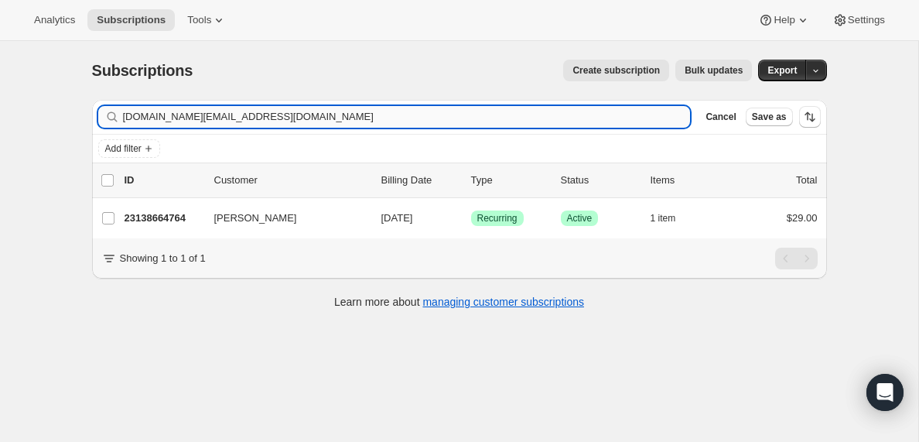
click at [321, 117] on input "[DOMAIN_NAME][EMAIL_ADDRESS][DOMAIN_NAME]" at bounding box center [407, 117] width 568 height 22
type input "[EMAIL_ADDRESS][DOMAIN_NAME]"
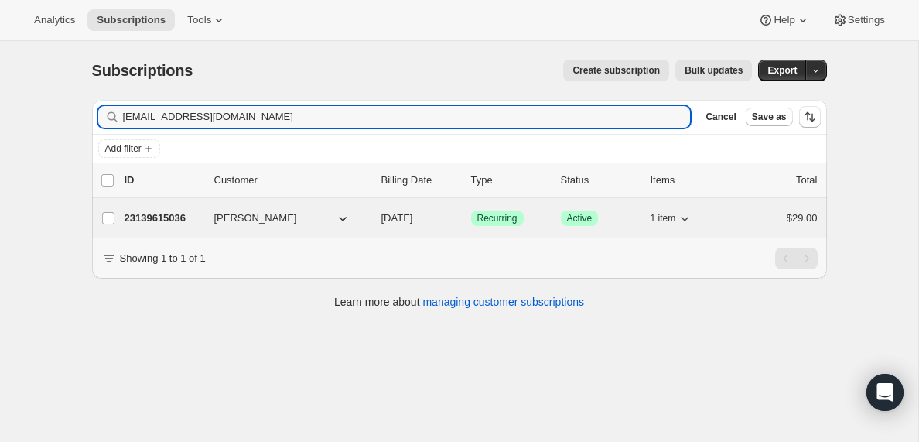
click at [157, 214] on p "23139615036" at bounding box center [163, 217] width 77 height 15
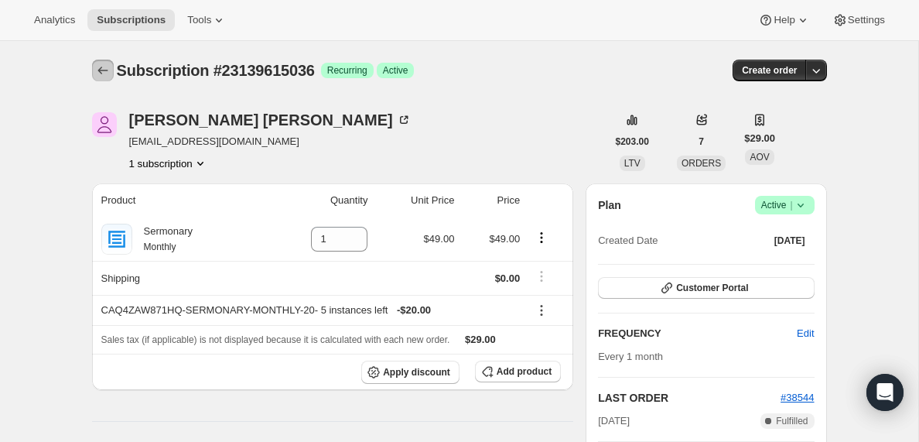
click at [100, 68] on icon "Subscriptions" at bounding box center [102, 71] width 10 height 8
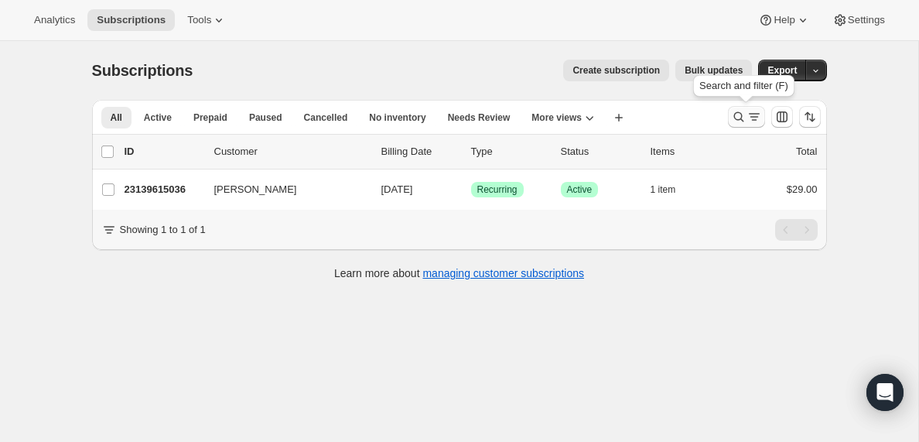
click at [750, 118] on icon "Search and filter results" at bounding box center [754, 116] width 15 height 15
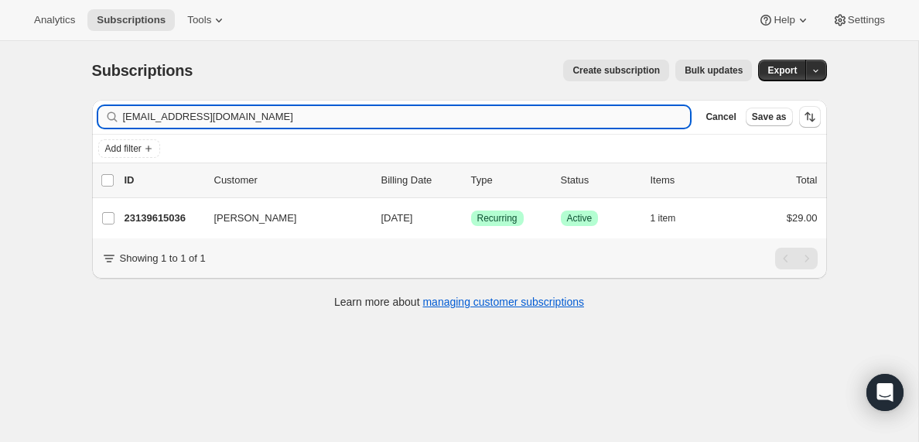
click at [344, 119] on input "[EMAIL_ADDRESS][DOMAIN_NAME]" at bounding box center [407, 117] width 568 height 22
type input "[EMAIL_ADDRESS][DOMAIN_NAME]"
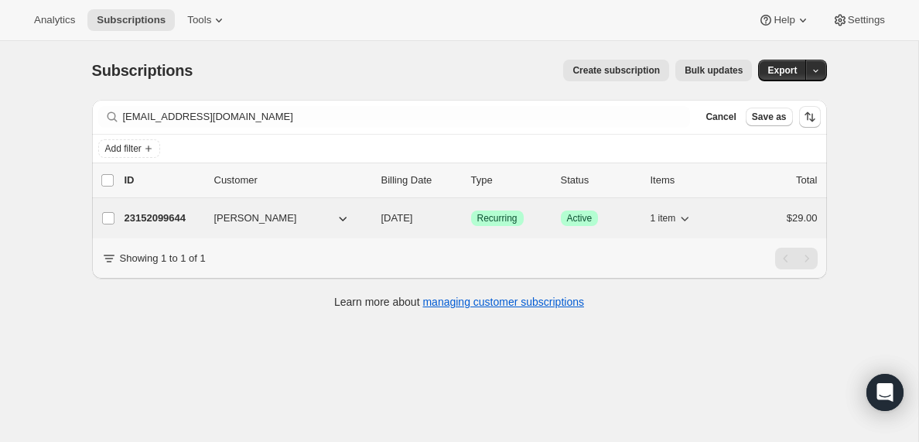
click at [175, 217] on p "23152099644" at bounding box center [163, 217] width 77 height 15
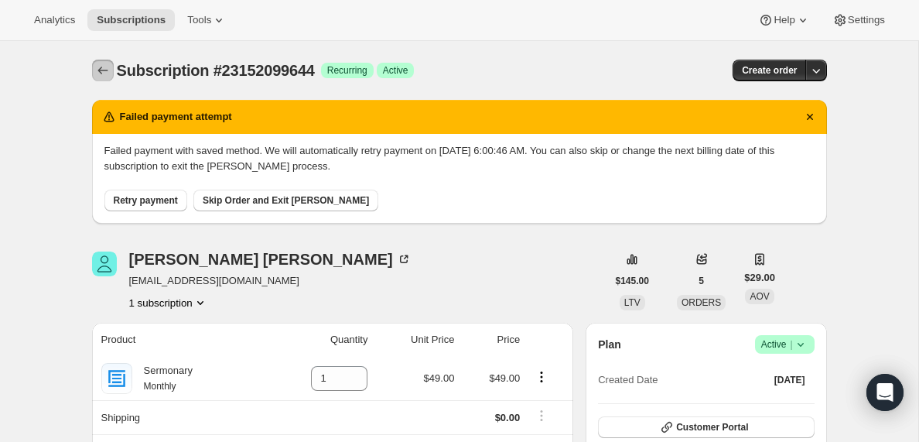
click at [101, 70] on icon "Subscriptions" at bounding box center [102, 71] width 10 height 8
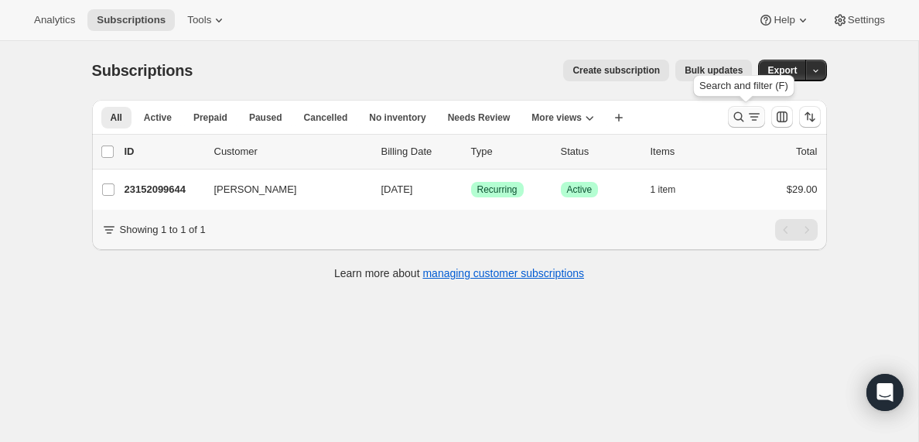
click at [751, 117] on icon "Search and filter results" at bounding box center [754, 116] width 15 height 15
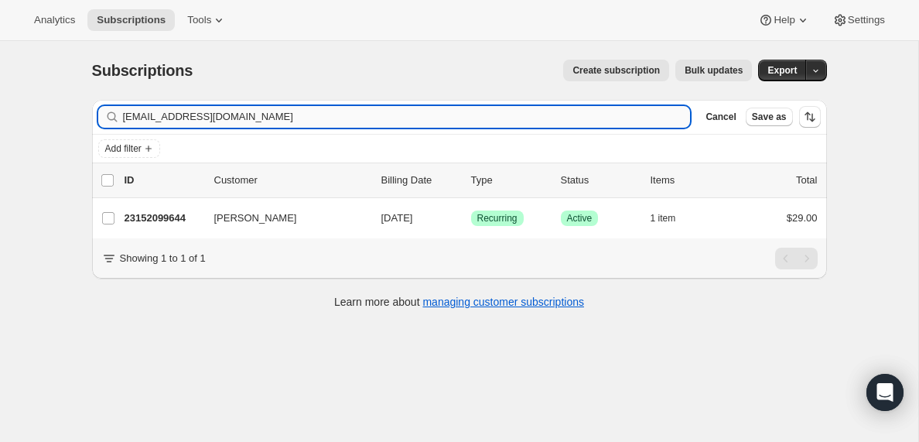
click at [173, 114] on input "[EMAIL_ADDRESS][DOMAIN_NAME]" at bounding box center [407, 117] width 568 height 22
click at [289, 115] on input "[EMAIL_ADDRESS][DOMAIN_NAME]" at bounding box center [393, 117] width 540 height 22
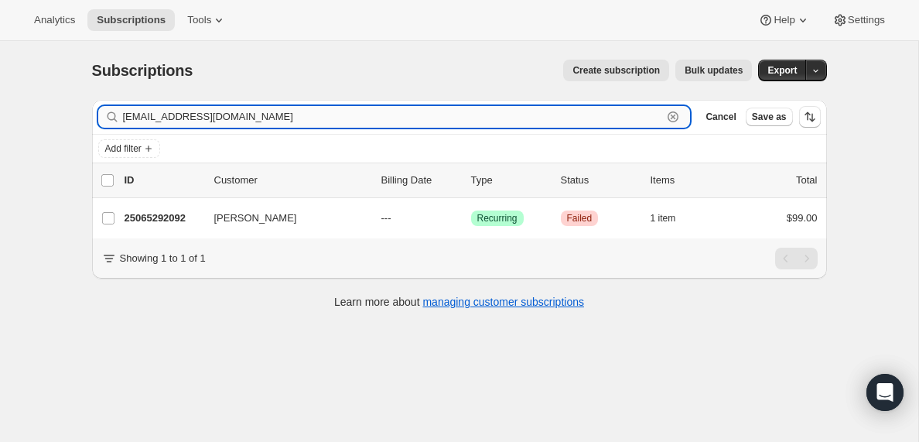
click at [289, 115] on input "[EMAIL_ADDRESS][DOMAIN_NAME]" at bounding box center [393, 117] width 540 height 22
paste input "shollins338"
type input "[EMAIL_ADDRESS][DOMAIN_NAME]"
